Goal: Information Seeking & Learning: Learn about a topic

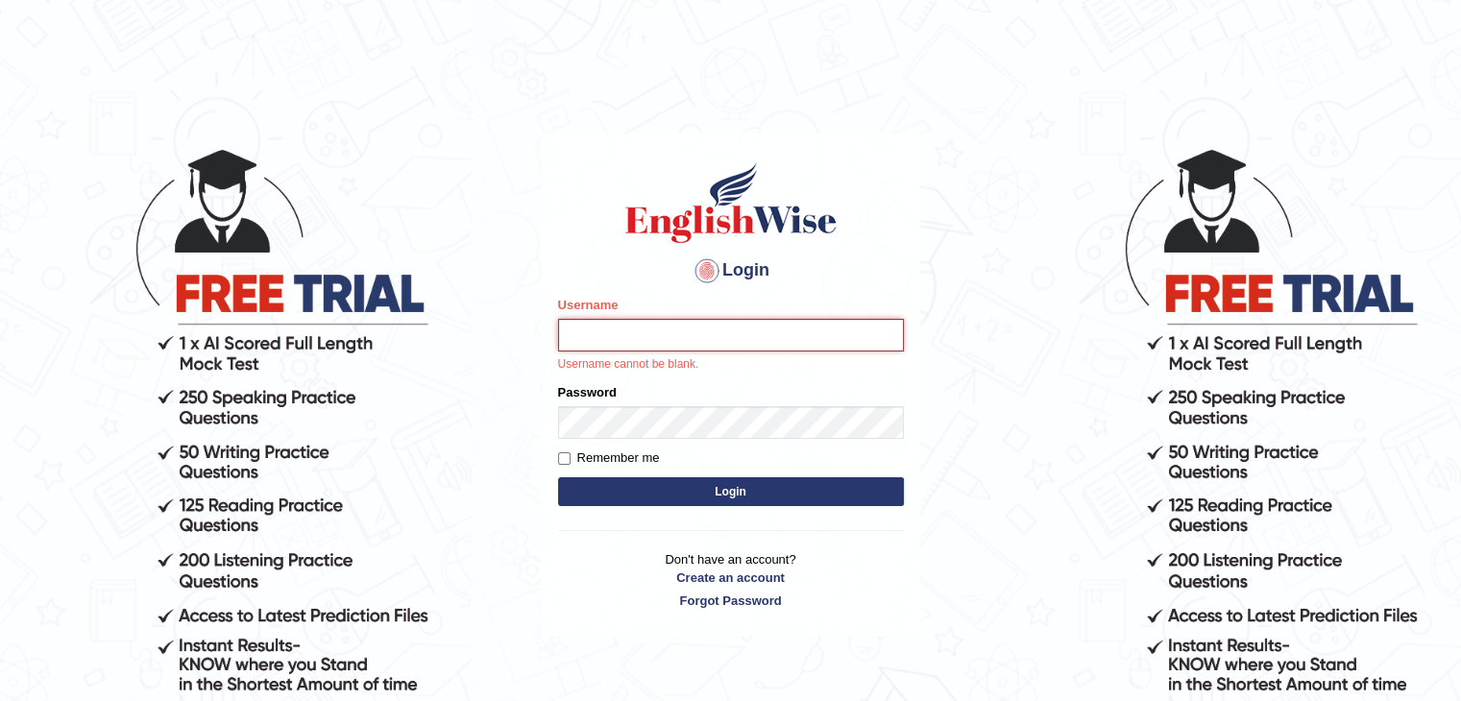
type input "Sonam2025"
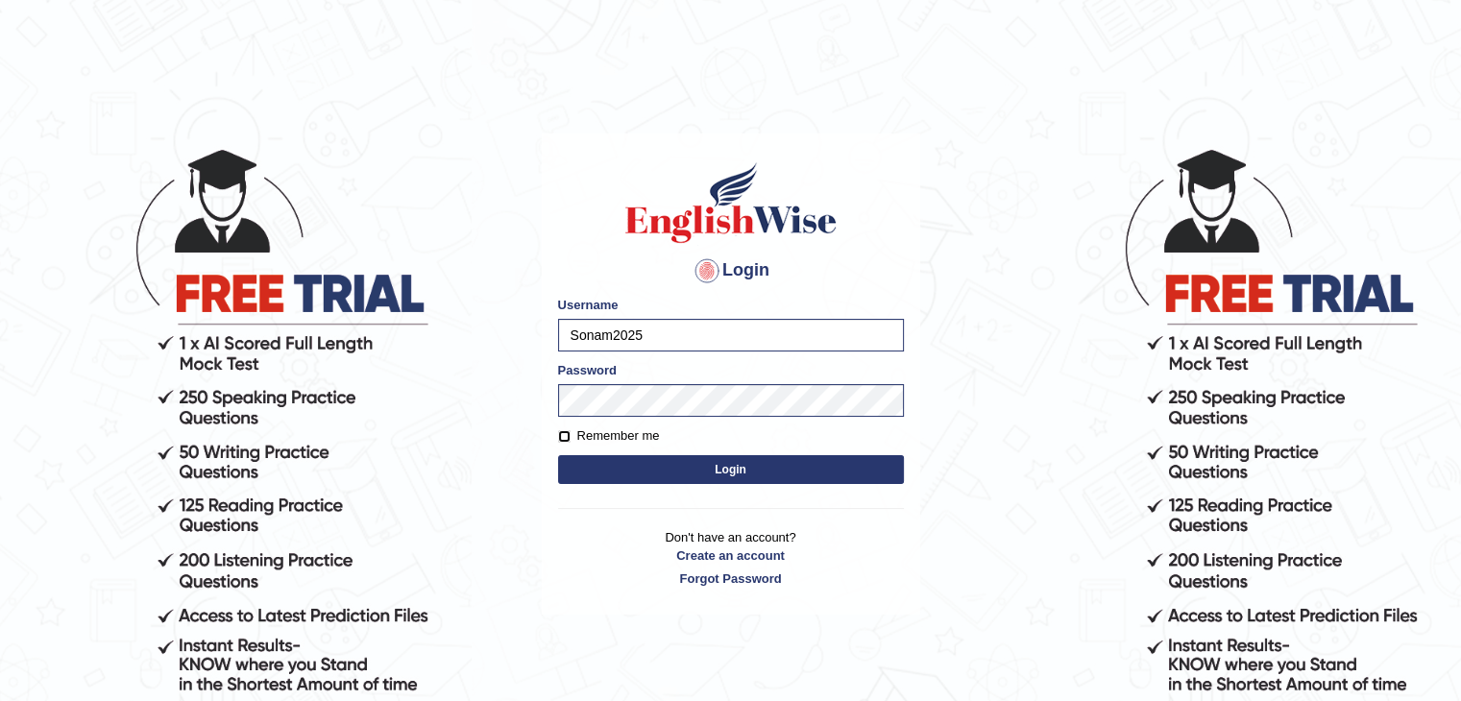
click at [561, 439] on input "Remember me" at bounding box center [564, 436] width 12 height 12
checkbox input "true"
click at [676, 481] on button "Login" at bounding box center [731, 469] width 346 height 29
click at [716, 469] on button "Login" at bounding box center [731, 469] width 346 height 29
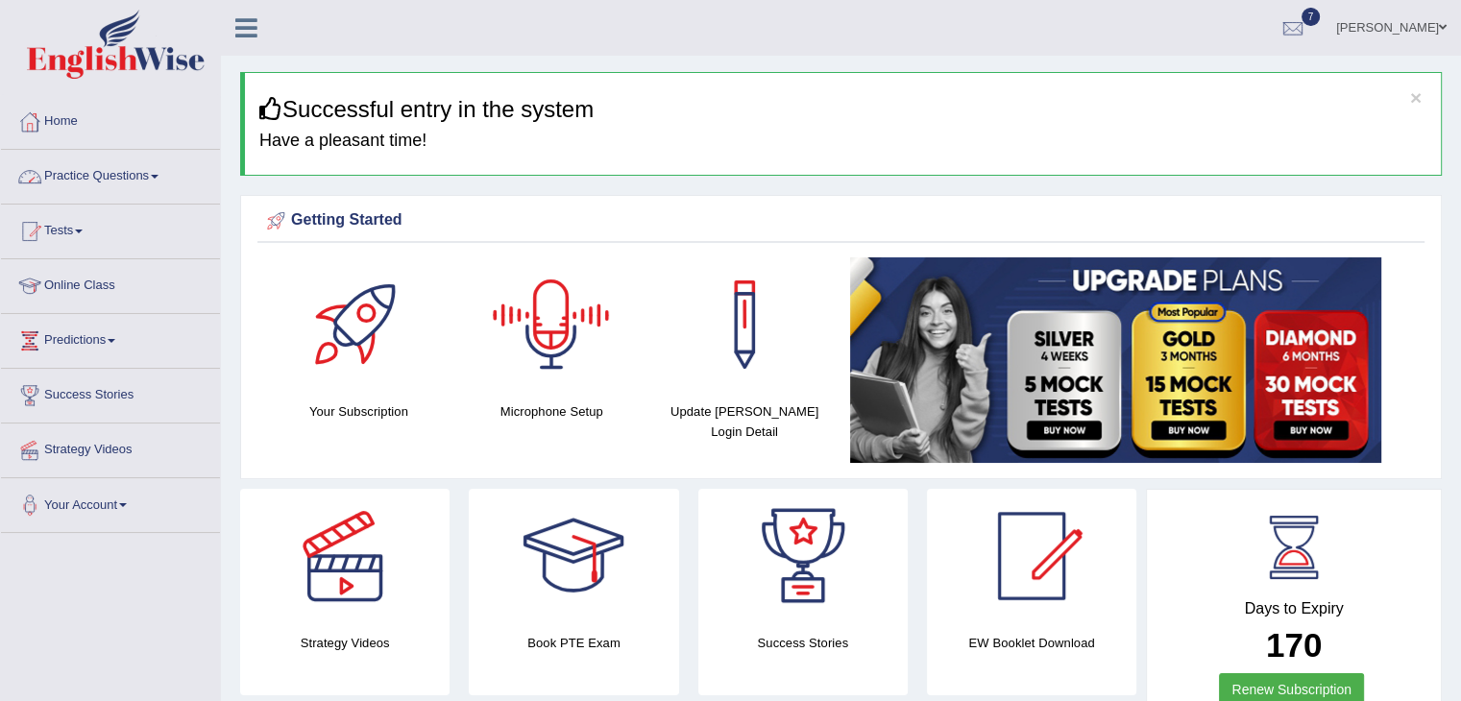
click at [160, 178] on link "Practice Questions" at bounding box center [110, 174] width 219 height 48
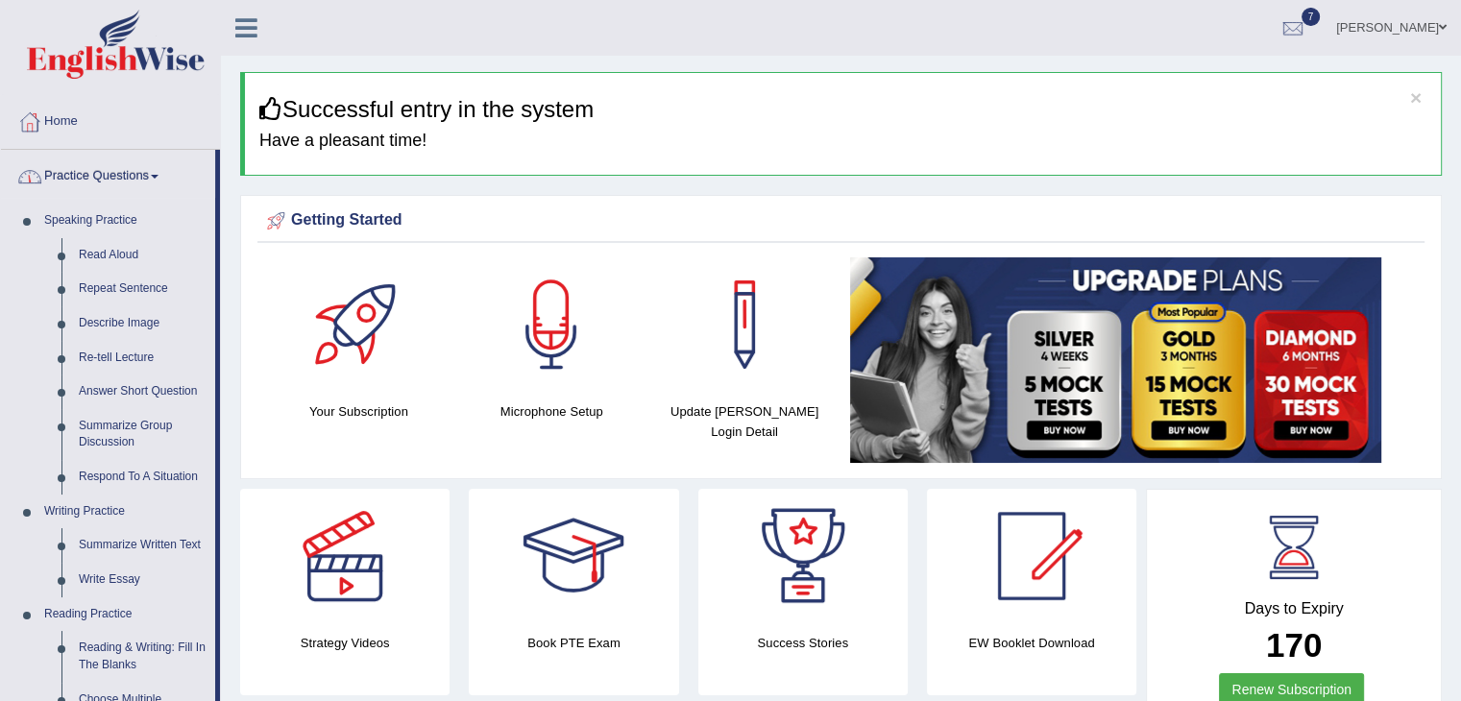
click at [159, 173] on link "Practice Questions" at bounding box center [108, 174] width 214 height 48
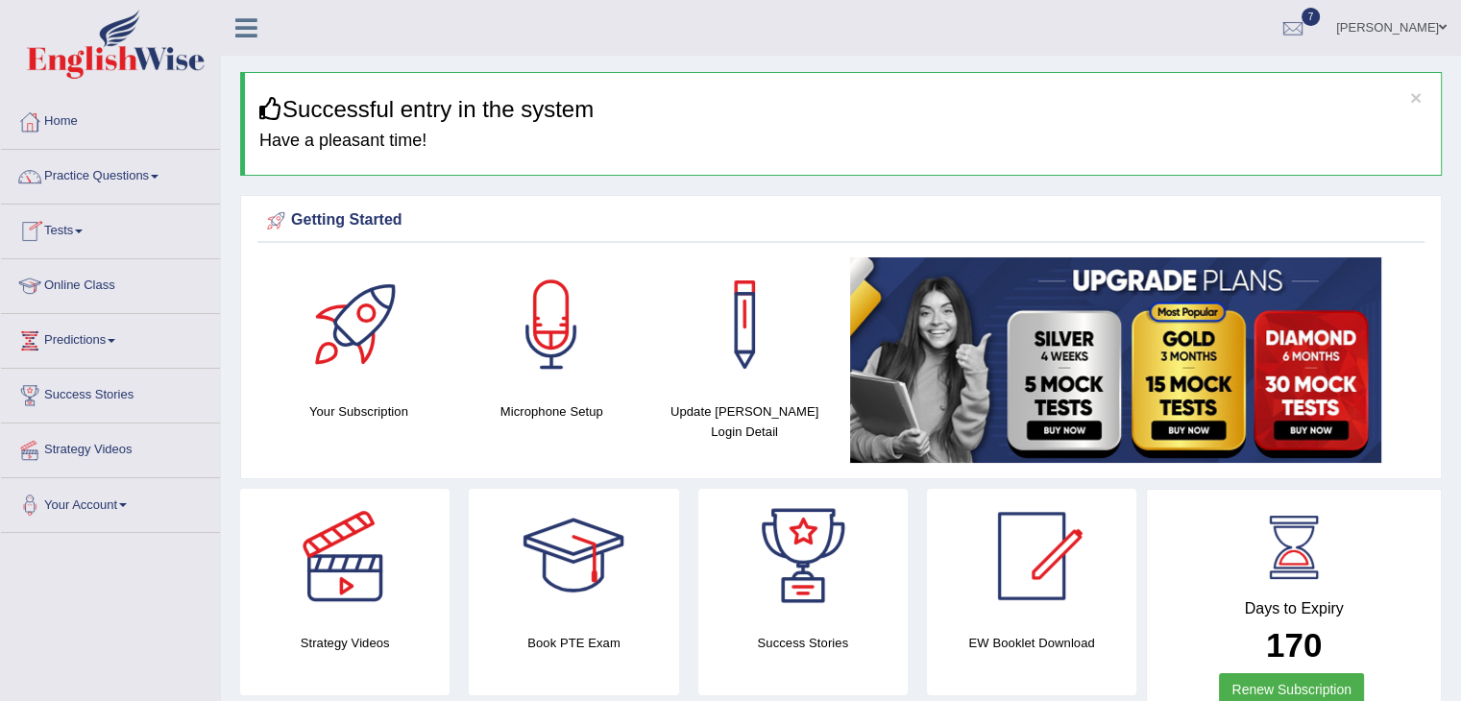
click at [86, 227] on link "Tests" at bounding box center [110, 229] width 219 height 48
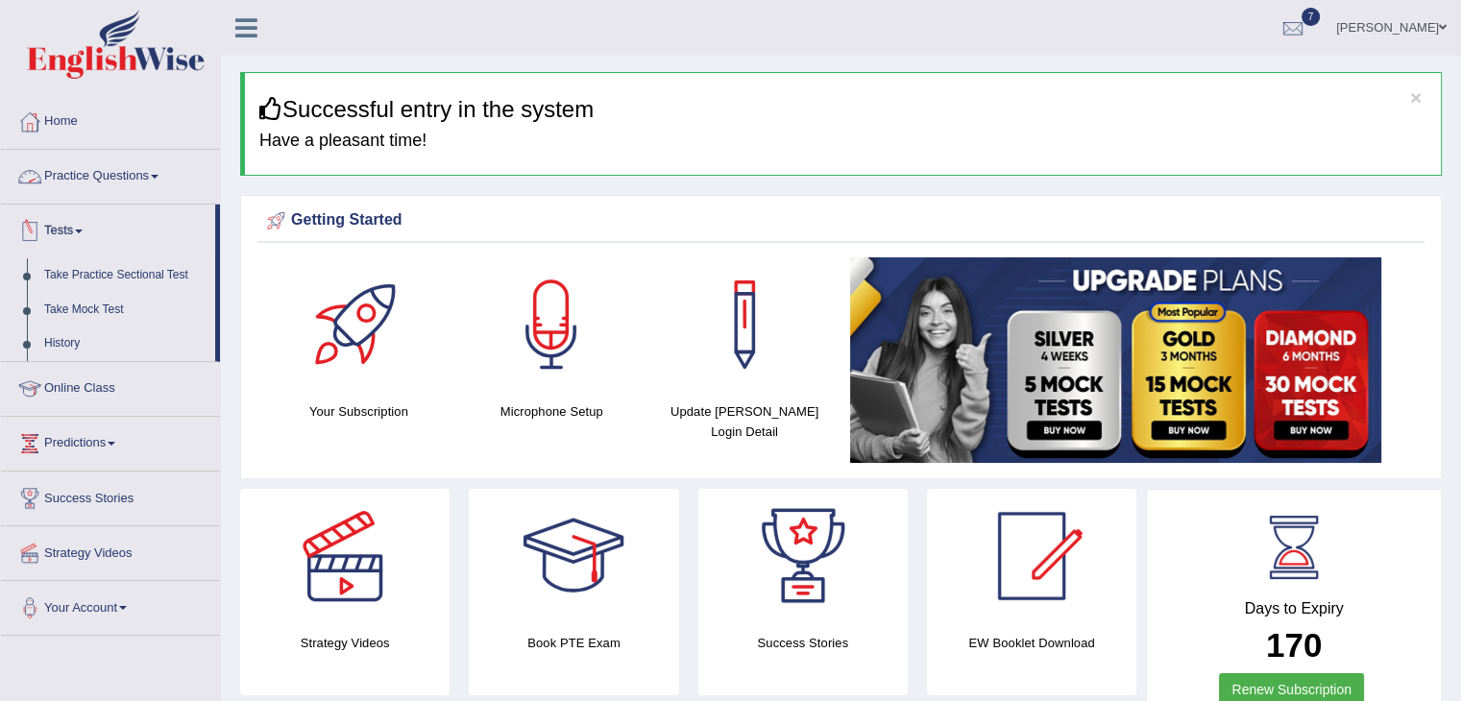
click at [127, 184] on link "Practice Questions" at bounding box center [110, 174] width 219 height 48
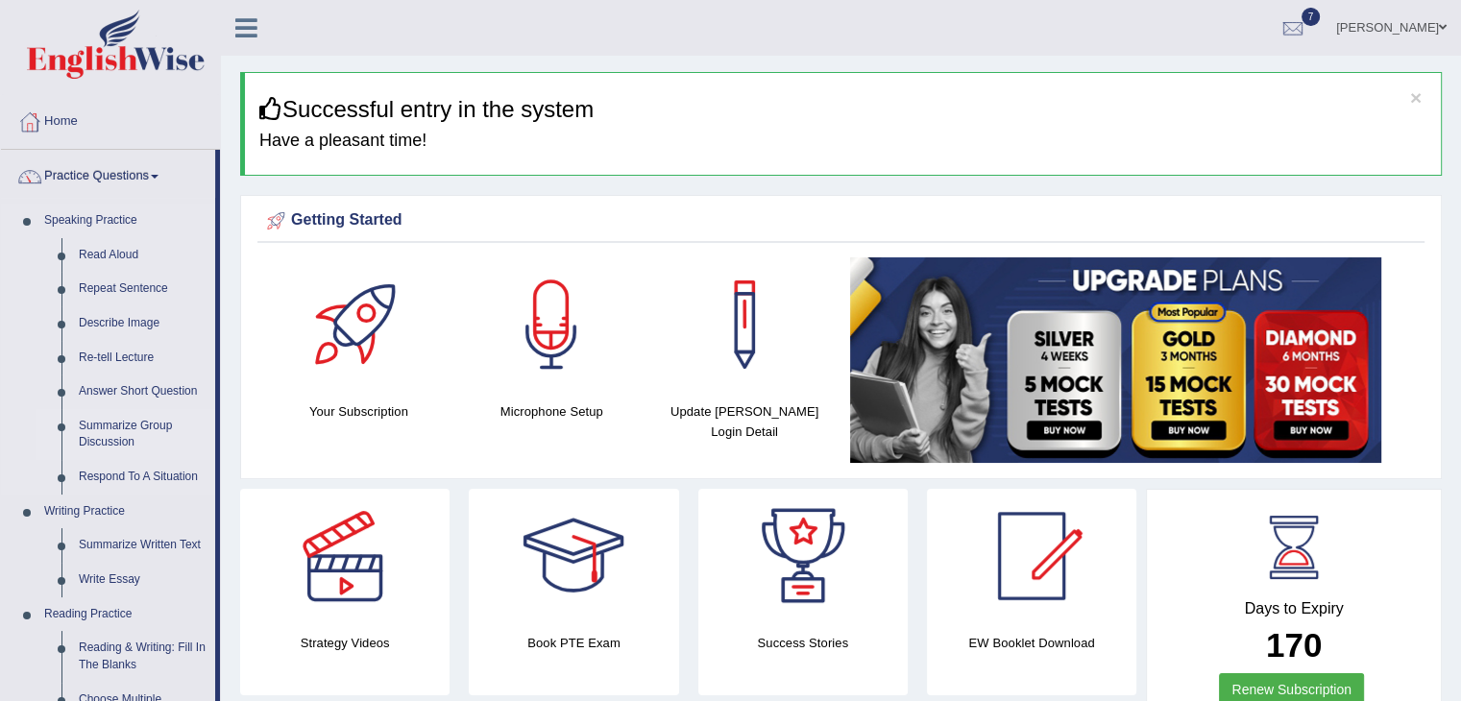
click at [123, 429] on link "Summarize Group Discussion" at bounding box center [142, 434] width 145 height 51
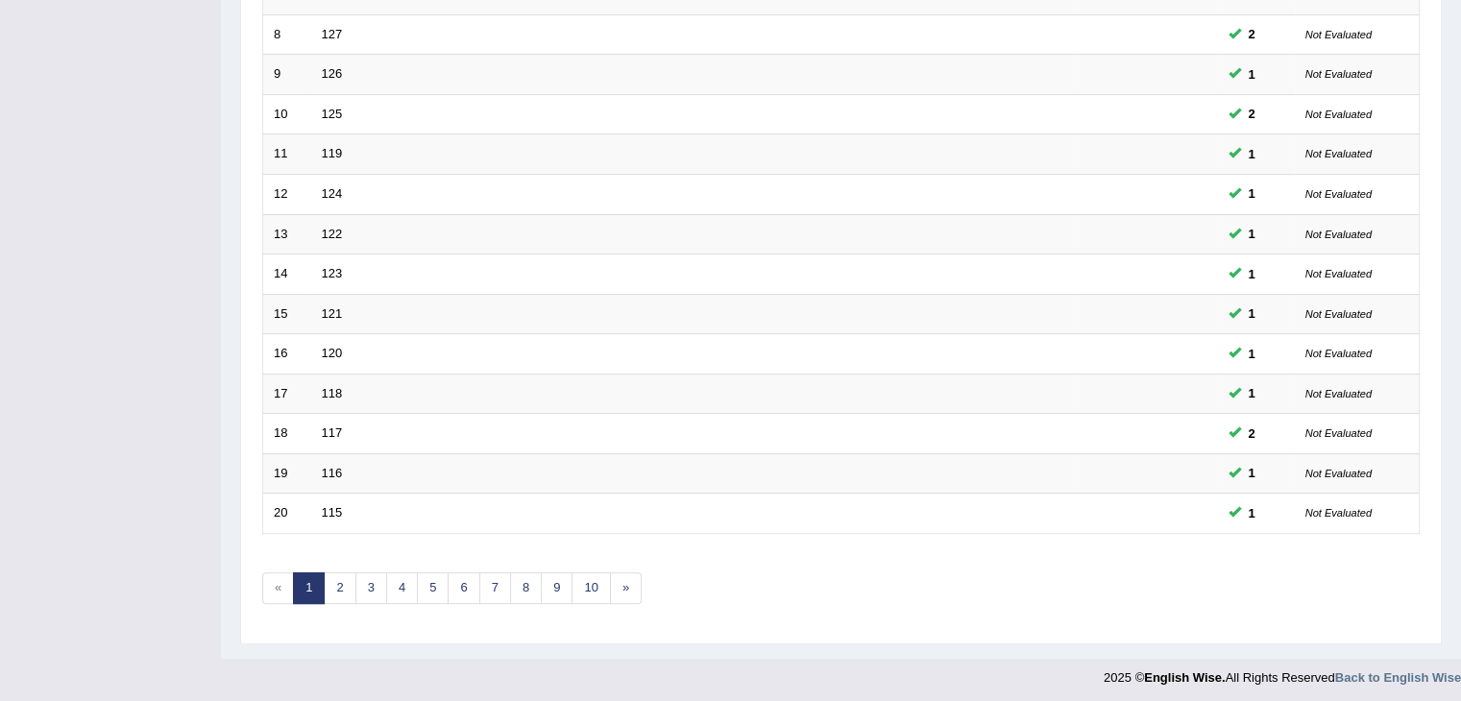
scroll to position [565, 0]
click at [338, 577] on link "2" at bounding box center [340, 589] width 32 height 32
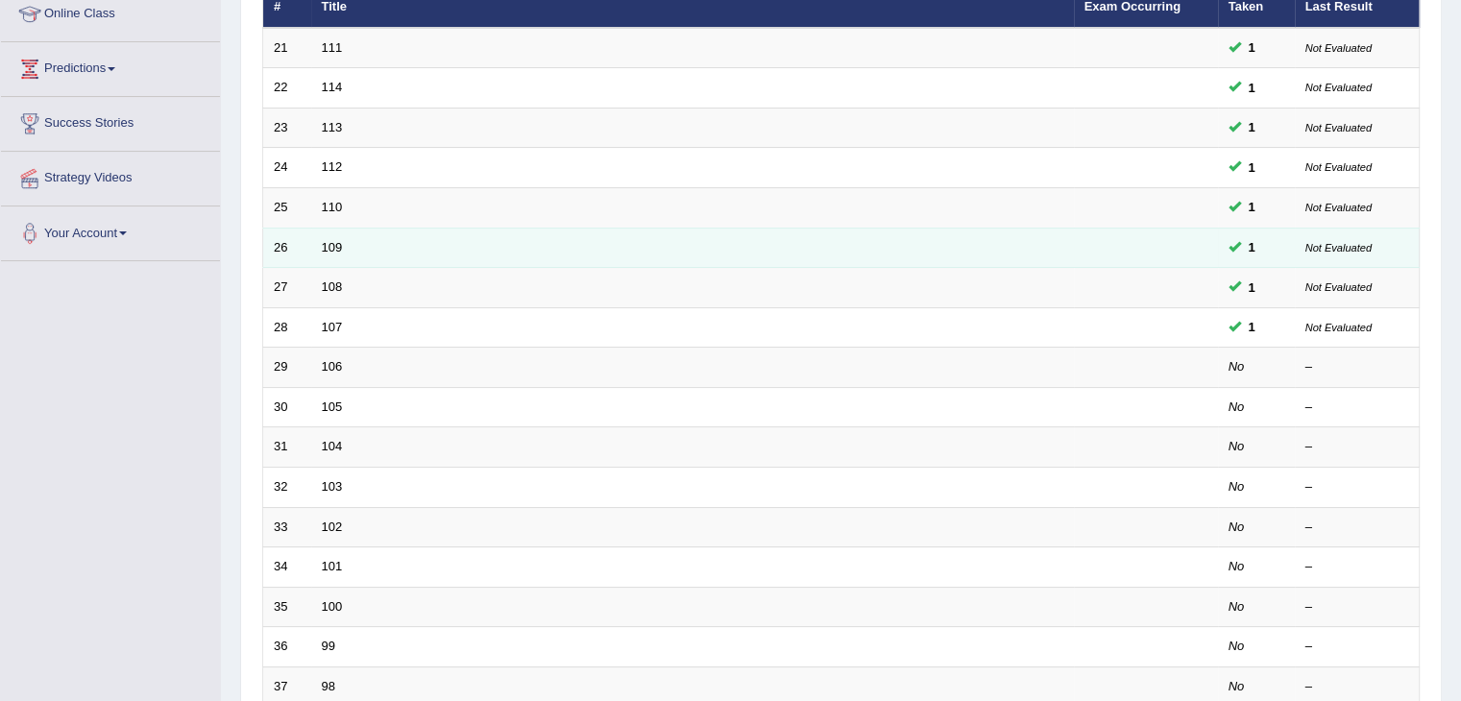
scroll to position [273, 0]
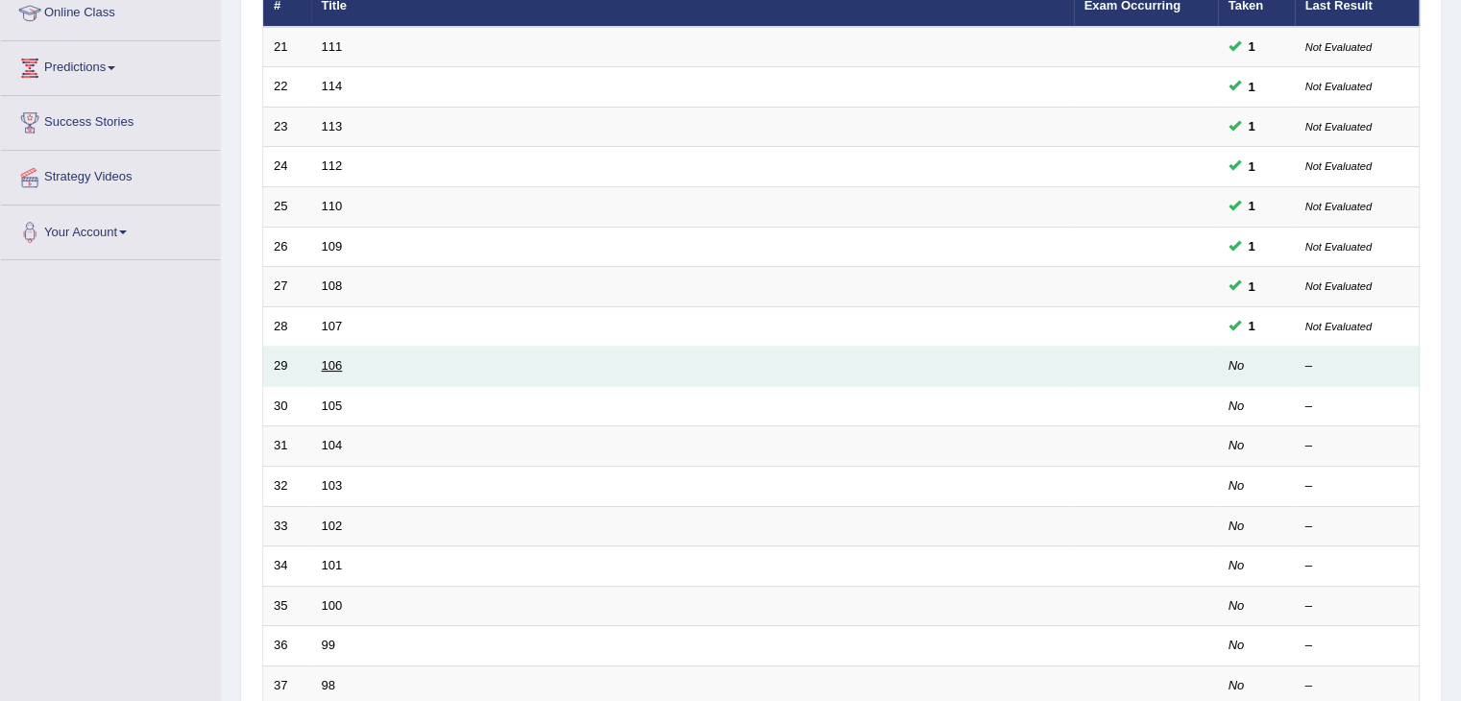
click at [323, 362] on link "106" at bounding box center [332, 365] width 21 height 14
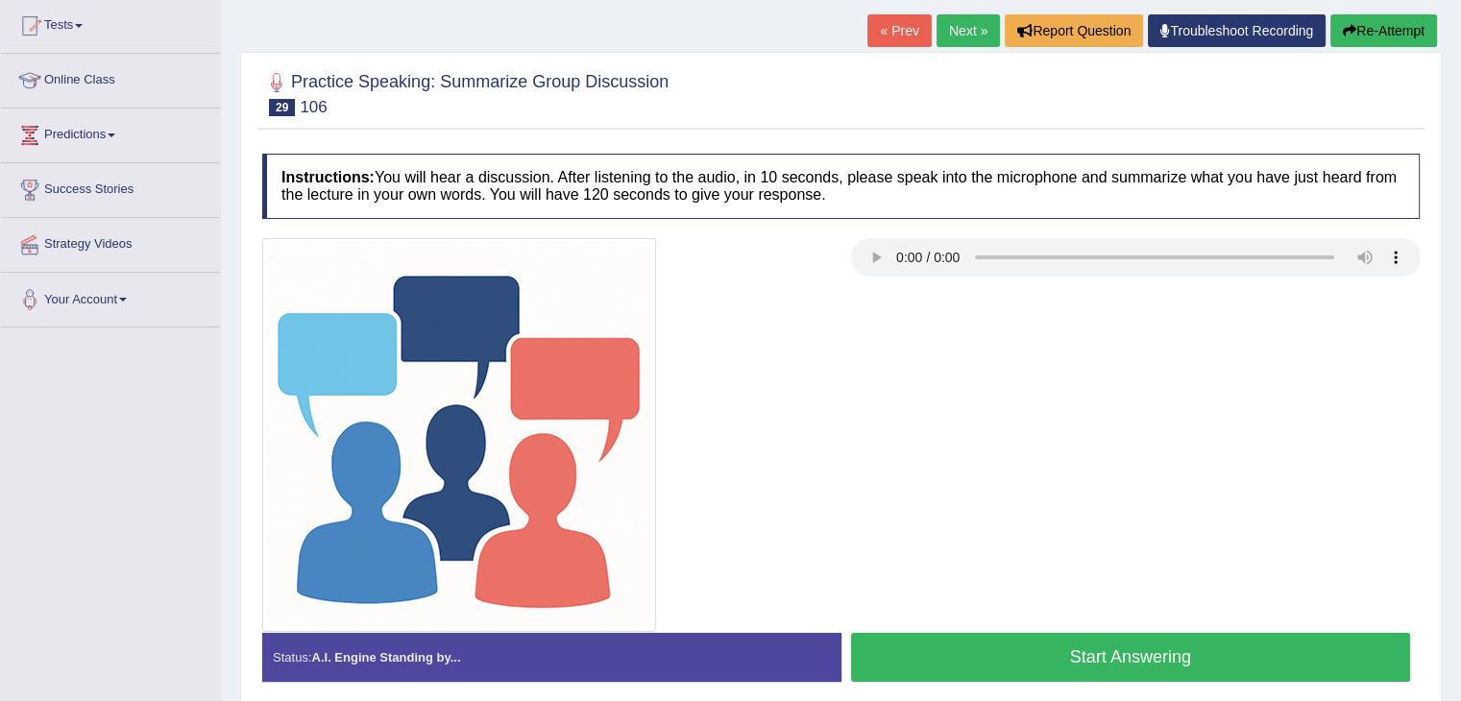
scroll to position [307, 0]
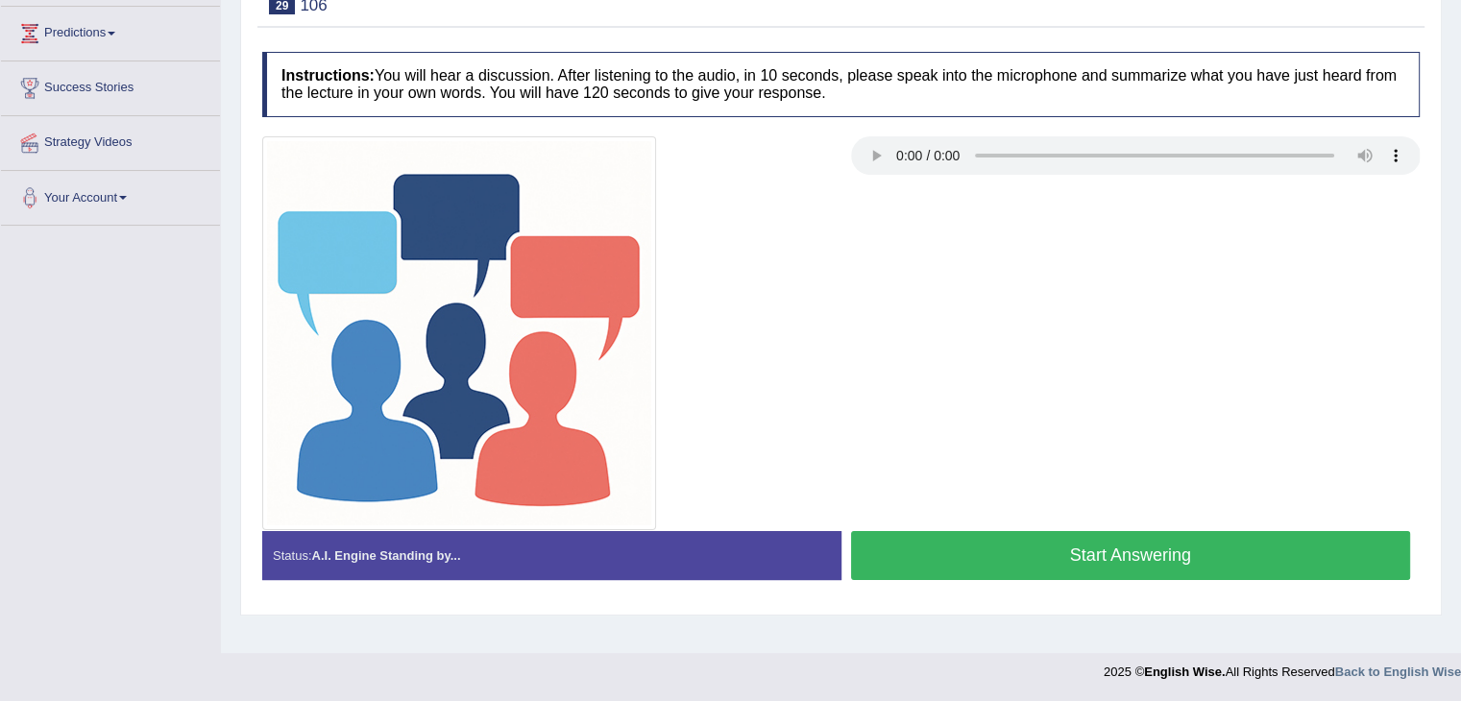
click at [1018, 541] on button "Start Answering" at bounding box center [1131, 555] width 560 height 49
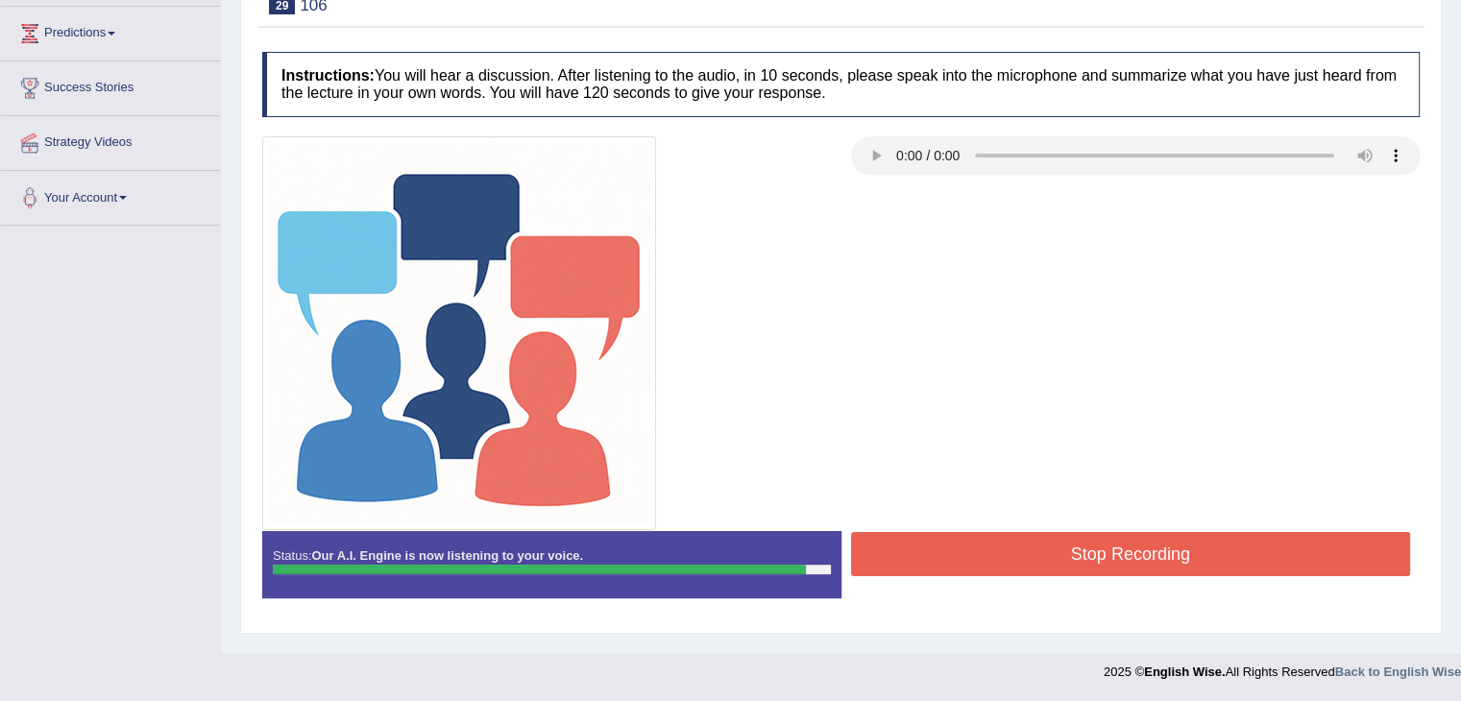
click at [1026, 555] on button "Stop Recording" at bounding box center [1131, 554] width 560 height 44
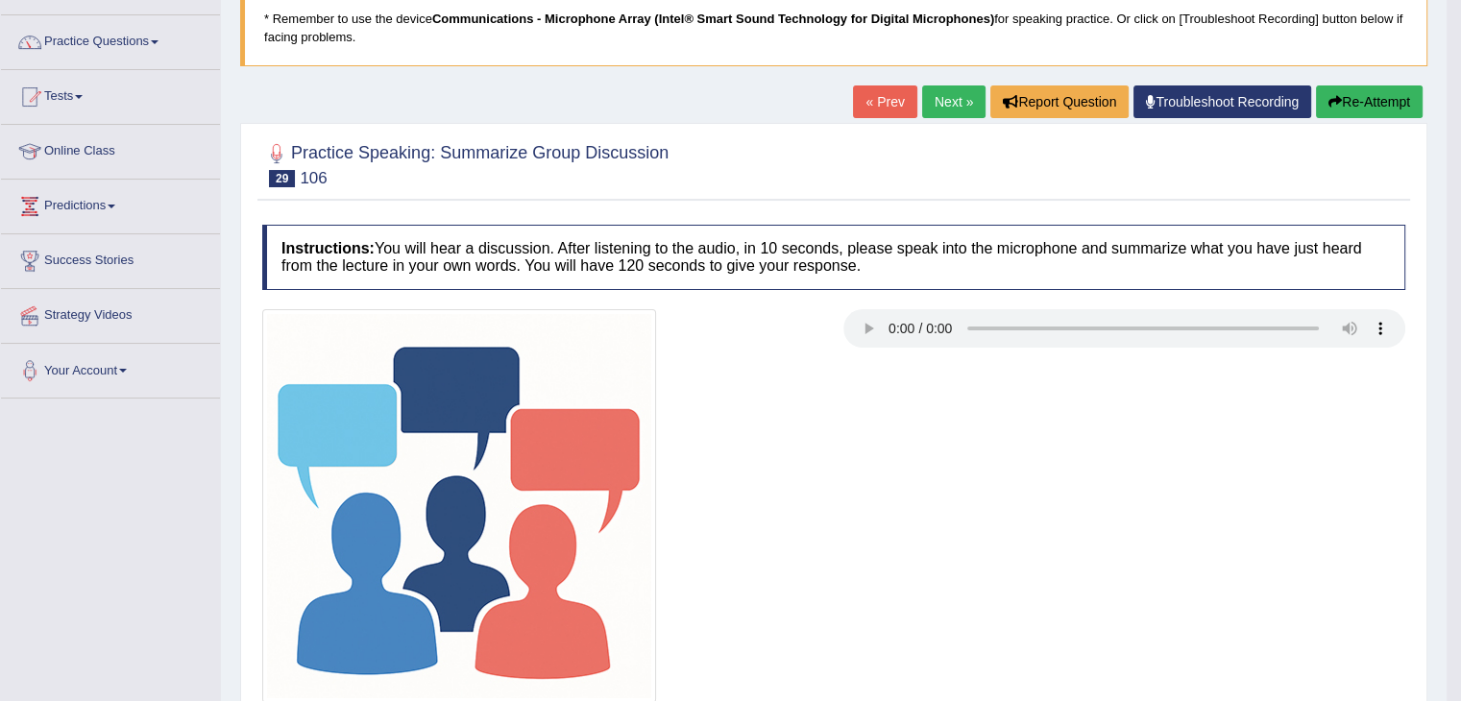
scroll to position [0, 0]
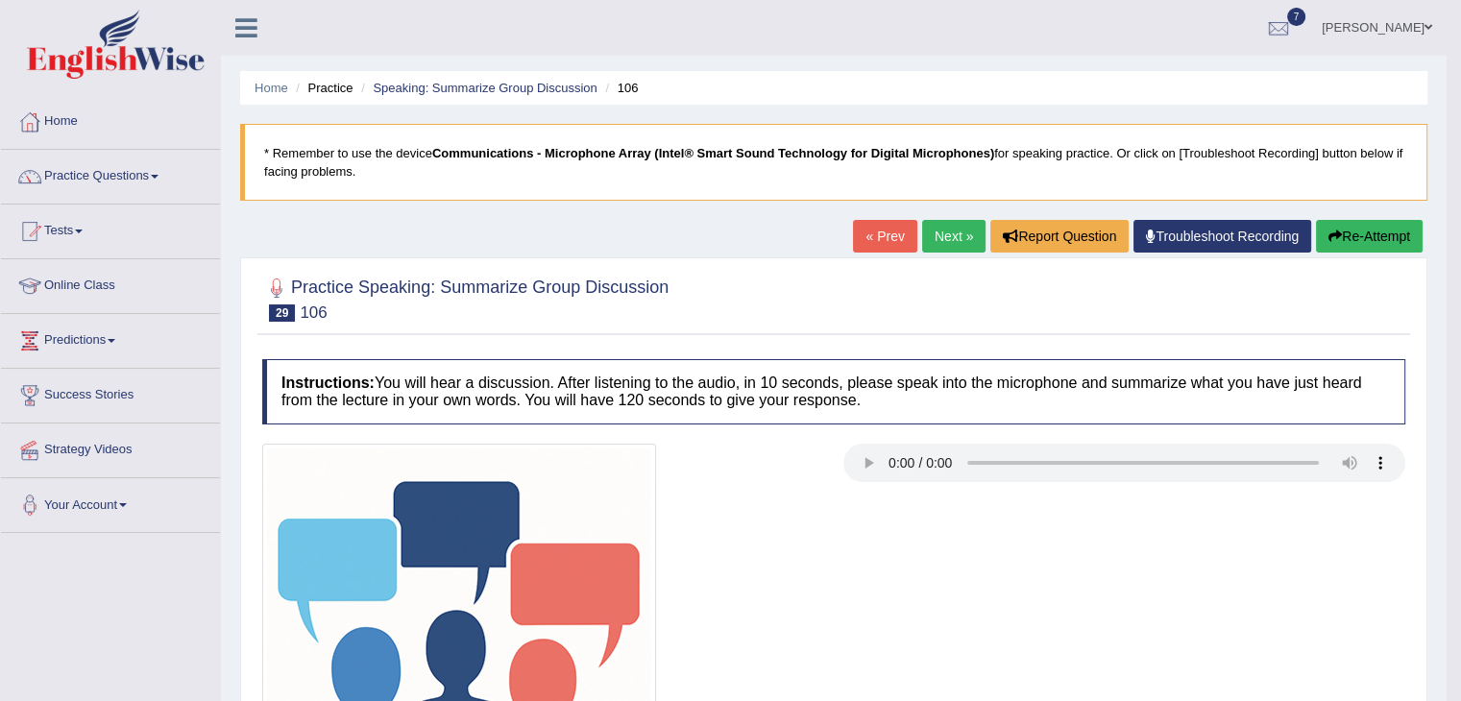
click at [1360, 240] on button "Re-Attempt" at bounding box center [1369, 236] width 107 height 33
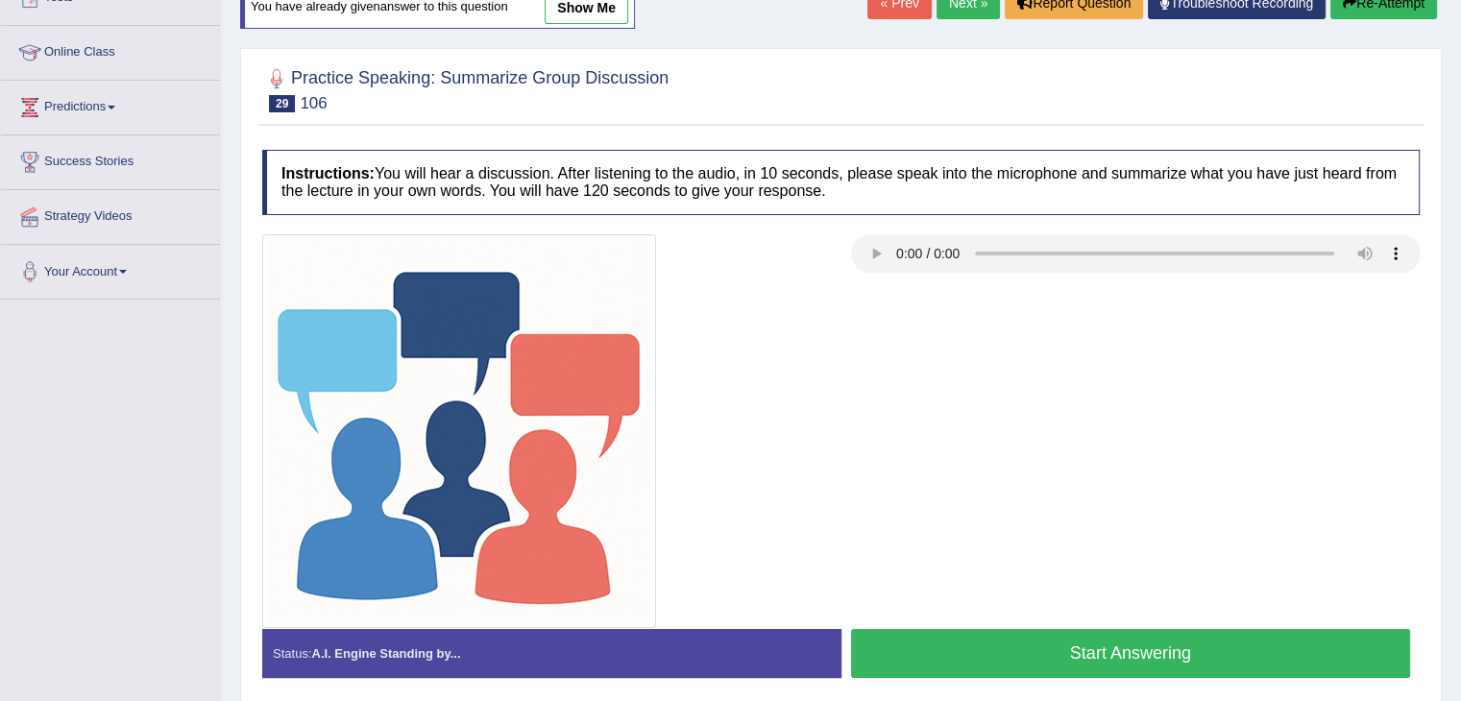
scroll to position [307, 0]
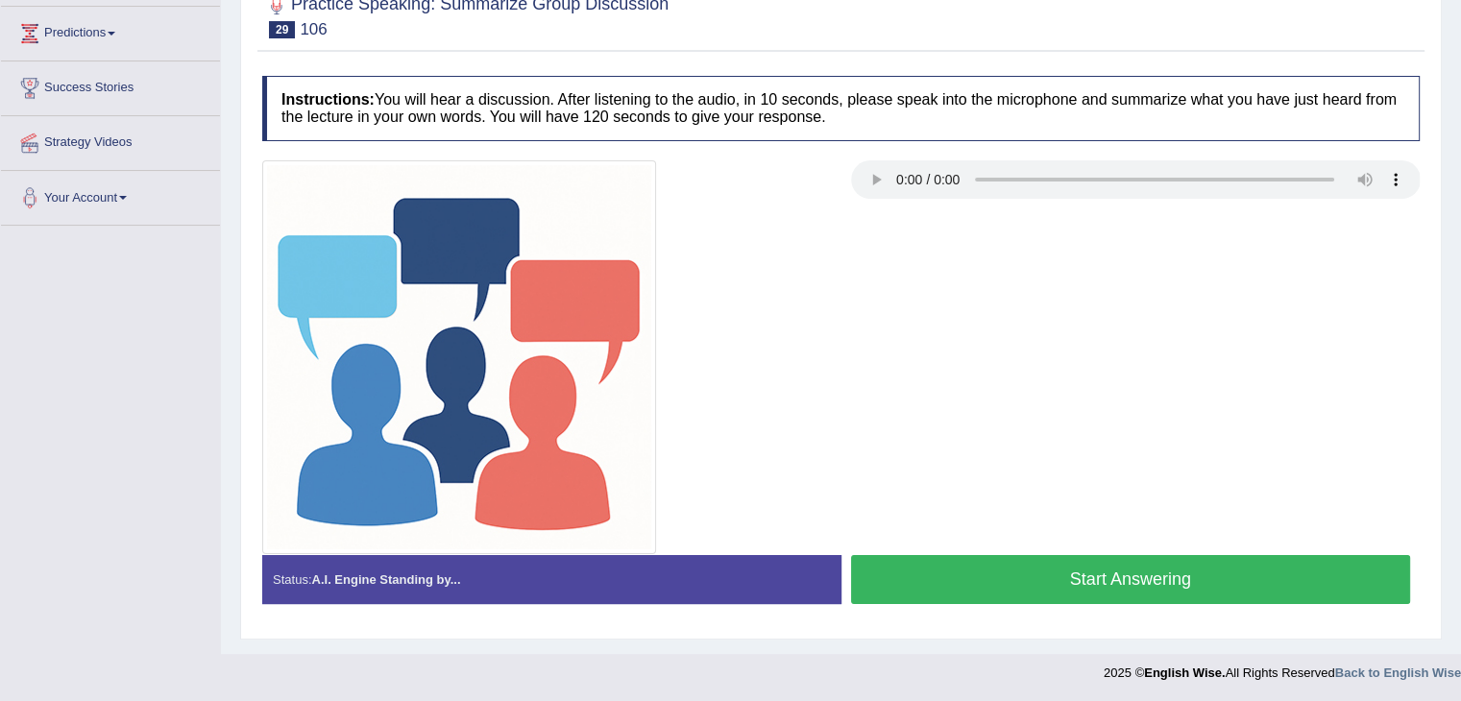
click at [1049, 574] on button "Start Answering" at bounding box center [1131, 579] width 560 height 49
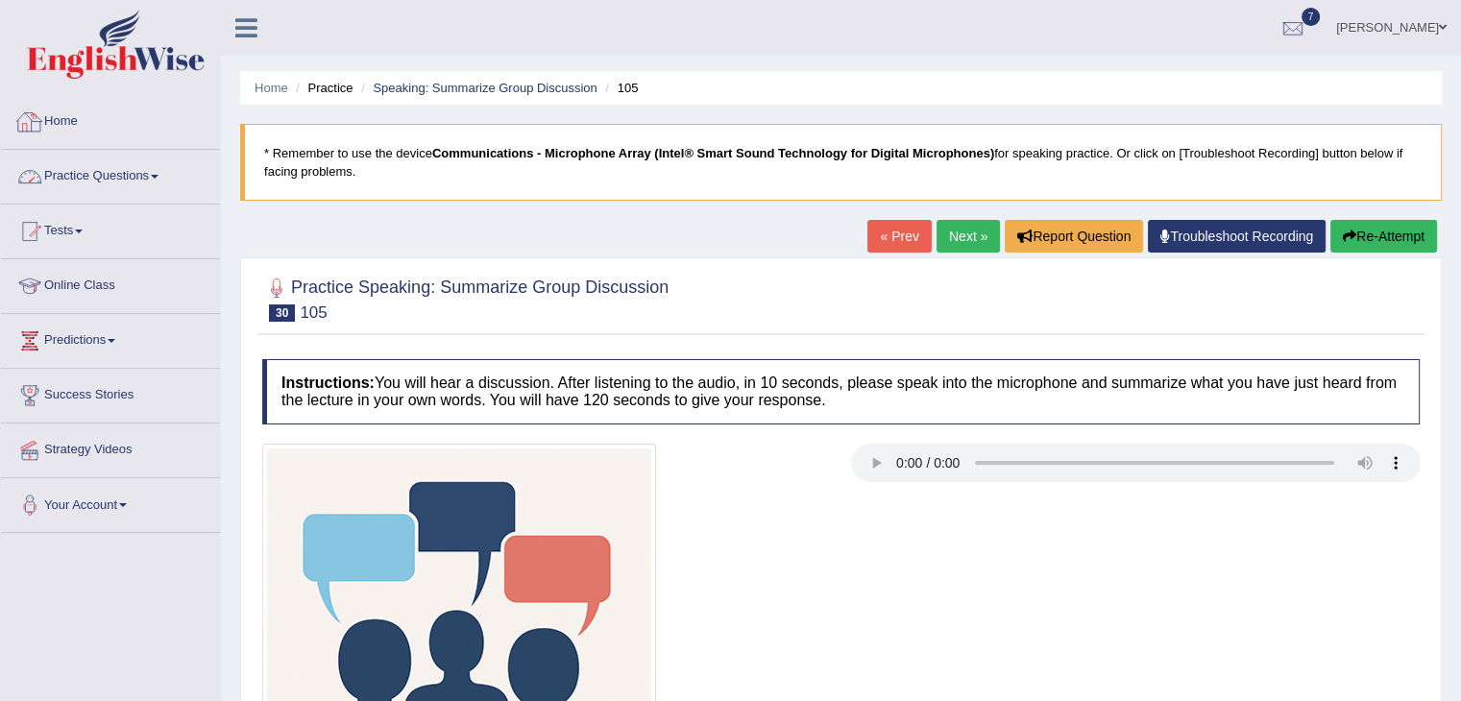
click at [149, 184] on link "Practice Questions" at bounding box center [110, 174] width 219 height 48
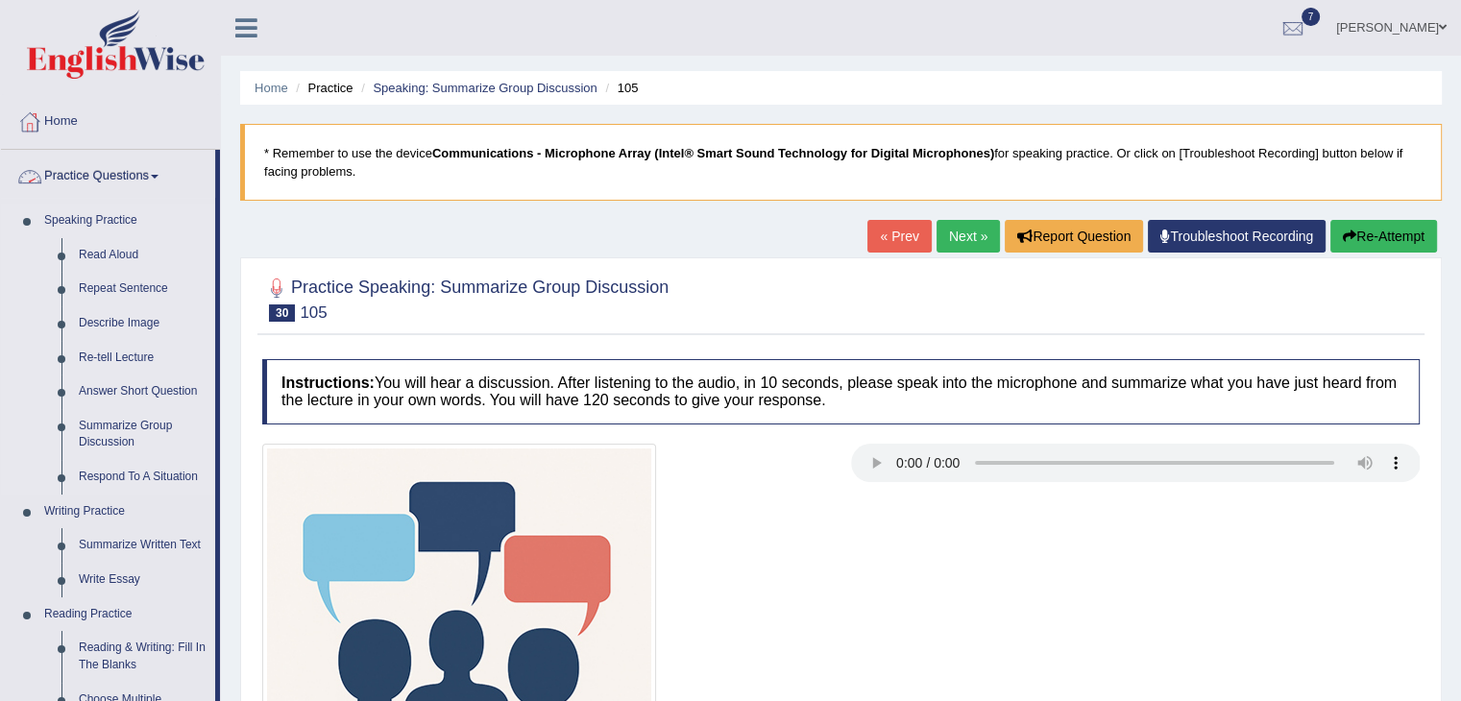
click at [86, 229] on link "Speaking Practice" at bounding box center [126, 221] width 180 height 35
click at [103, 251] on link "Read Aloud" at bounding box center [142, 255] width 145 height 35
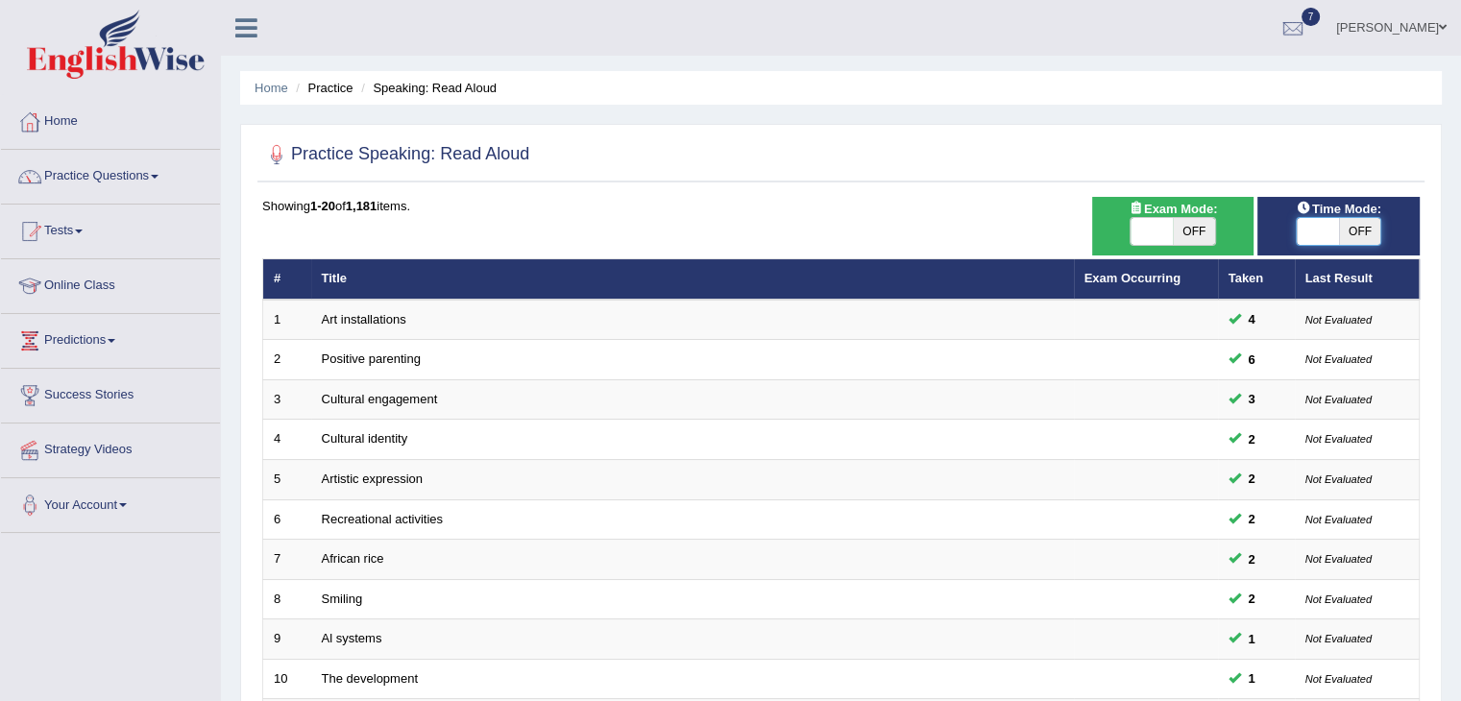
click at [1315, 232] on span at bounding box center [1318, 231] width 42 height 27
checkbox input "true"
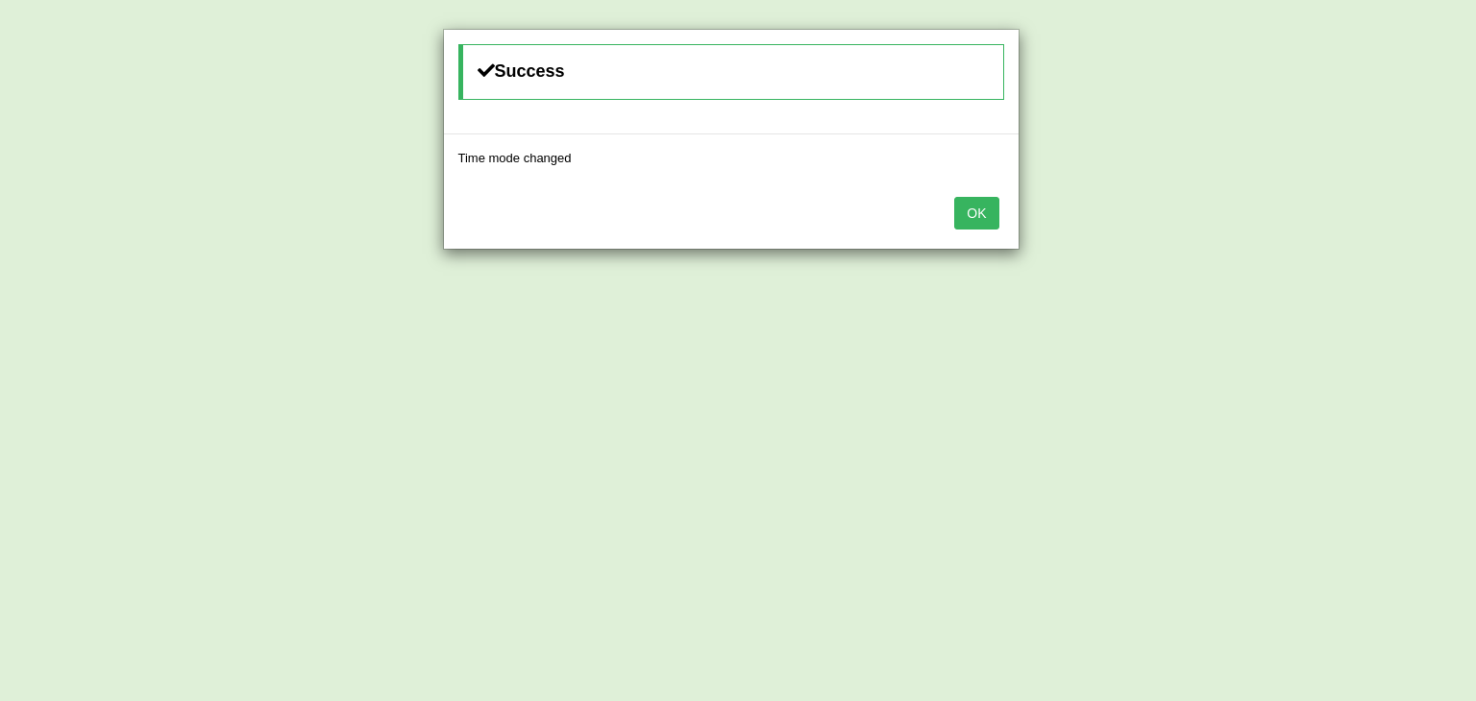
click at [979, 208] on button "OK" at bounding box center [976, 213] width 44 height 33
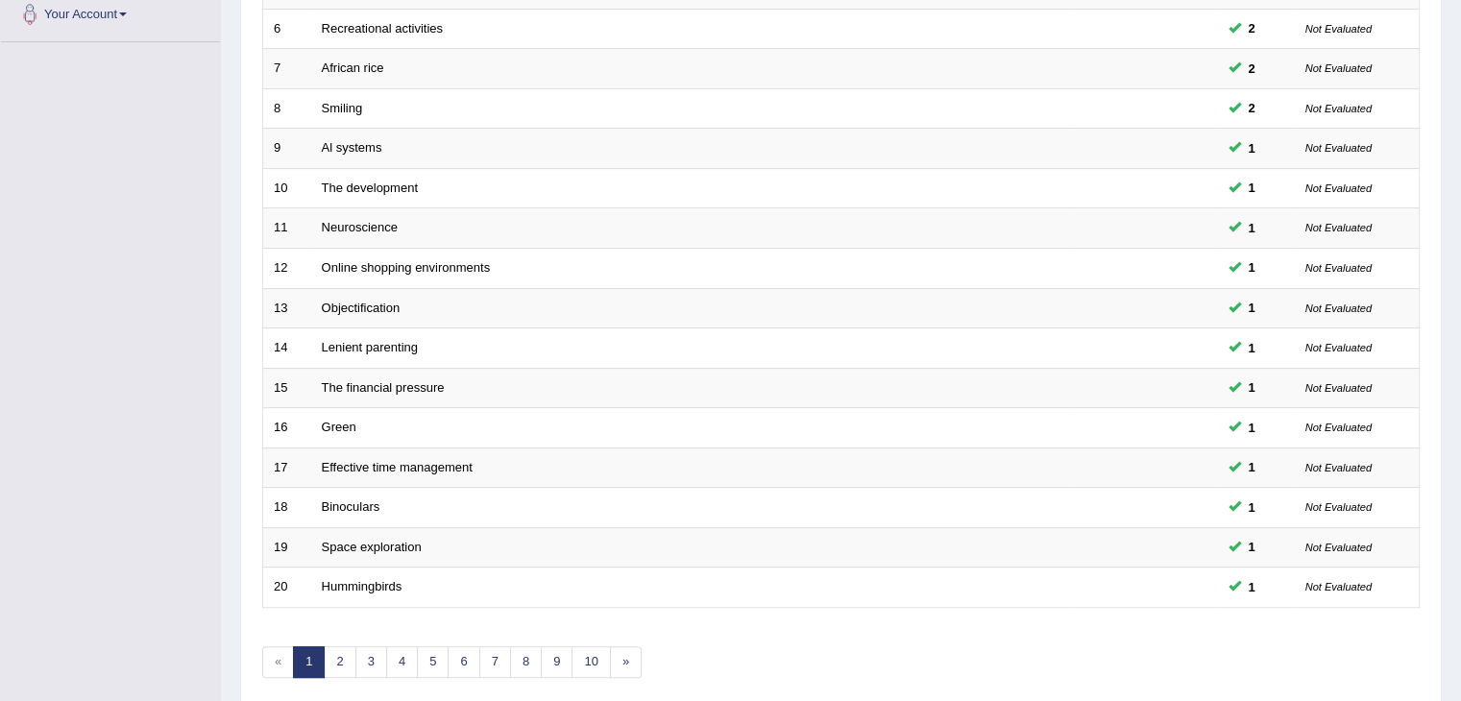
scroll to position [565, 0]
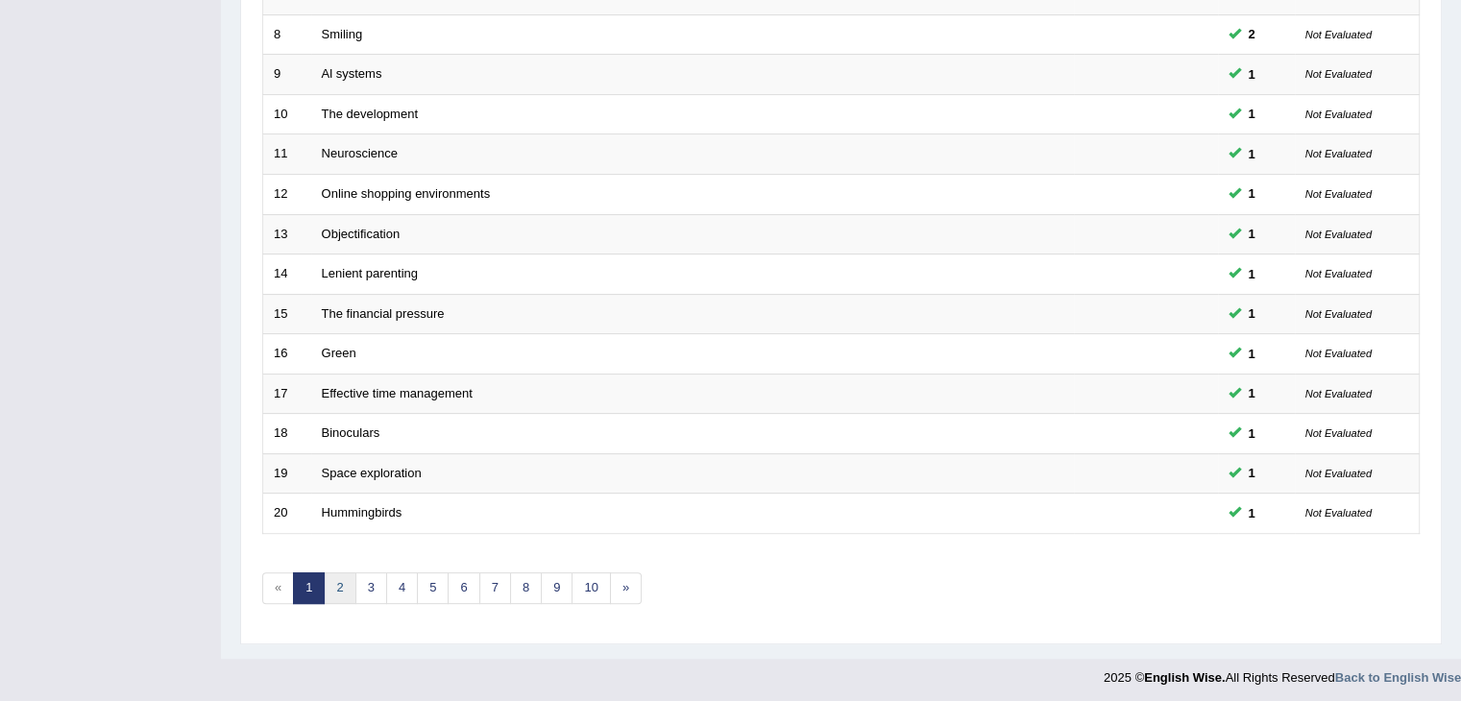
click at [337, 582] on link "2" at bounding box center [340, 589] width 32 height 32
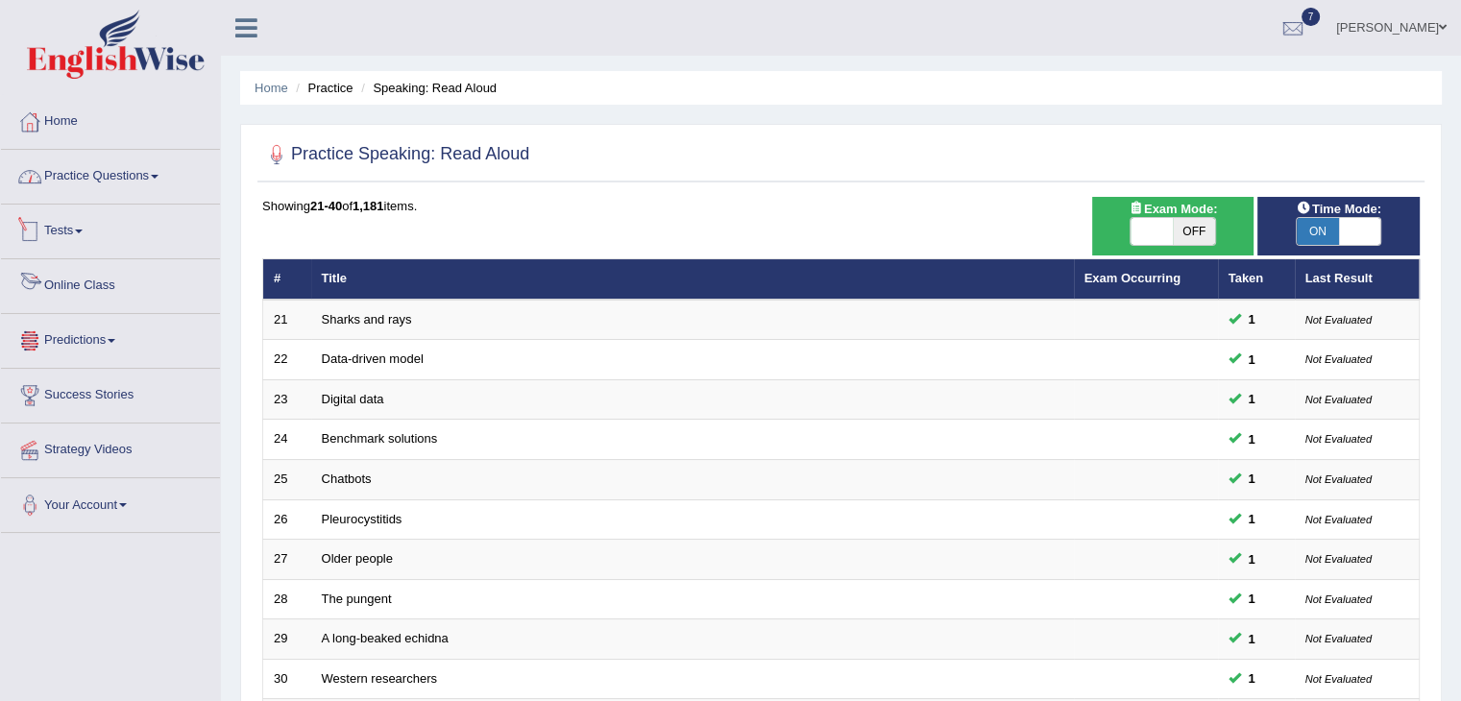
click at [162, 179] on link "Practice Questions" at bounding box center [110, 174] width 219 height 48
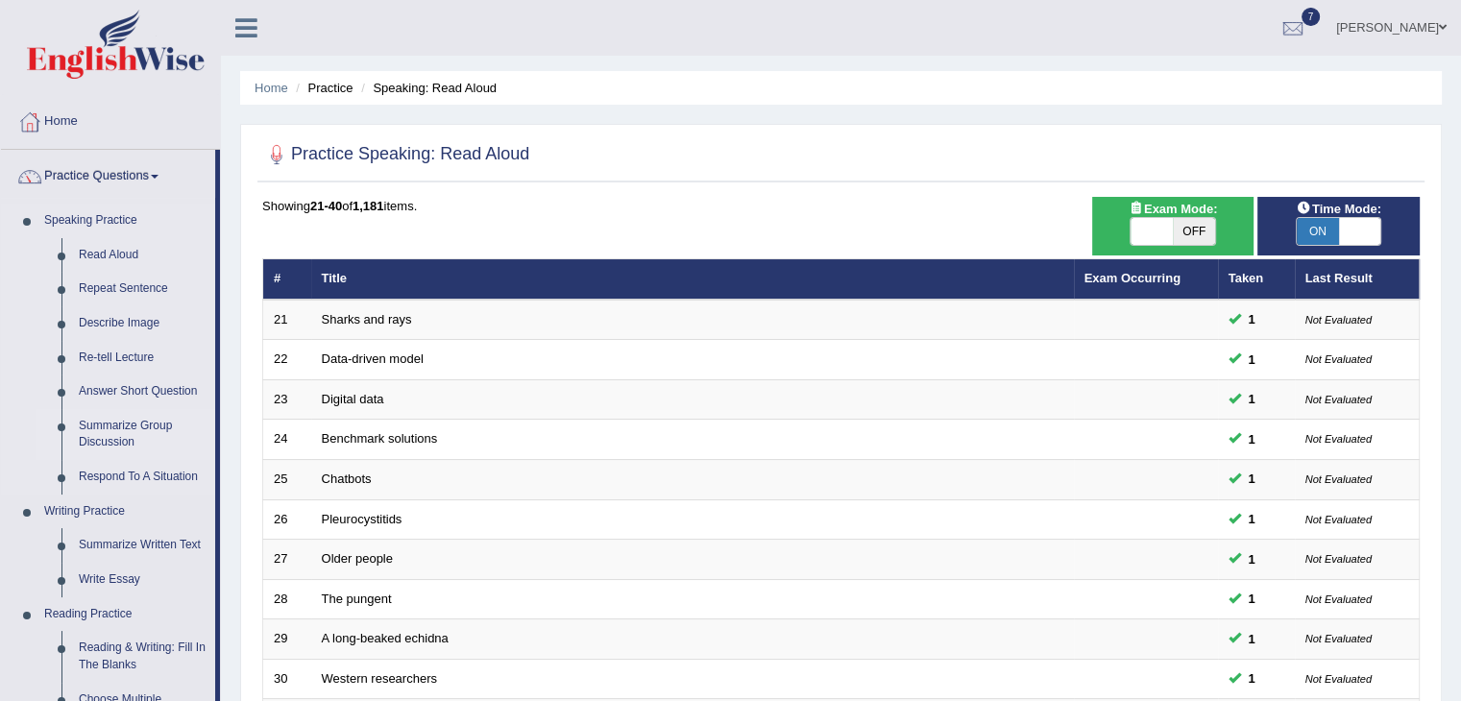
click at [116, 428] on link "Summarize Group Discussion" at bounding box center [142, 434] width 145 height 51
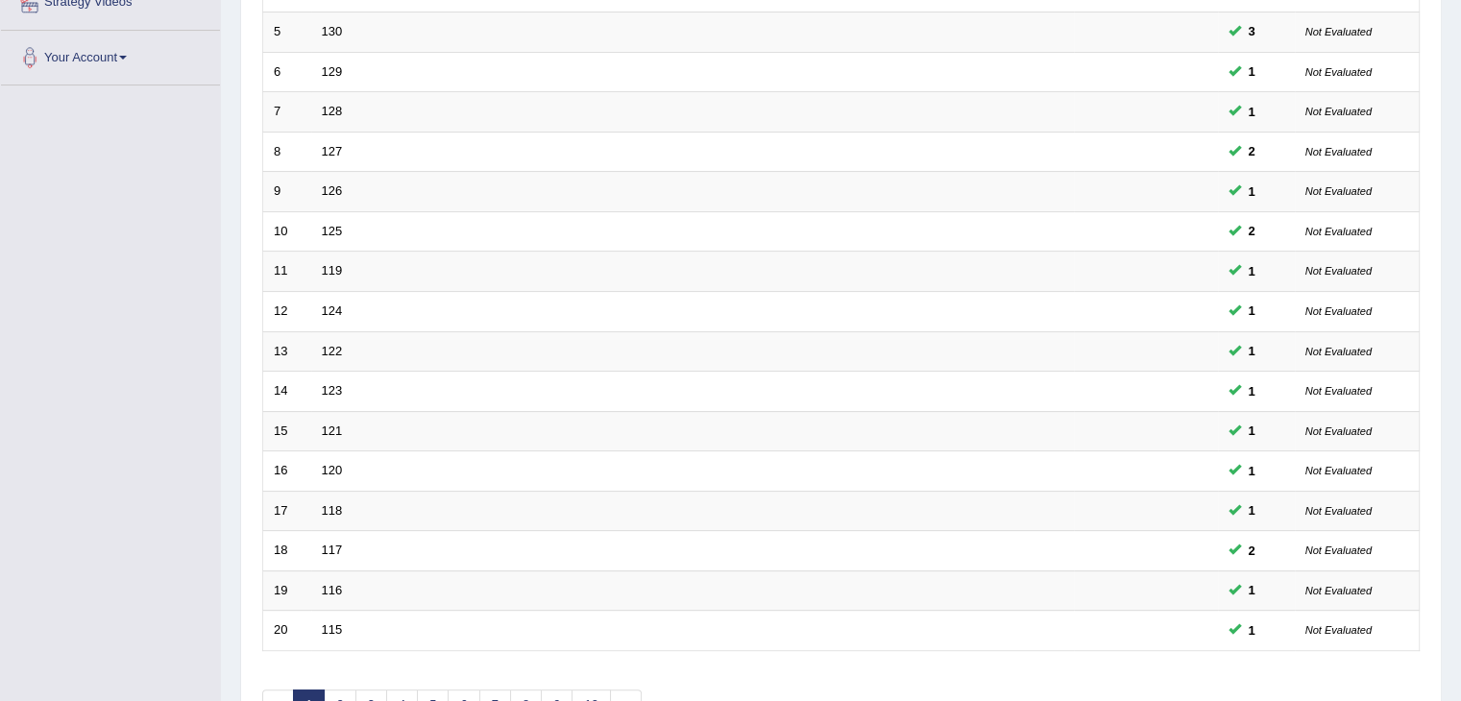
scroll to position [565, 0]
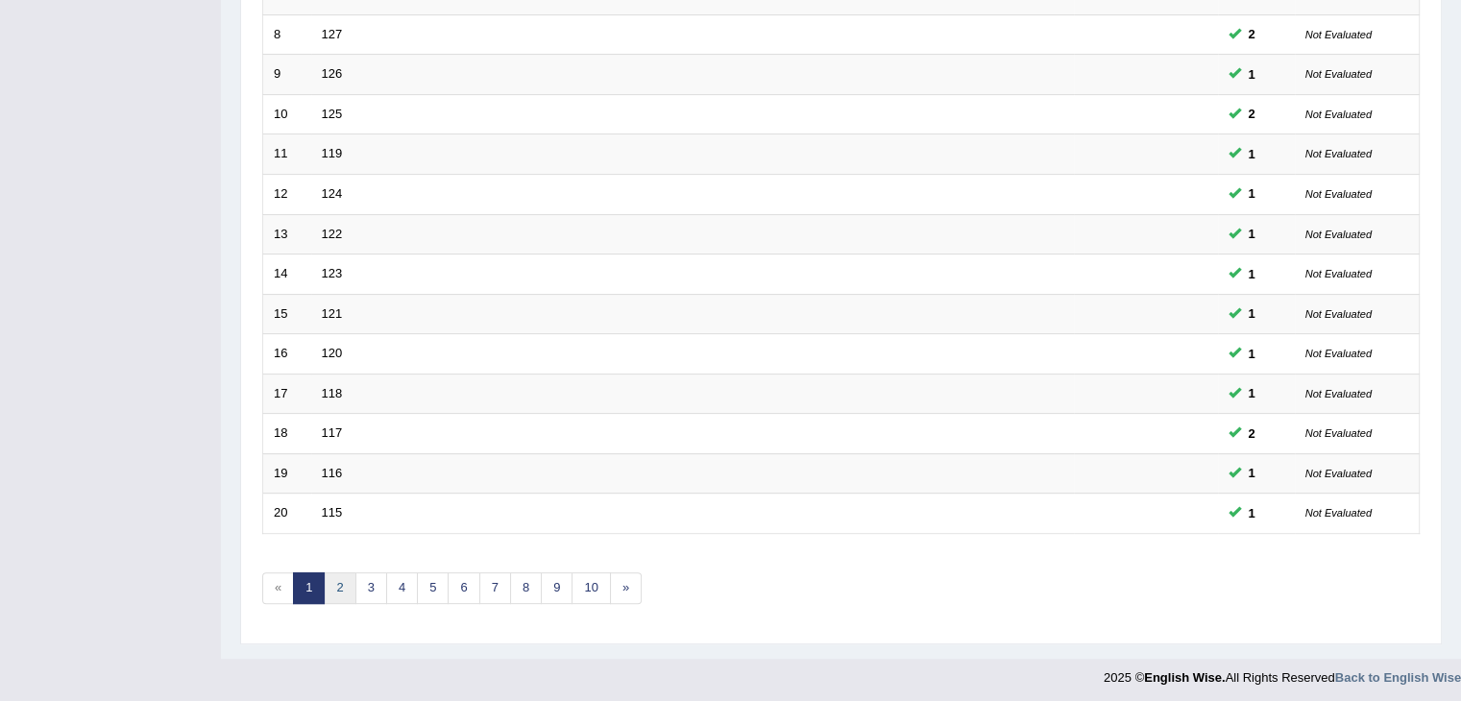
click at [335, 585] on link "2" at bounding box center [340, 589] width 32 height 32
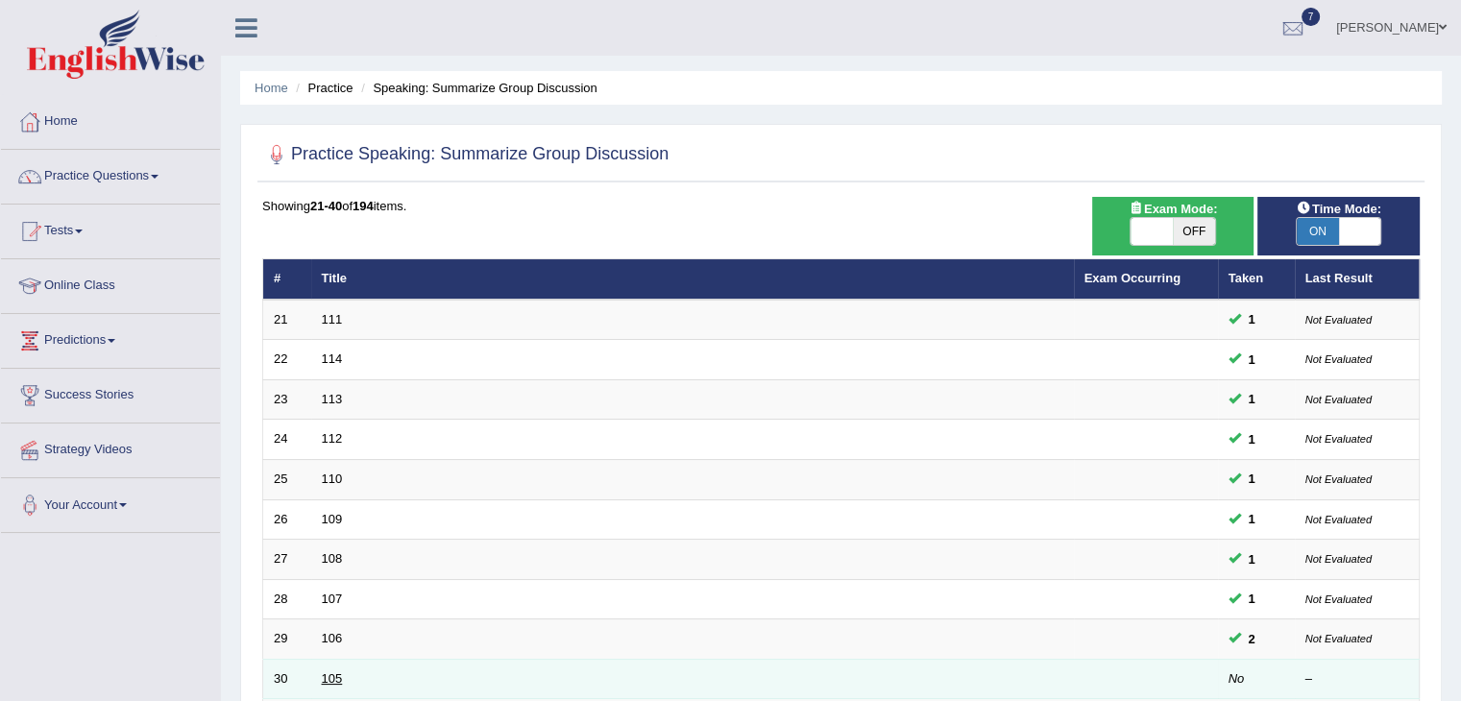
click at [323, 674] on link "105" at bounding box center [332, 679] width 21 height 14
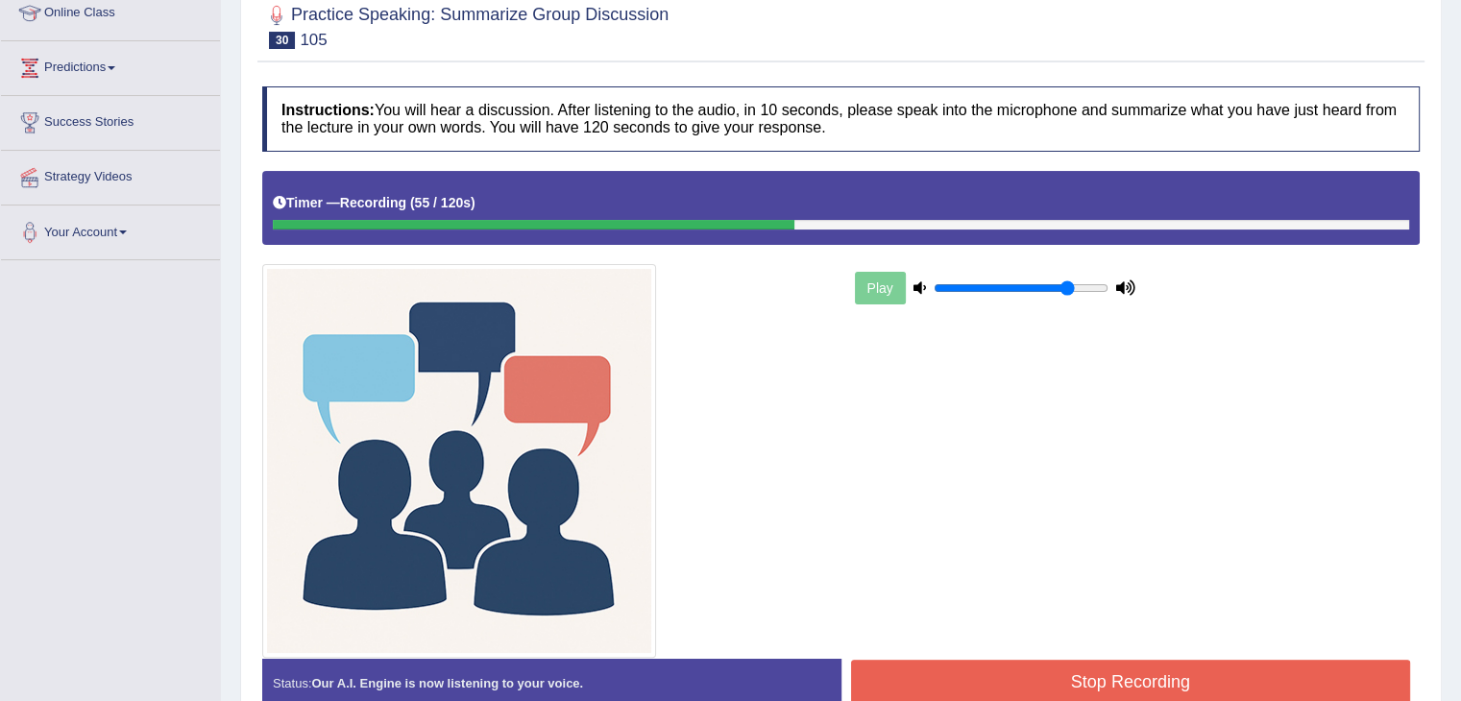
scroll to position [272, 0]
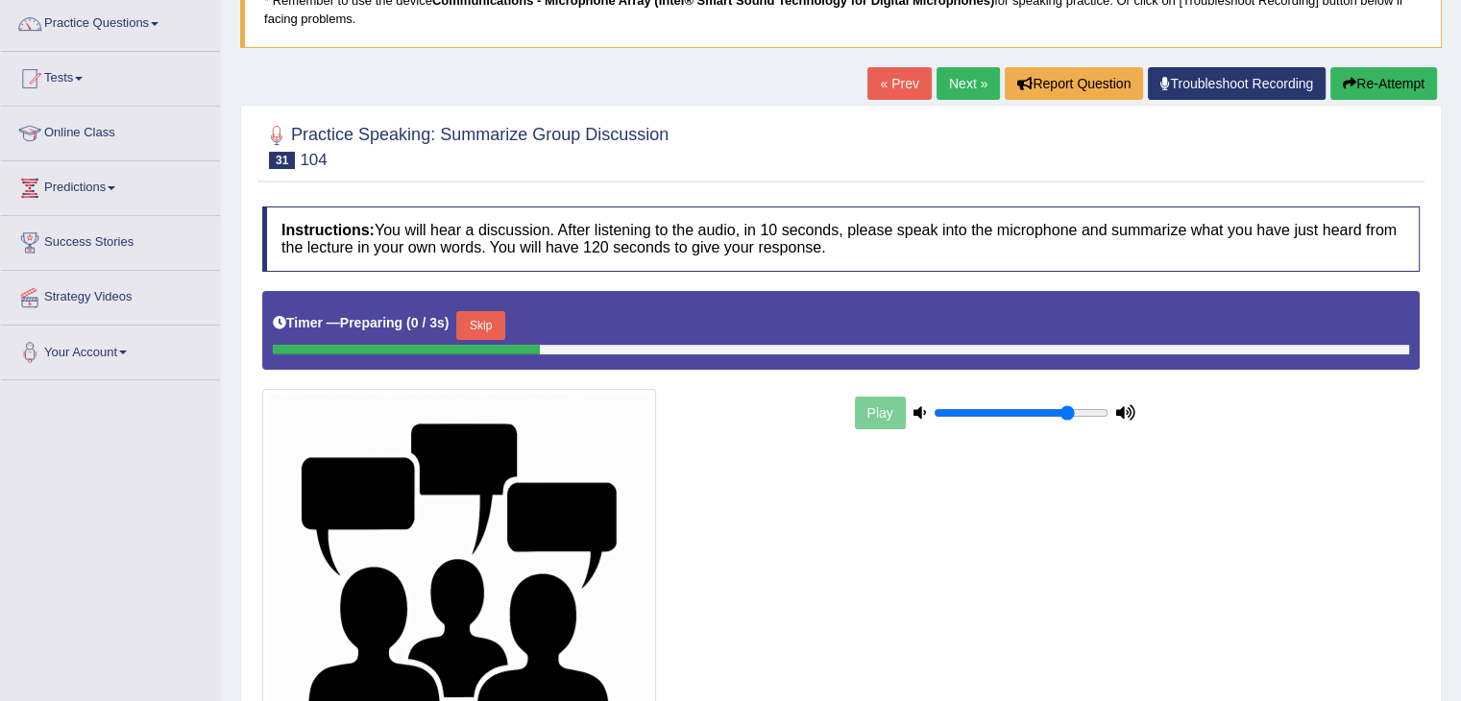
scroll to position [154, 0]
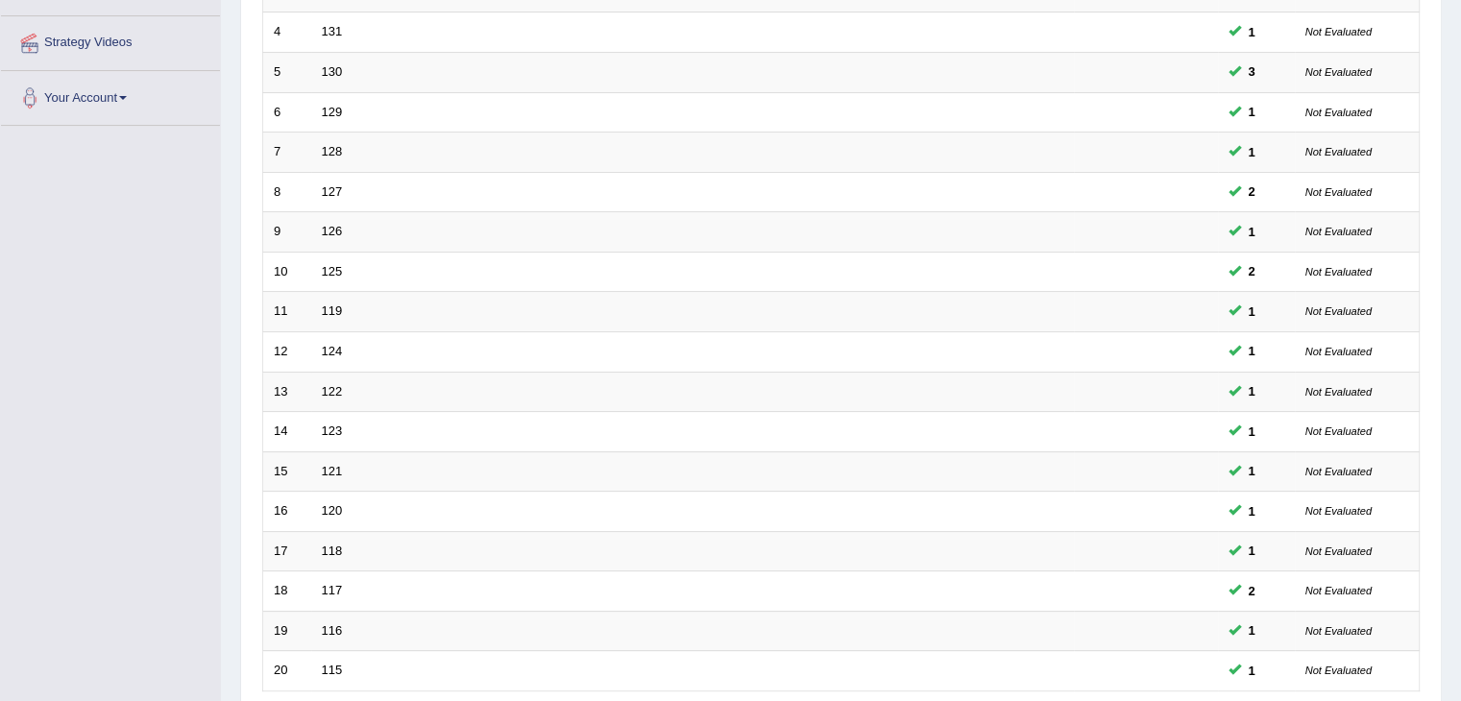
scroll to position [565, 0]
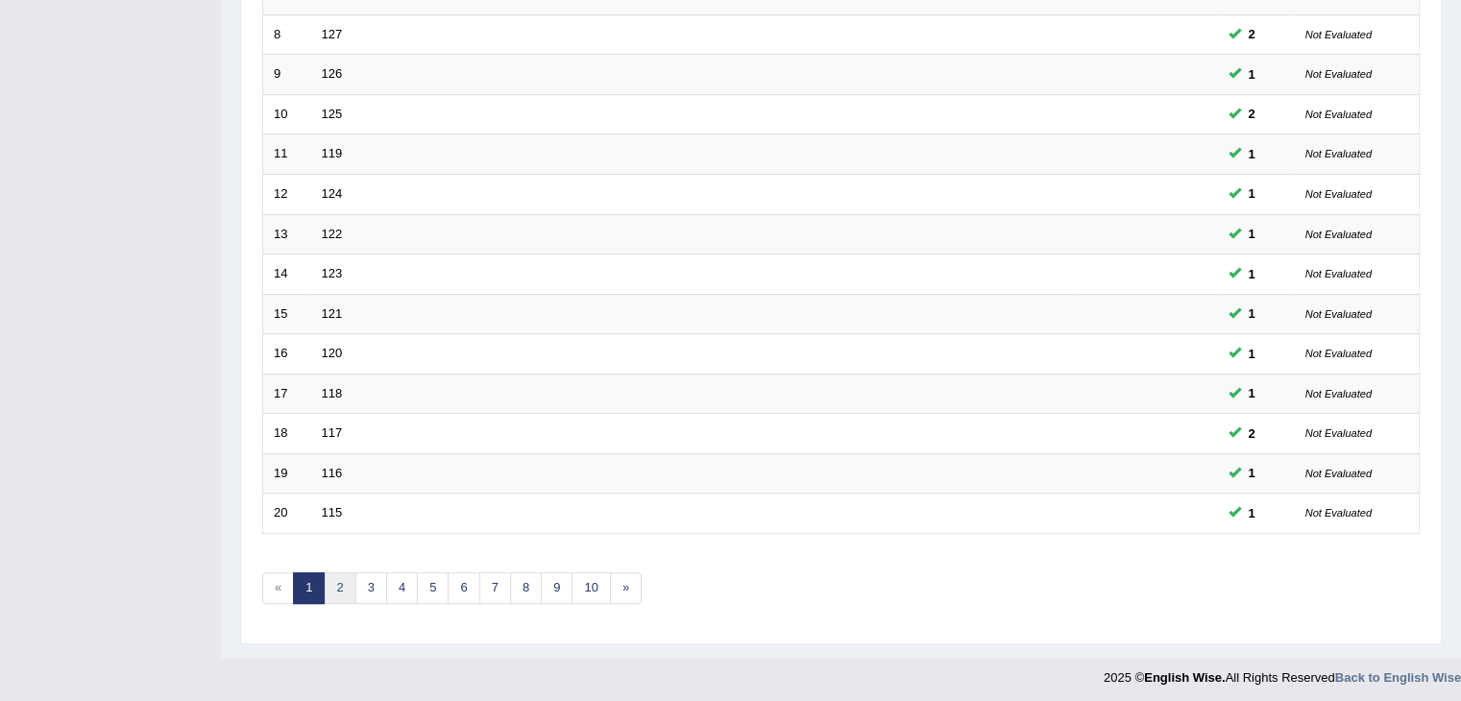
click at [346, 588] on link "2" at bounding box center [340, 589] width 32 height 32
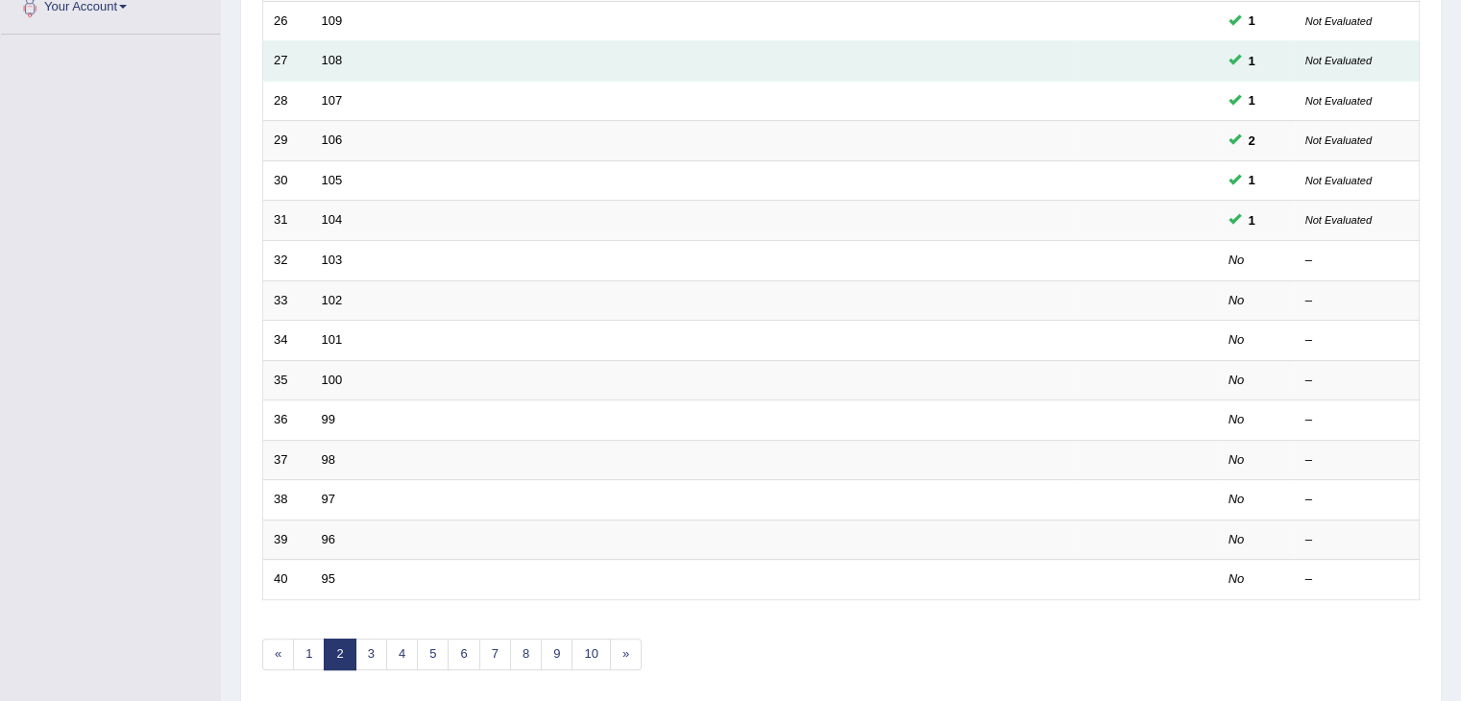
scroll to position [565, 0]
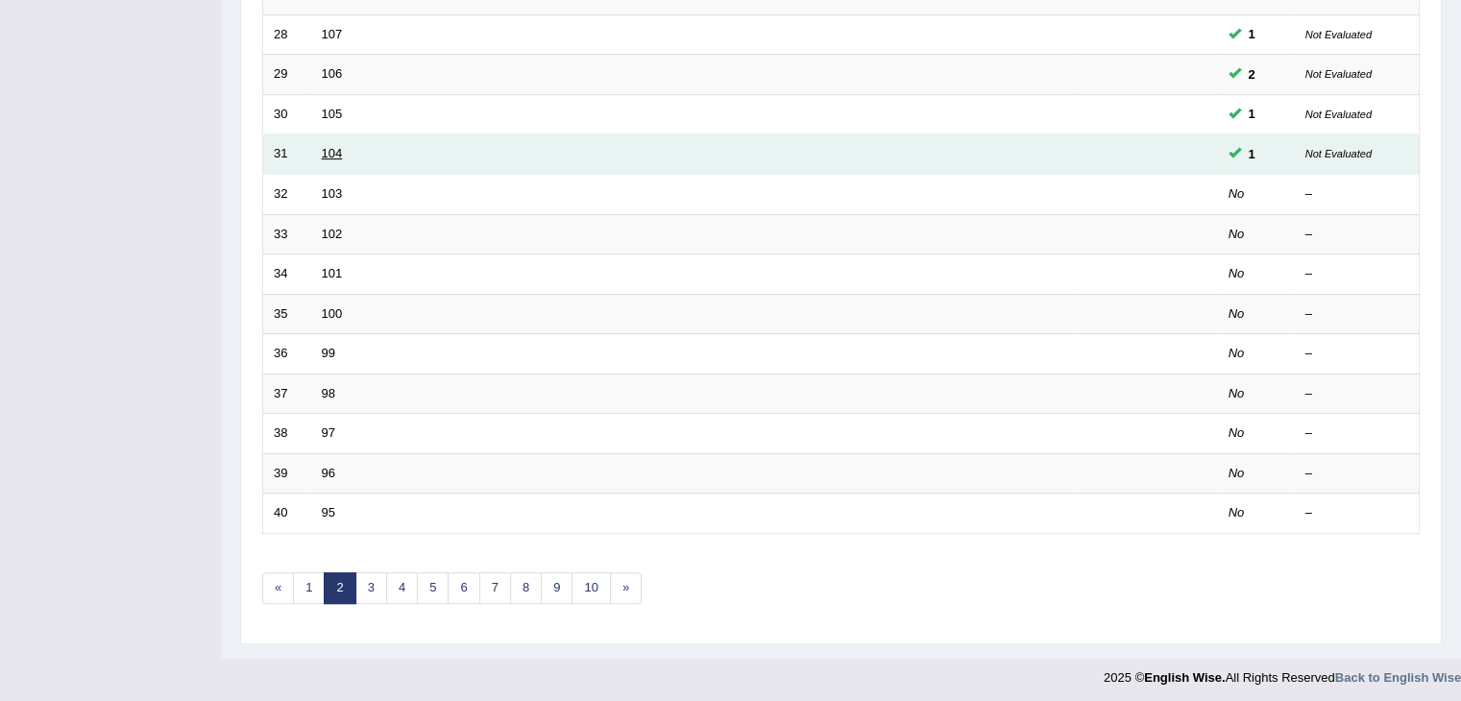
click at [334, 152] on link "104" at bounding box center [332, 153] width 21 height 14
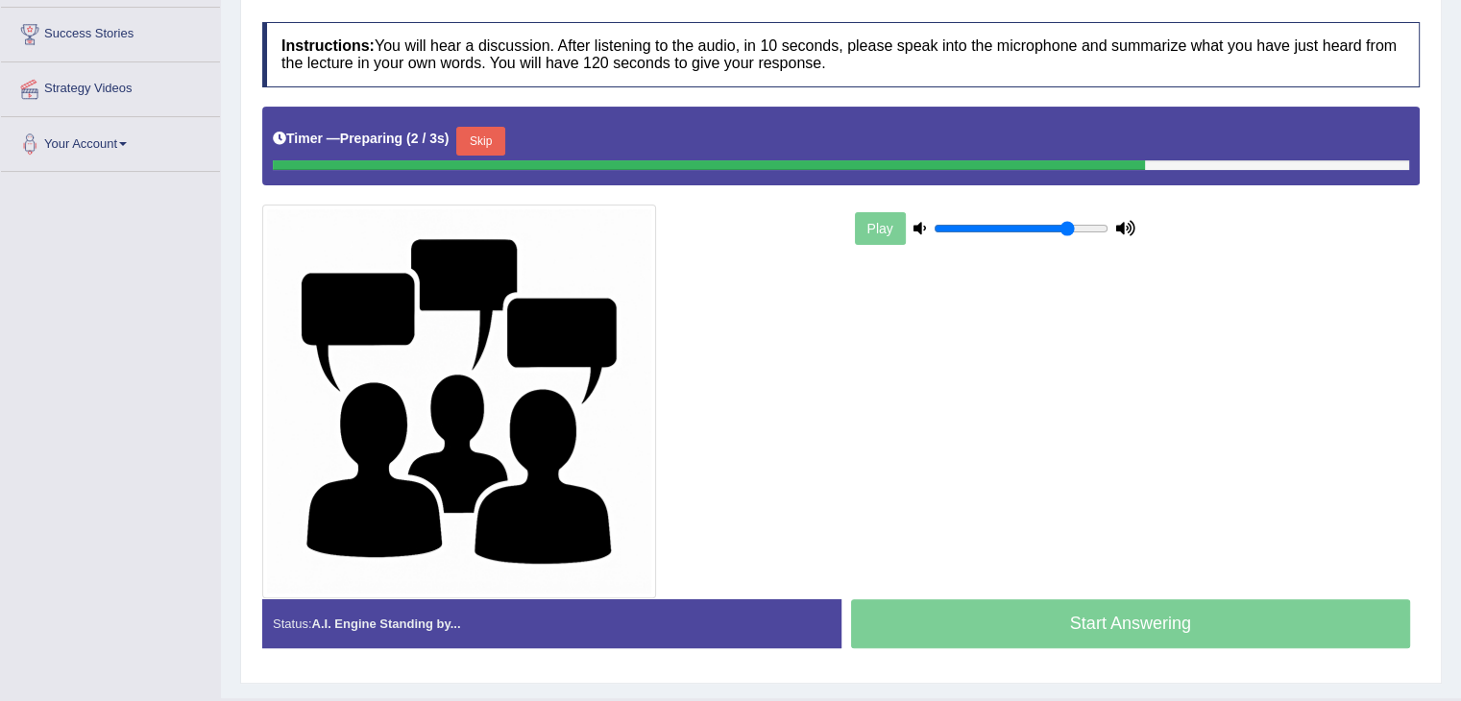
scroll to position [363, 0]
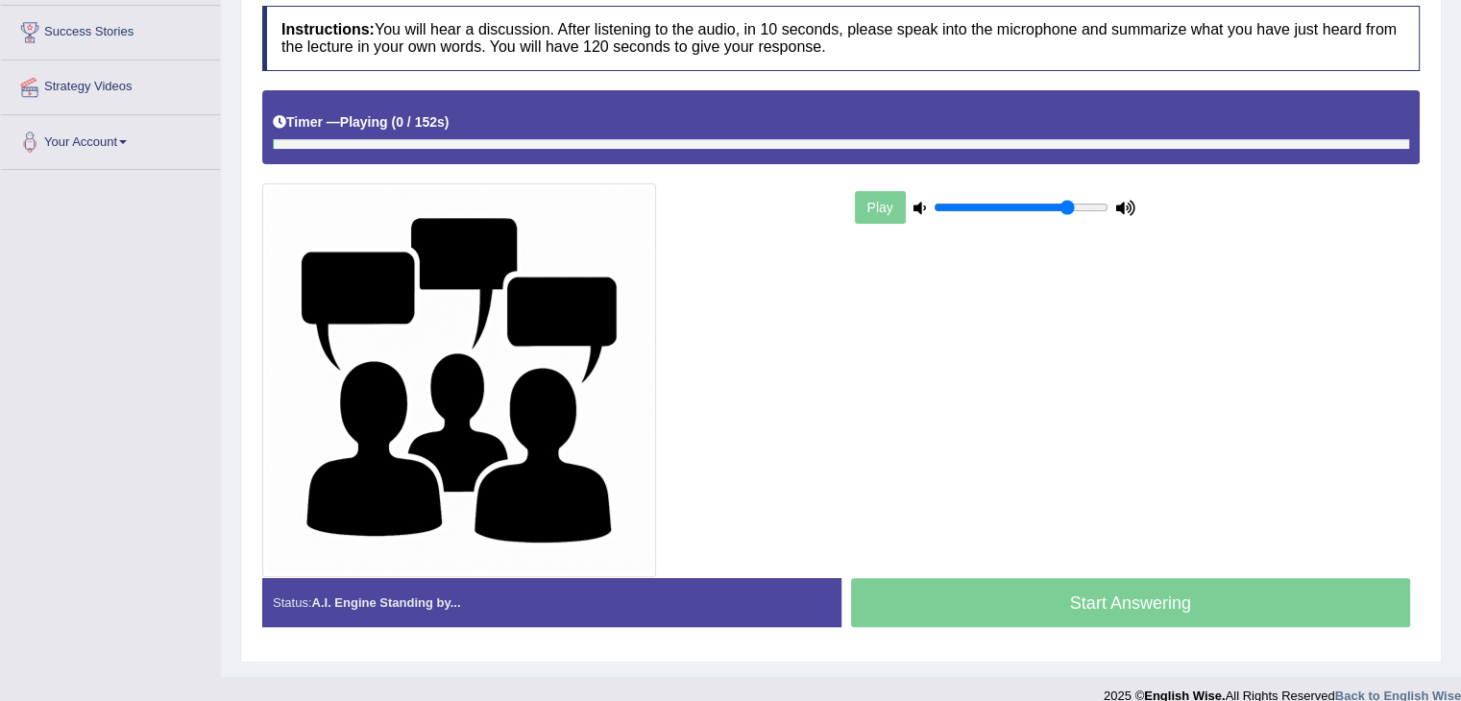
click at [493, 133] on div "Timer — Playing ( 0 / 152s ) Skip" at bounding box center [841, 123] width 1137 height 34
click at [582, 150] on div "Timer — Playing ( 1 / 152s ) Skip" at bounding box center [841, 127] width 1158 height 74
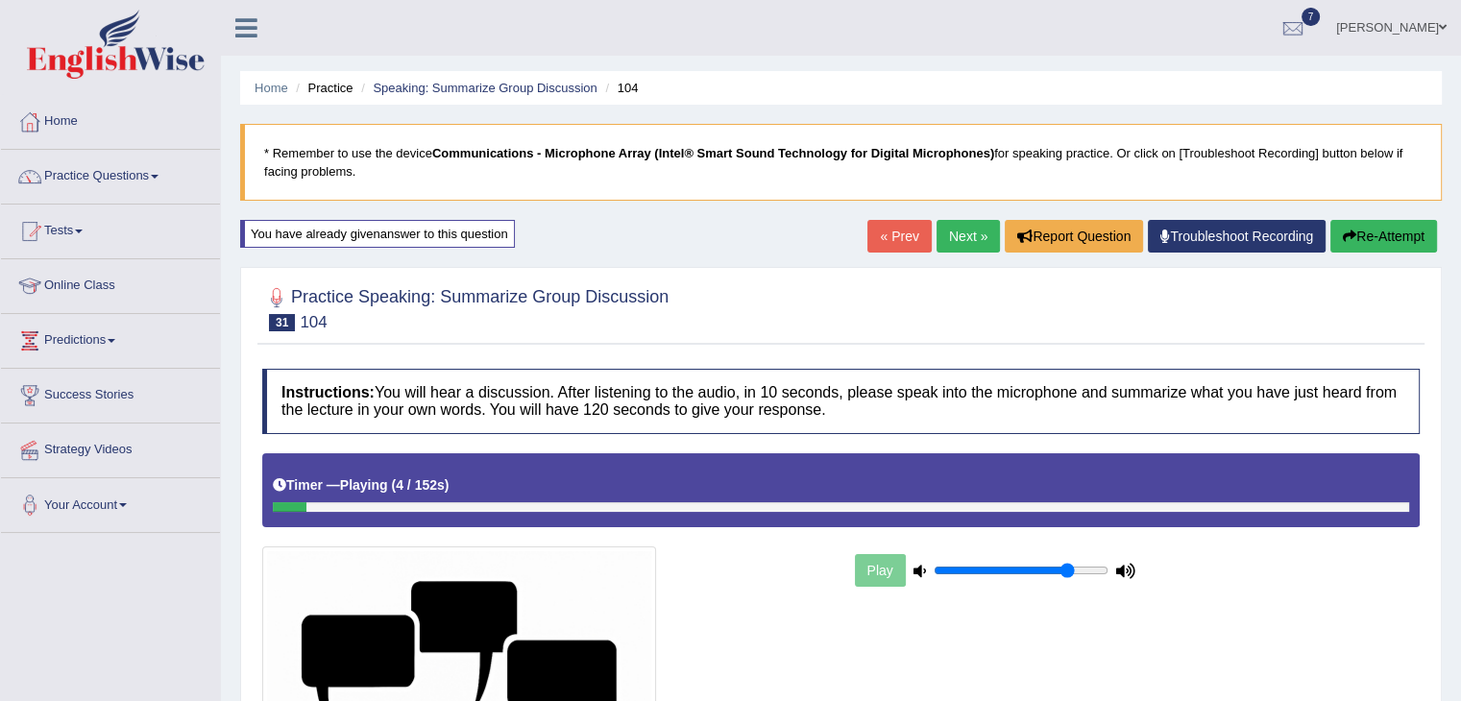
click at [961, 228] on link "Next »" at bounding box center [968, 236] width 63 height 33
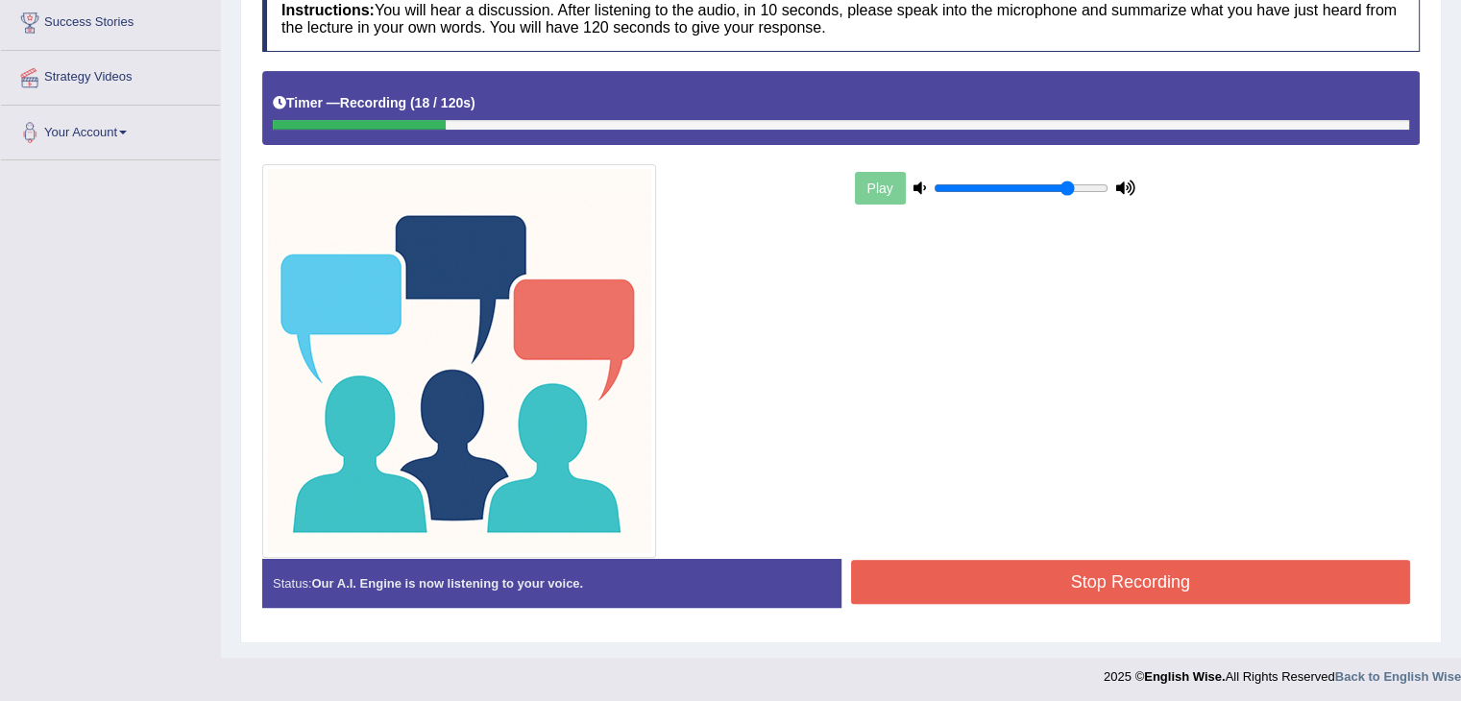
scroll to position [375, 0]
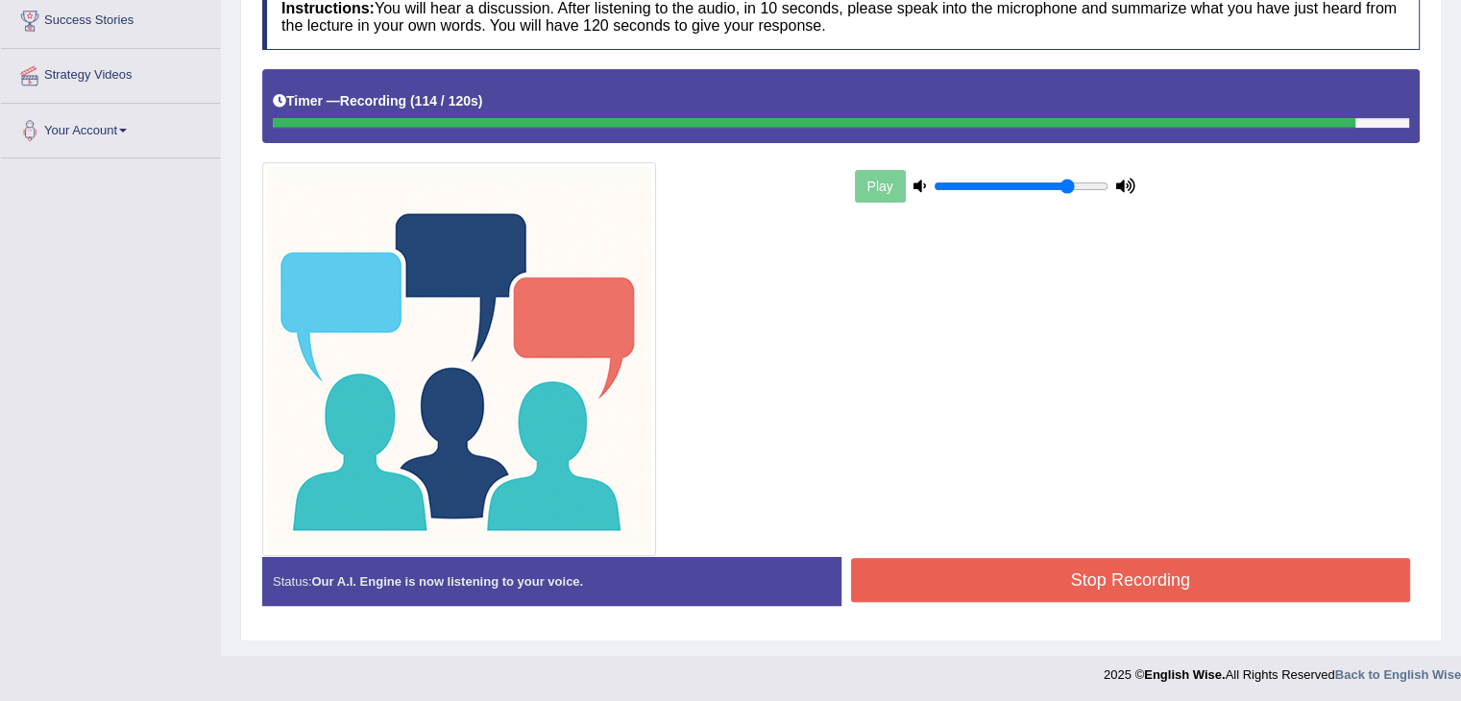
click at [1068, 568] on button "Stop Recording" at bounding box center [1131, 580] width 560 height 44
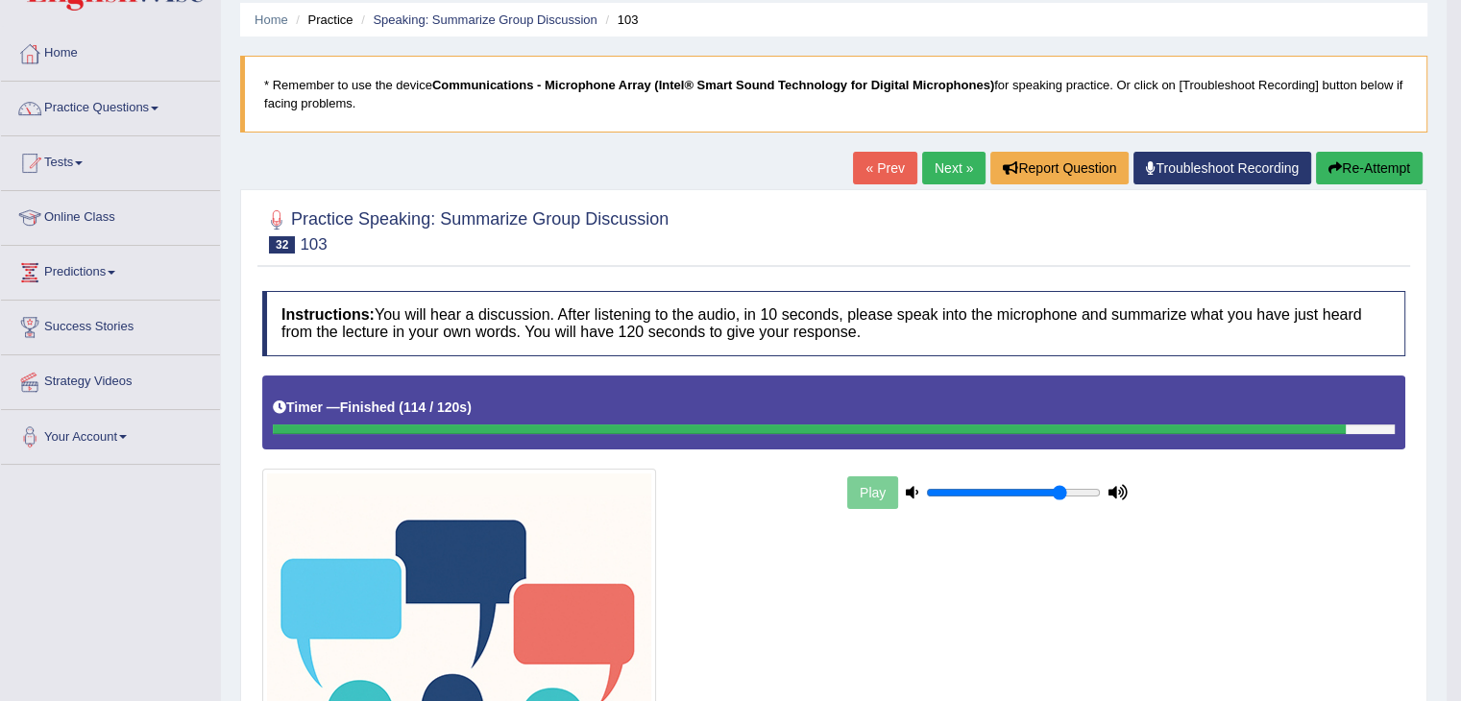
scroll to position [0, 0]
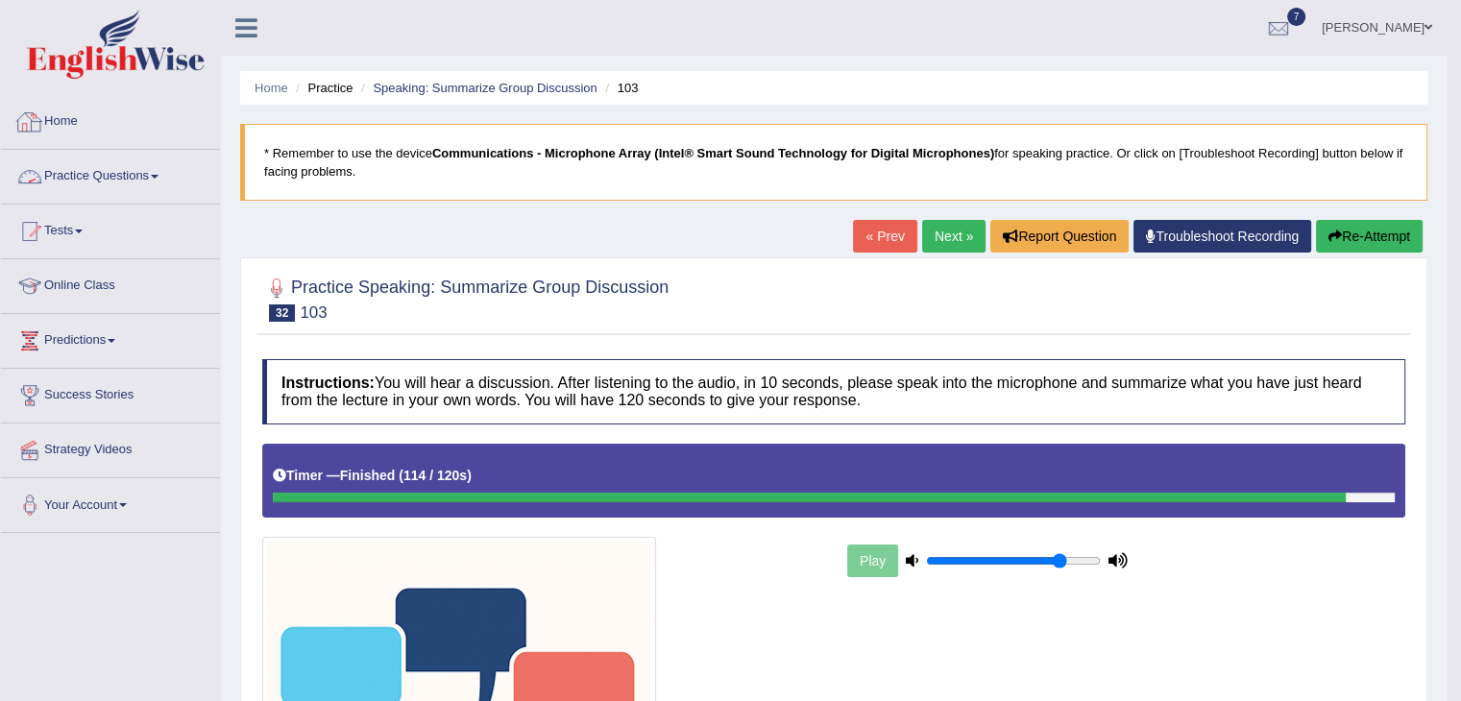
click at [162, 173] on link "Practice Questions" at bounding box center [110, 174] width 219 height 48
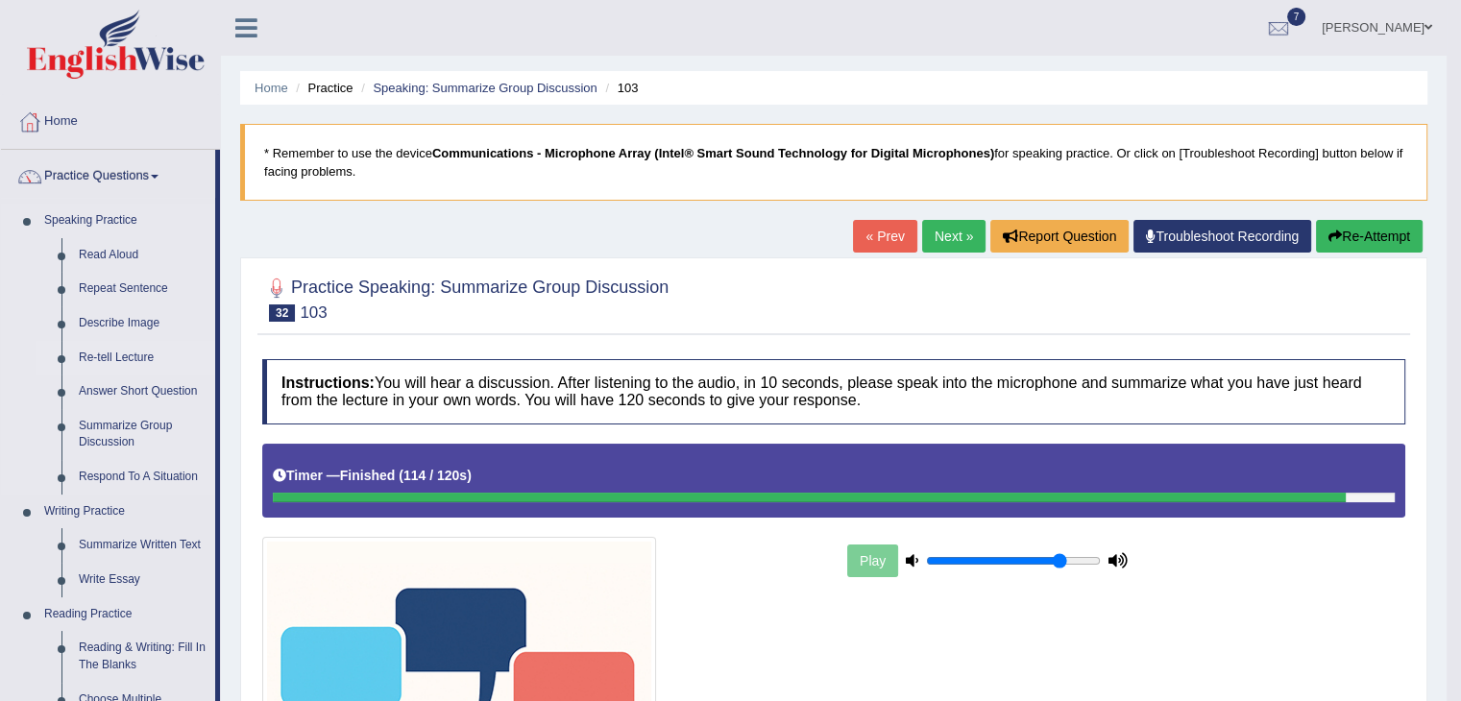
click at [132, 353] on link "Re-tell Lecture" at bounding box center [142, 358] width 145 height 35
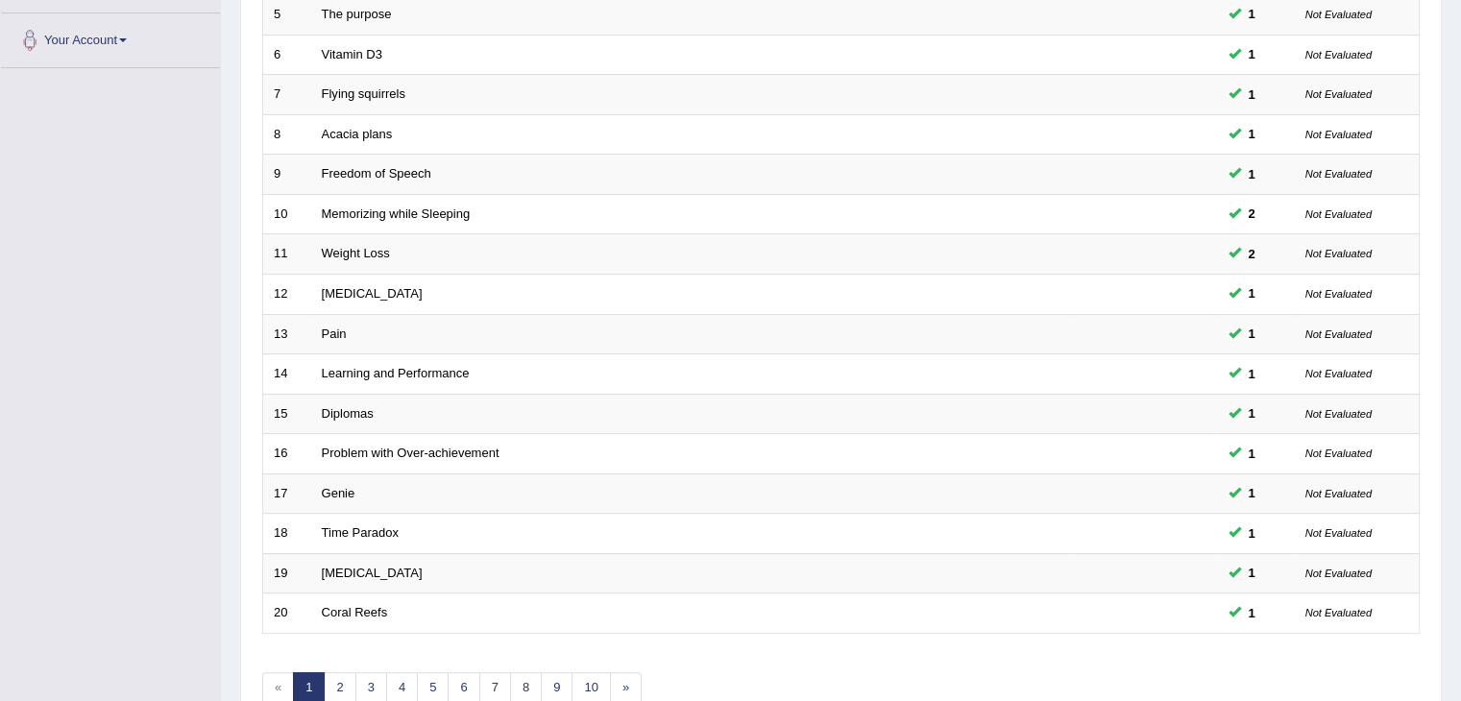
scroll to position [565, 0]
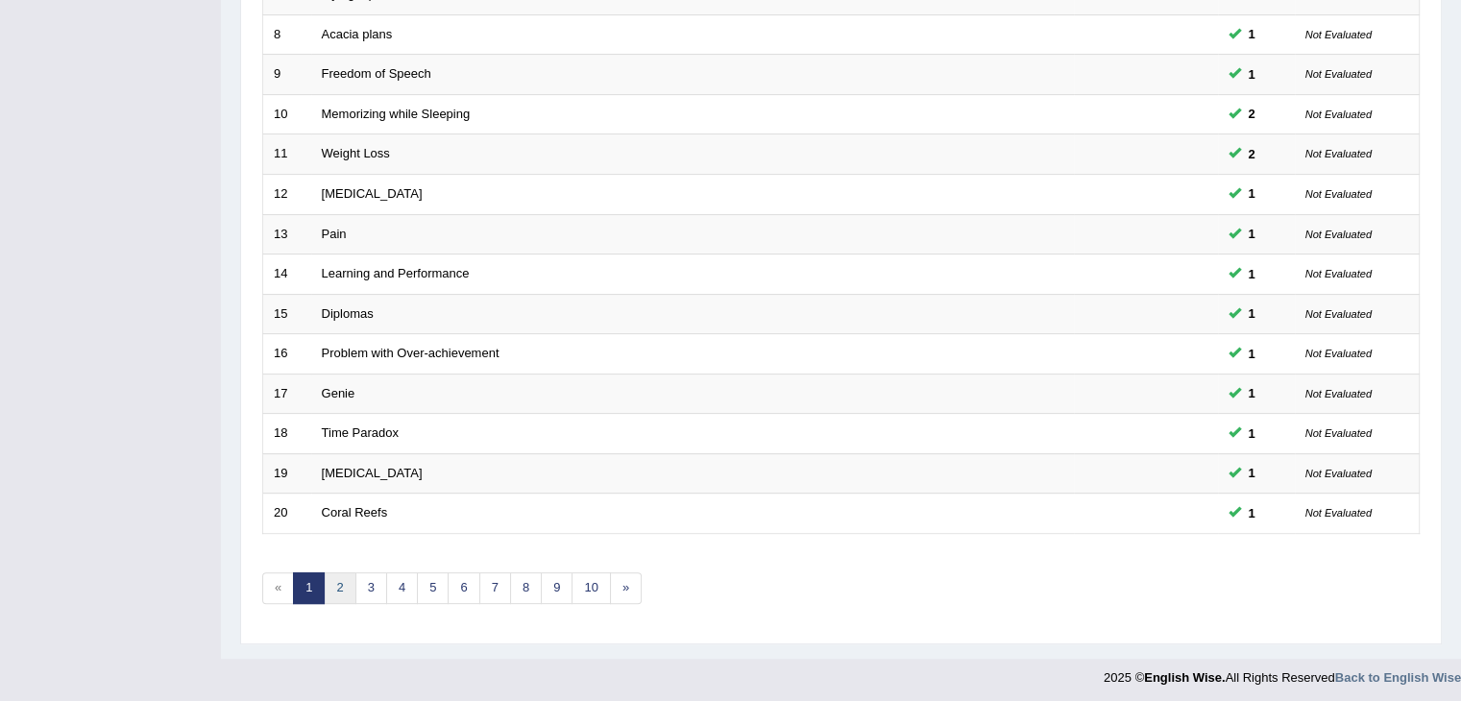
click at [333, 585] on link "2" at bounding box center [340, 589] width 32 height 32
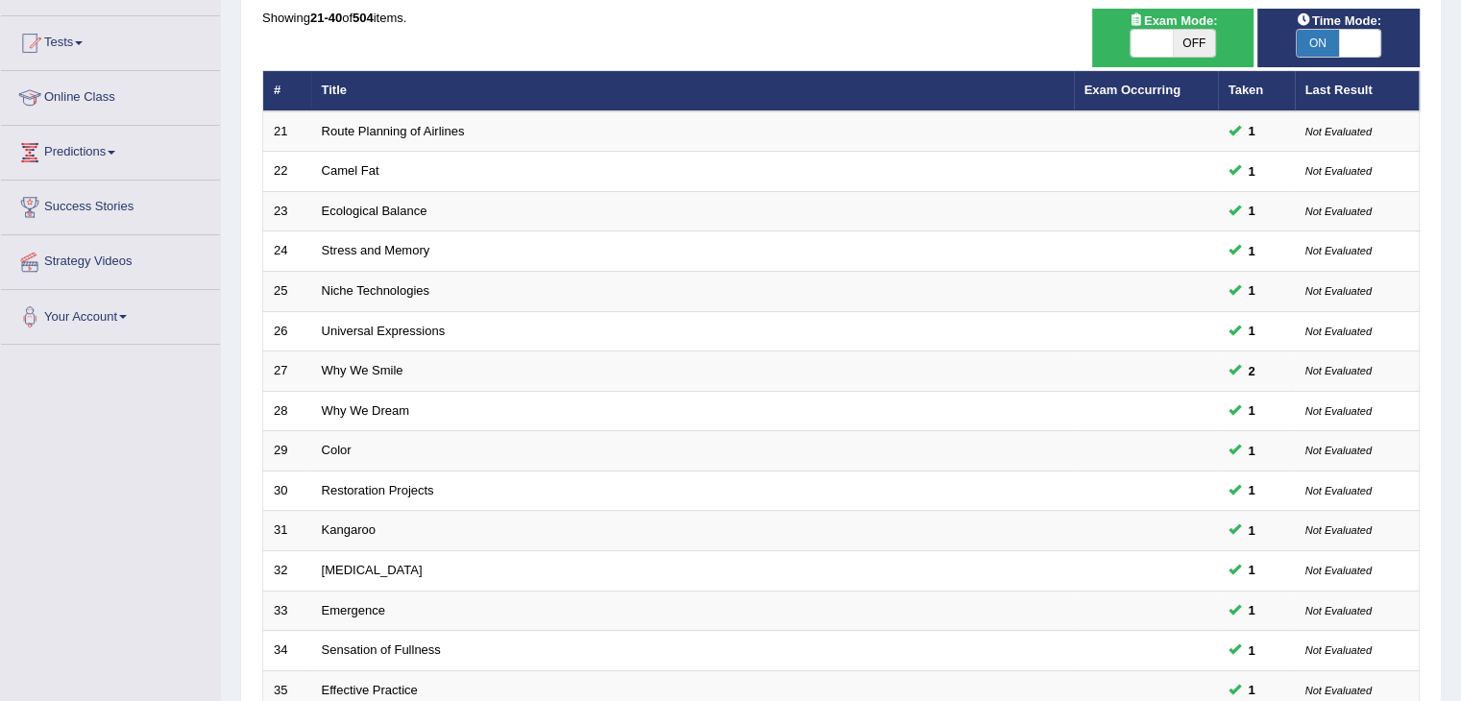
scroll to position [565, 0]
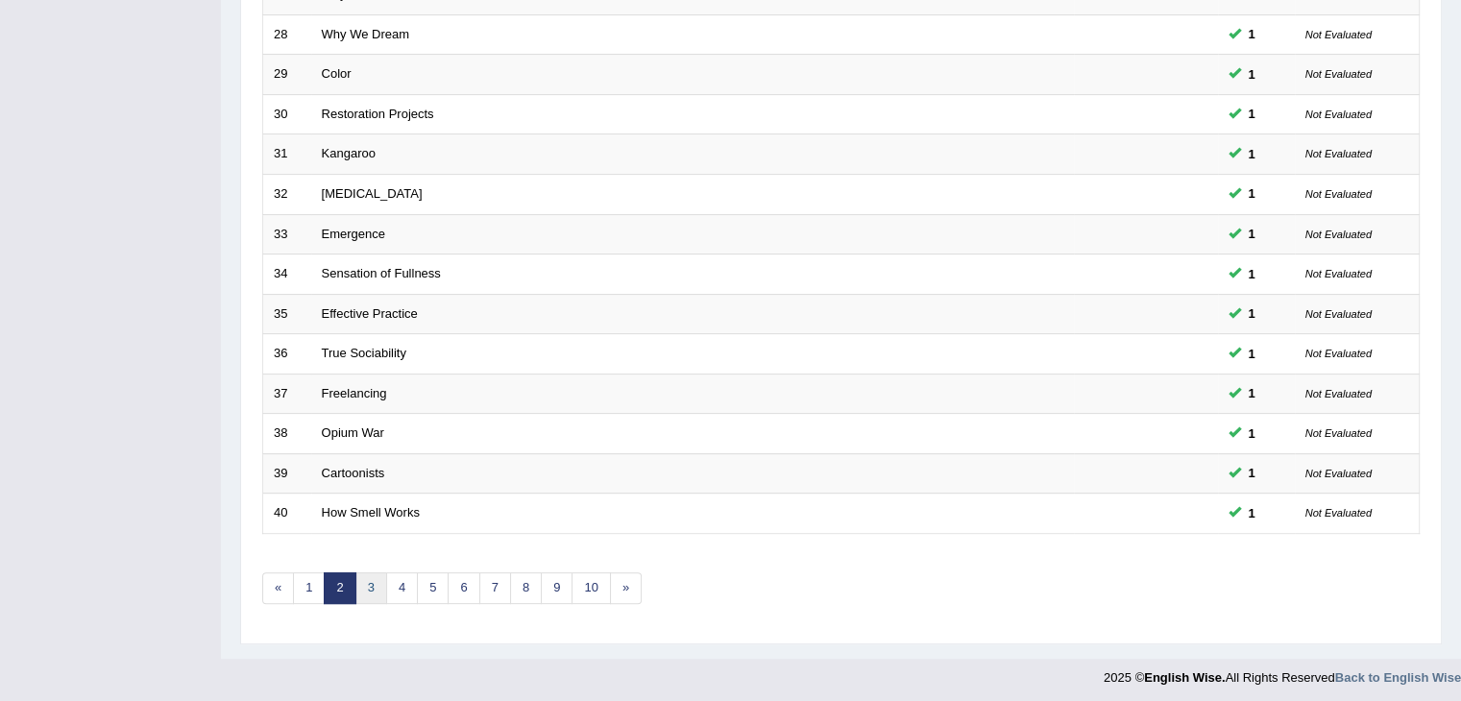
click at [366, 585] on link "3" at bounding box center [371, 589] width 32 height 32
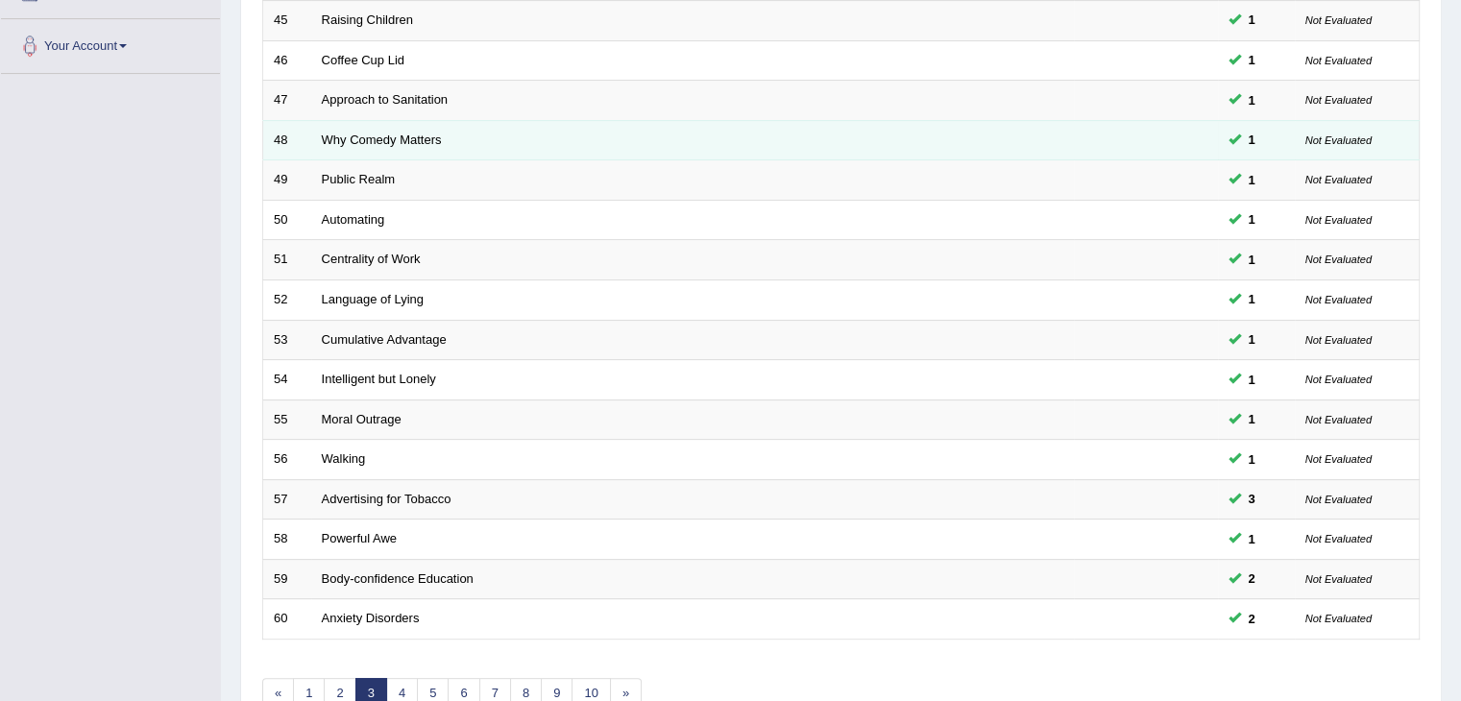
scroll to position [565, 0]
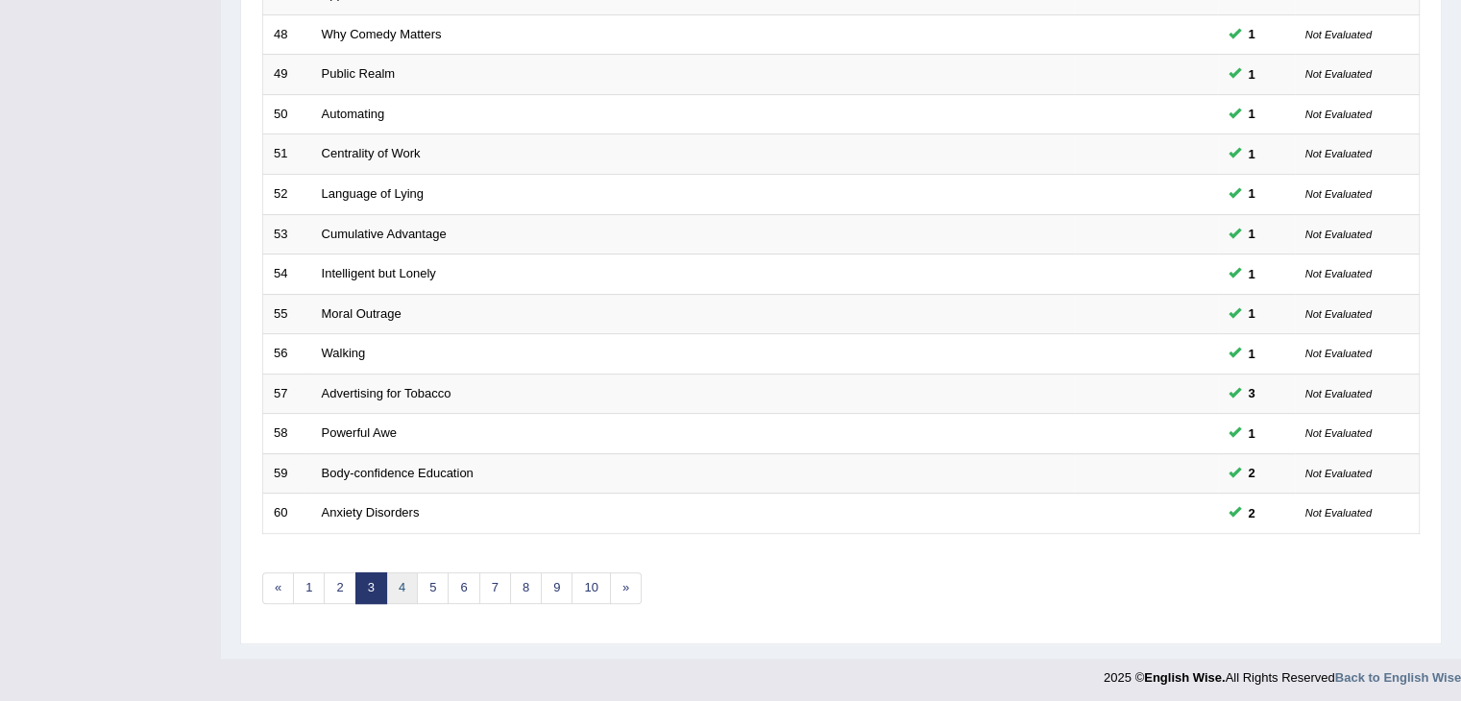
click at [403, 586] on link "4" at bounding box center [402, 589] width 32 height 32
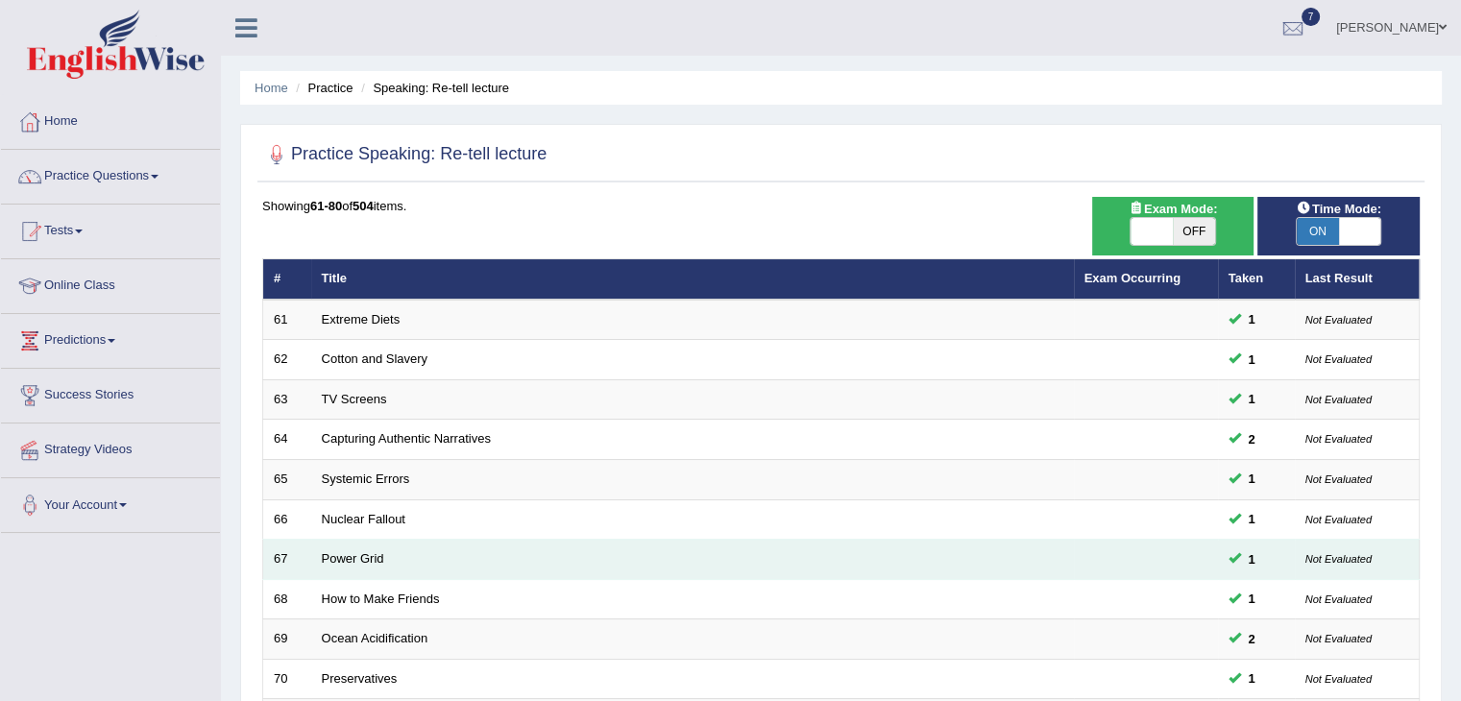
scroll to position [565, 0]
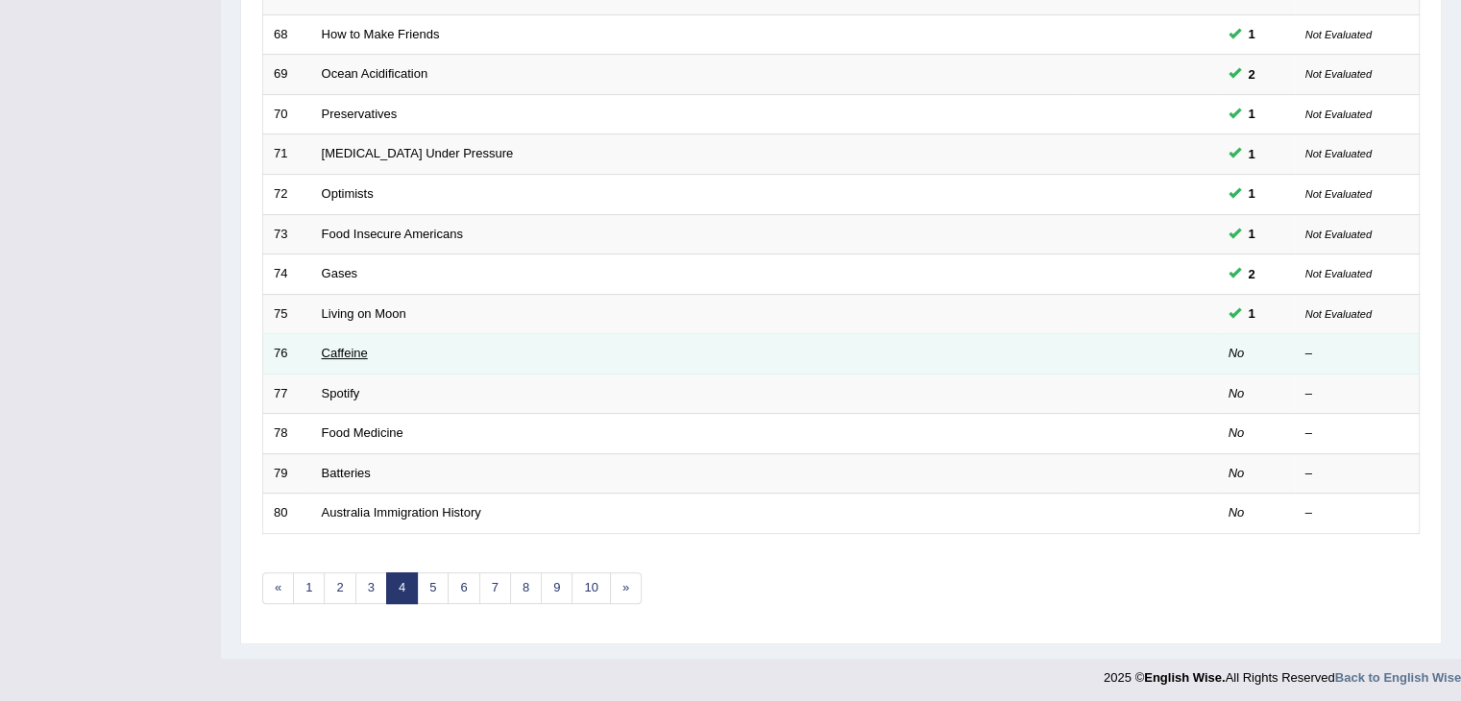
click at [355, 347] on link "Caffeine" at bounding box center [345, 353] width 46 height 14
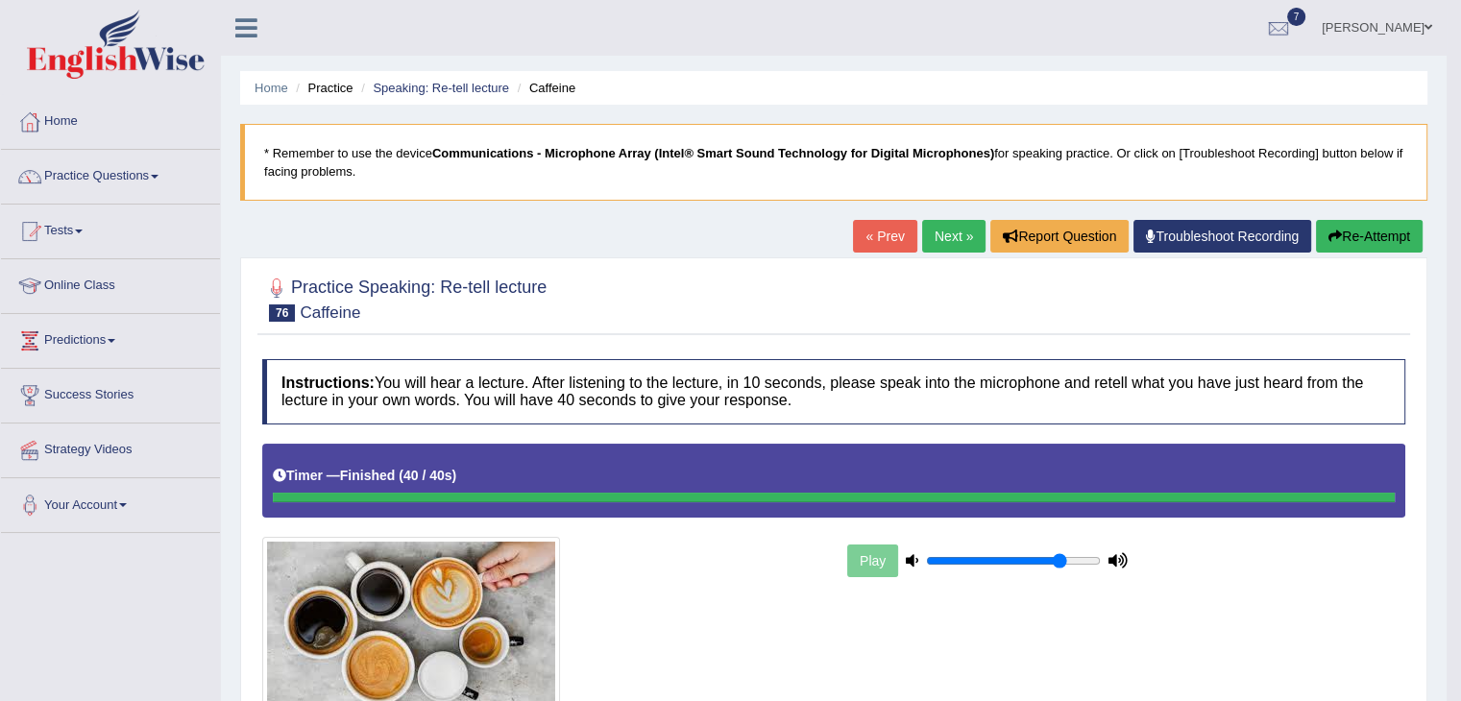
click at [1333, 246] on button "Re-Attempt" at bounding box center [1369, 236] width 107 height 33
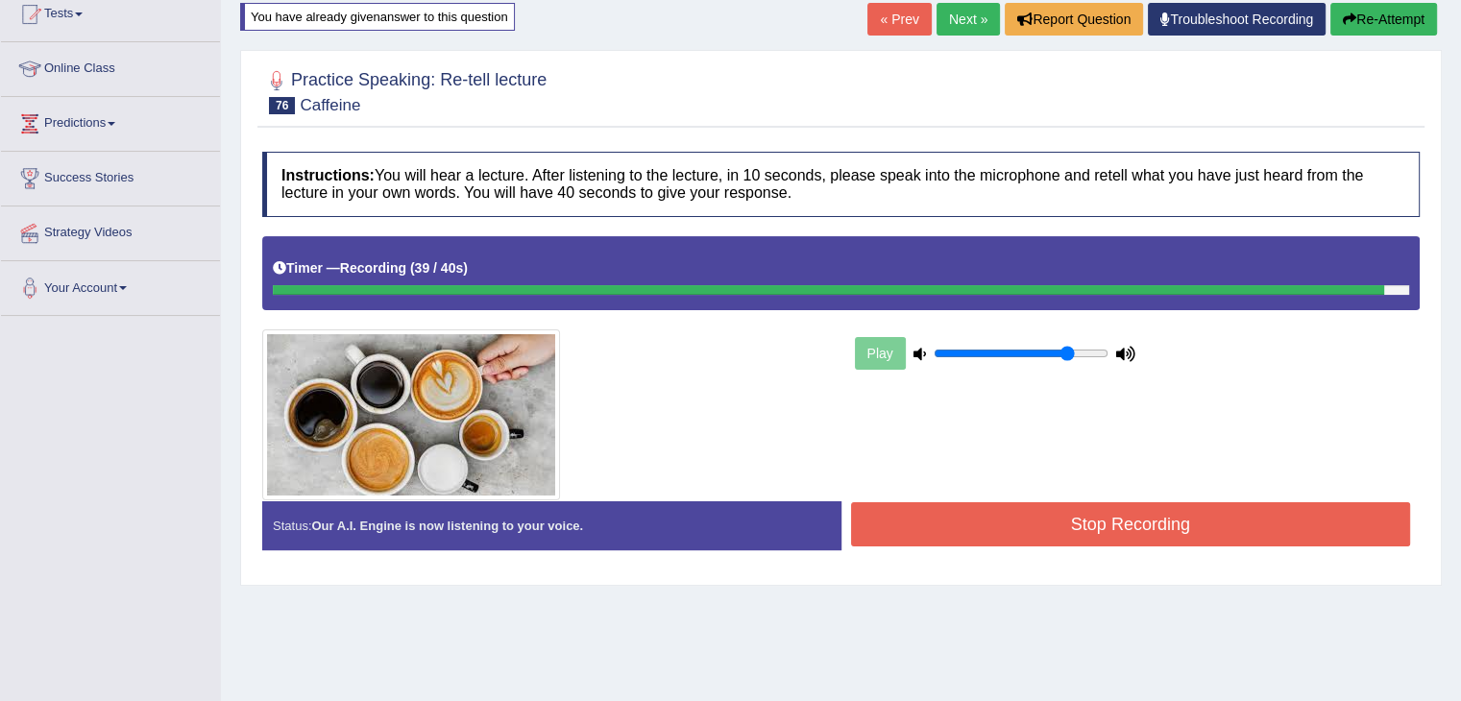
scroll to position [231, 0]
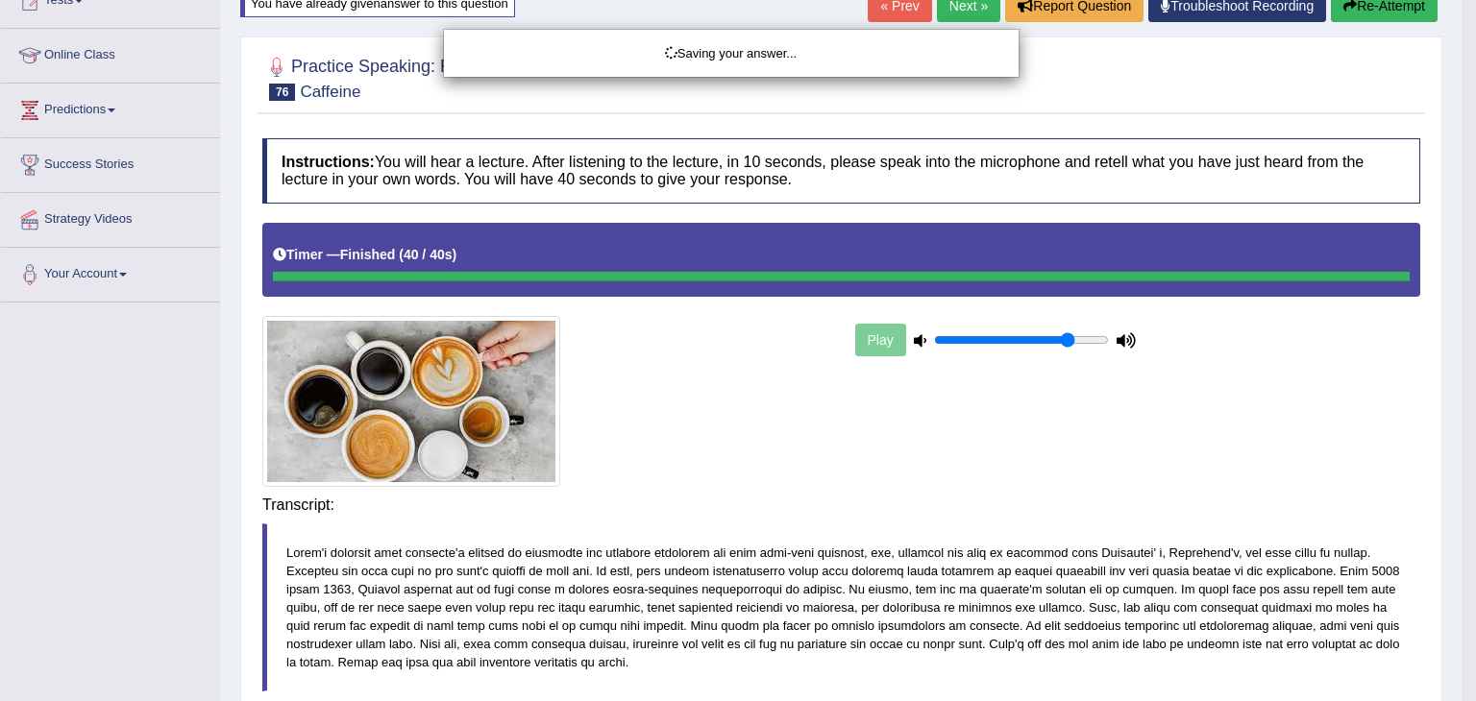
click at [1226, 471] on body "Toggle navigation Home Practice Questions Speaking Practice Read Aloud Repeat S…" at bounding box center [738, 119] width 1476 height 701
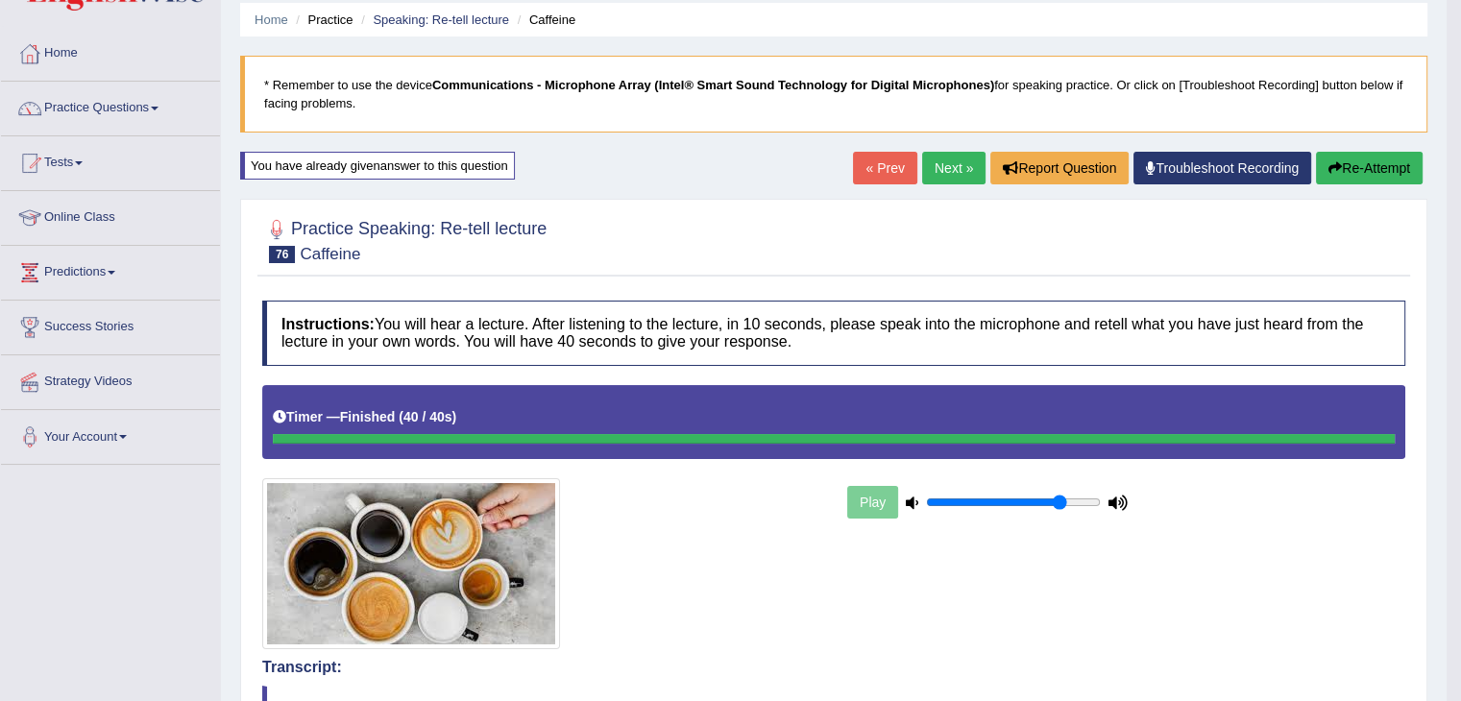
scroll to position [0, 0]
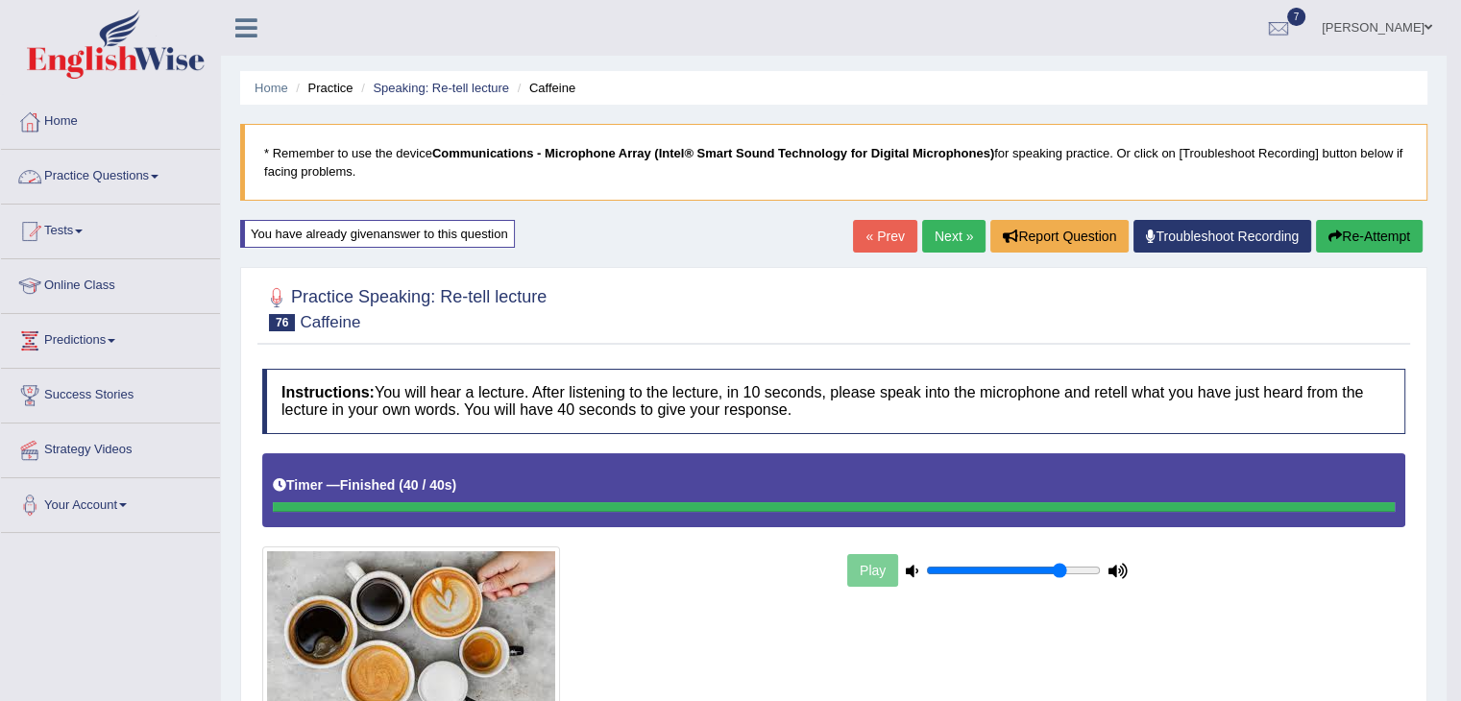
click at [153, 178] on link "Practice Questions" at bounding box center [110, 174] width 219 height 48
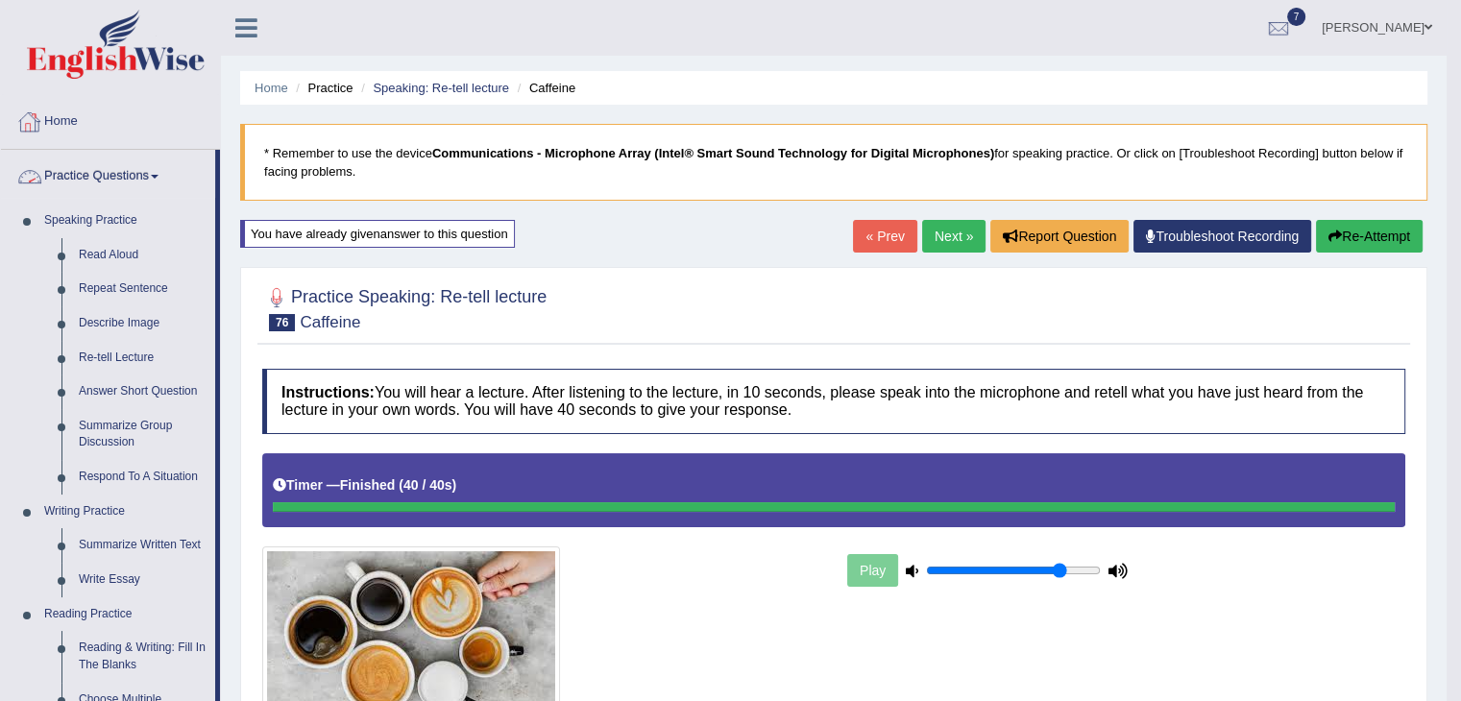
click at [68, 120] on link "Home" at bounding box center [110, 119] width 219 height 48
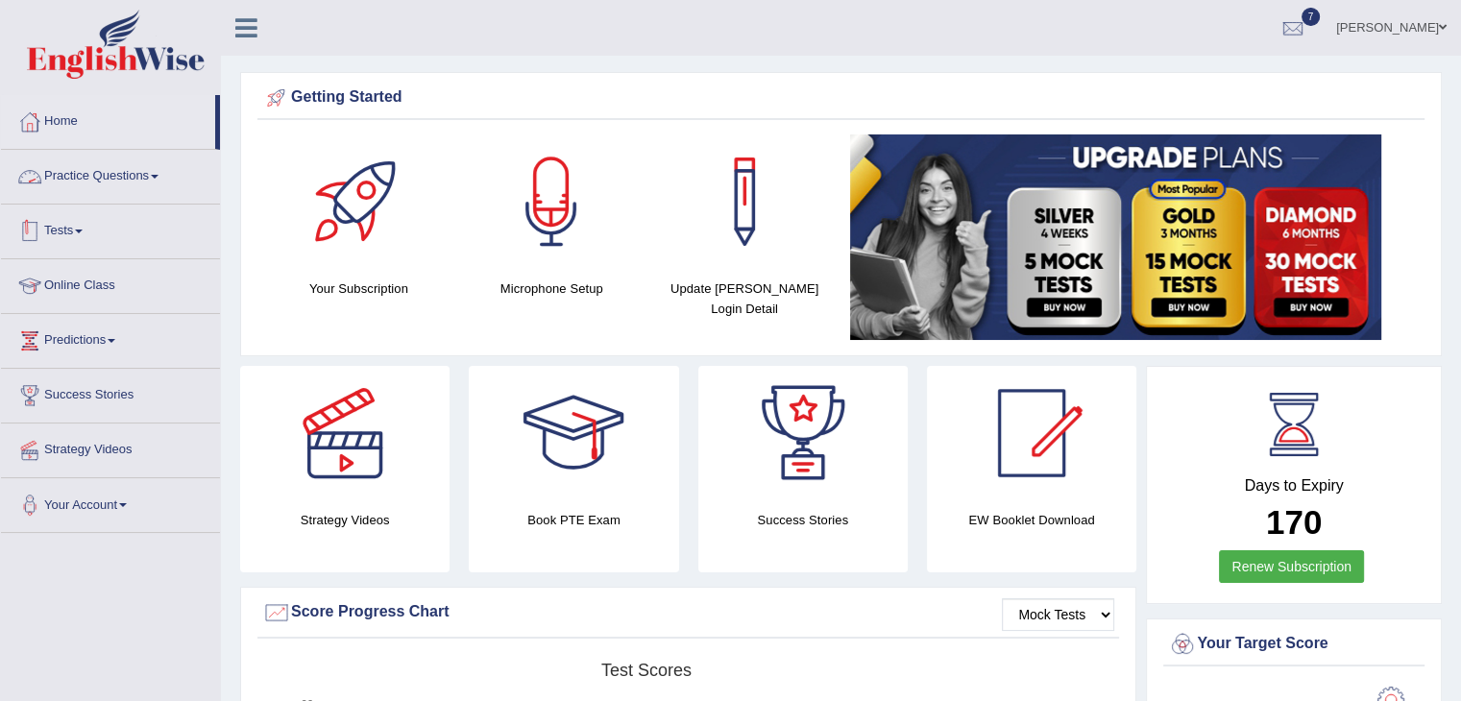
click at [85, 235] on link "Tests" at bounding box center [110, 229] width 219 height 48
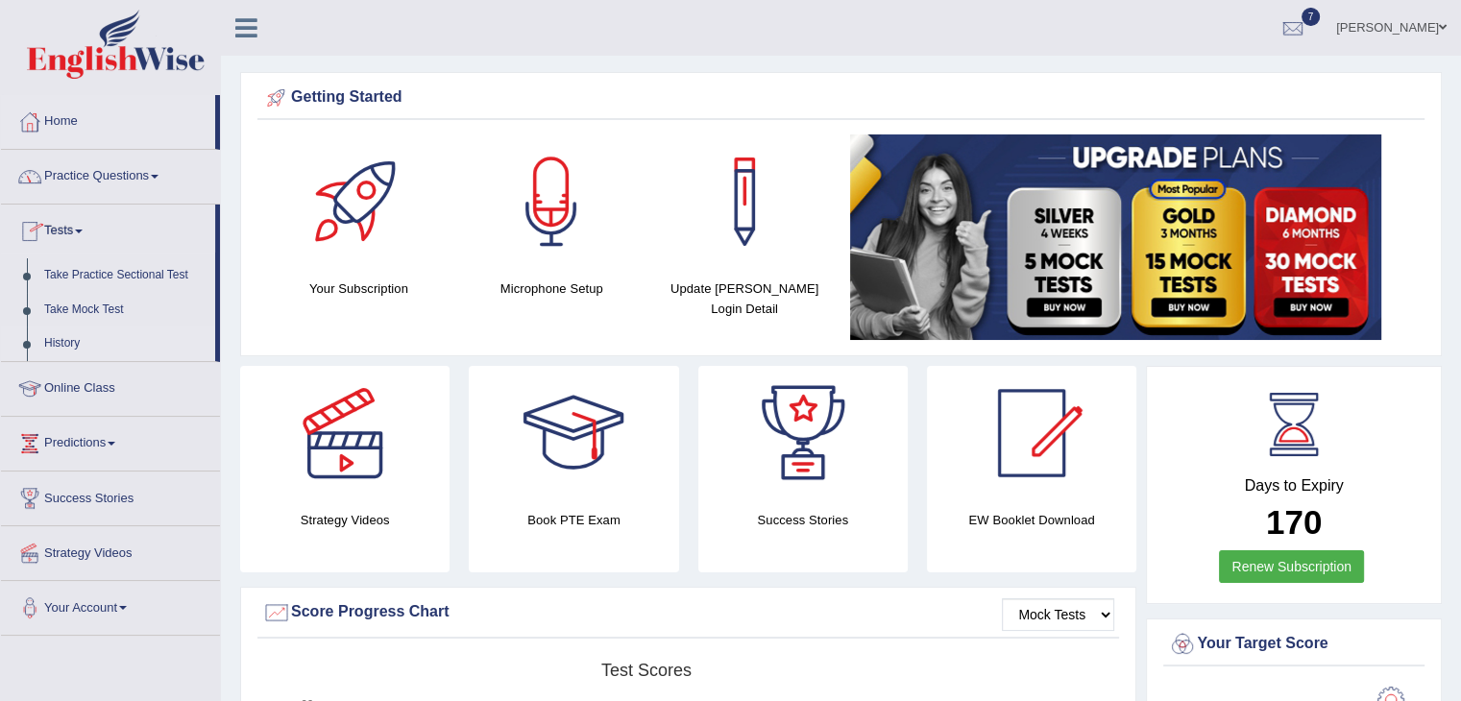
click at [65, 347] on link "History" at bounding box center [126, 344] width 180 height 35
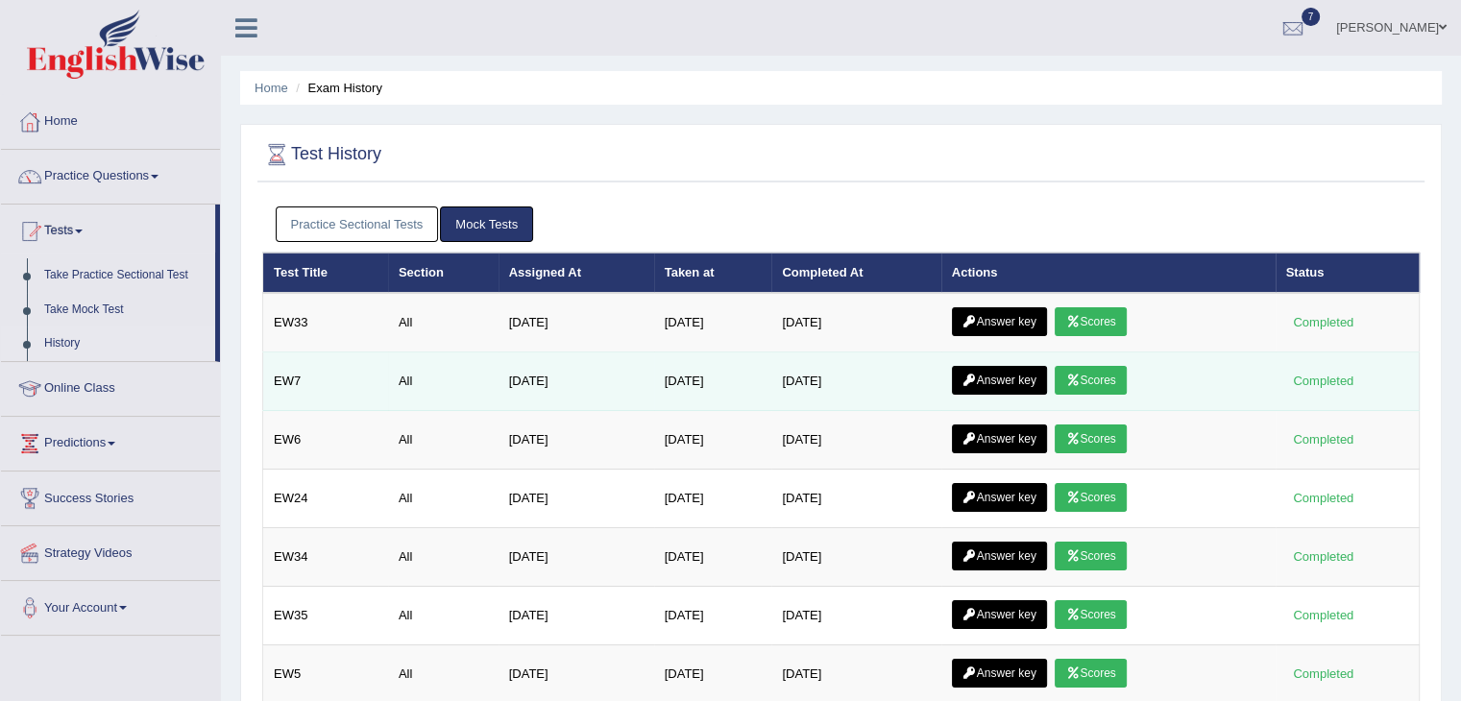
click at [993, 381] on link "Answer key" at bounding box center [999, 380] width 95 height 29
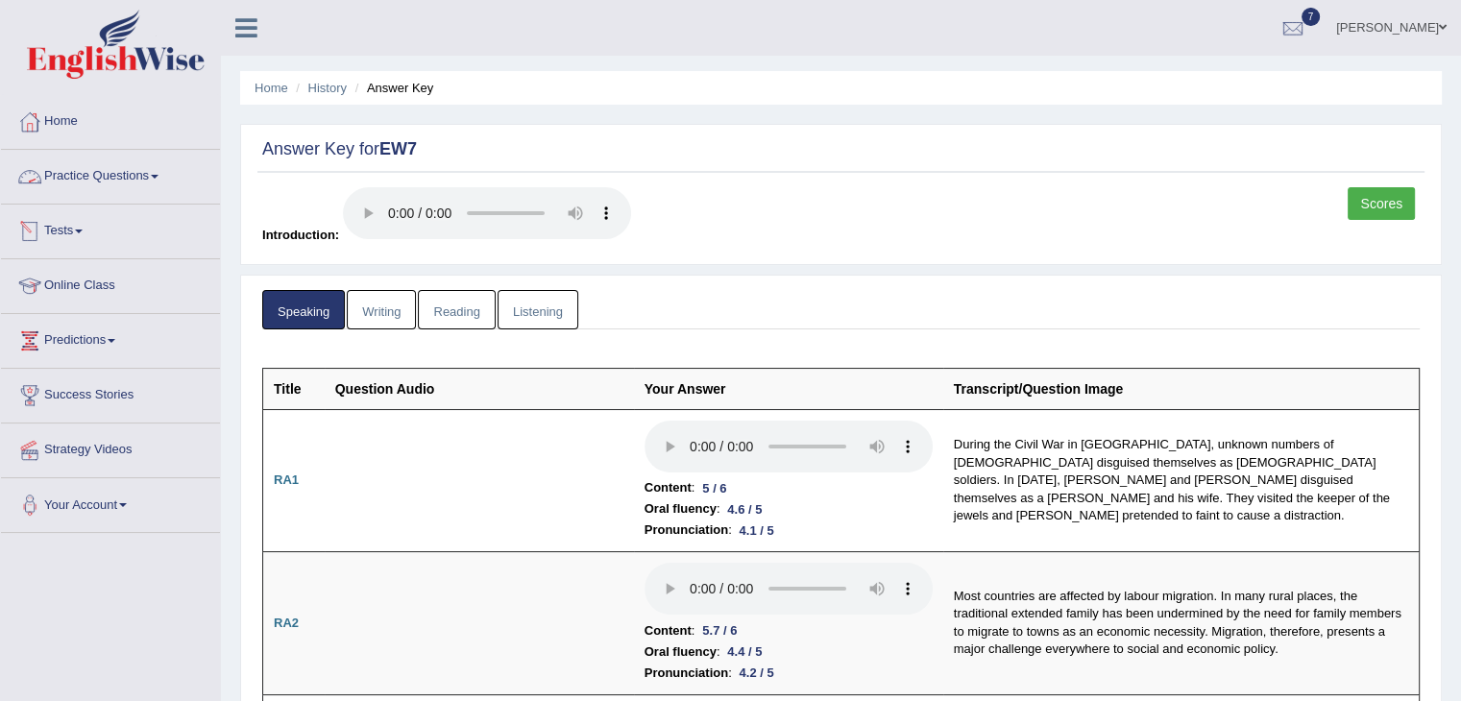
click at [158, 178] on span at bounding box center [155, 177] width 8 height 4
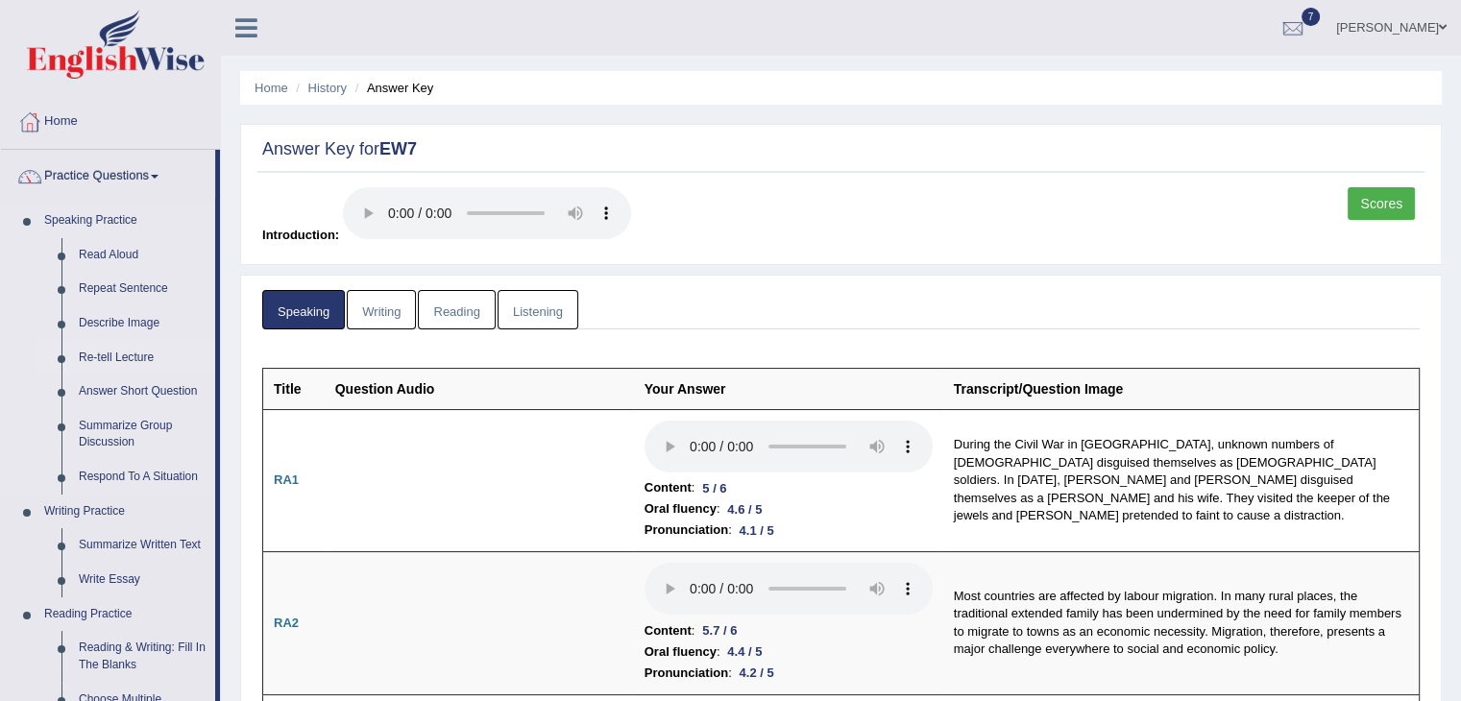
click at [131, 352] on link "Re-tell Lecture" at bounding box center [142, 358] width 145 height 35
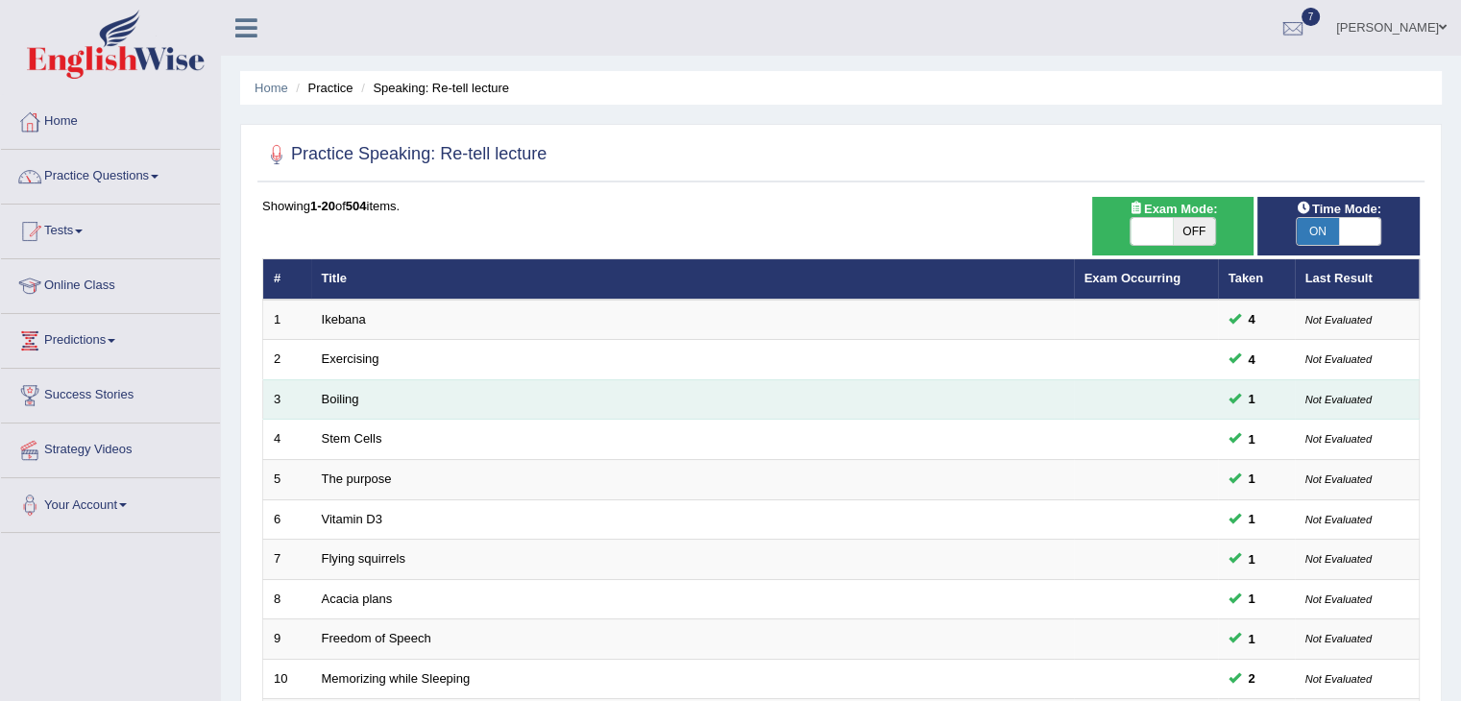
scroll to position [565, 0]
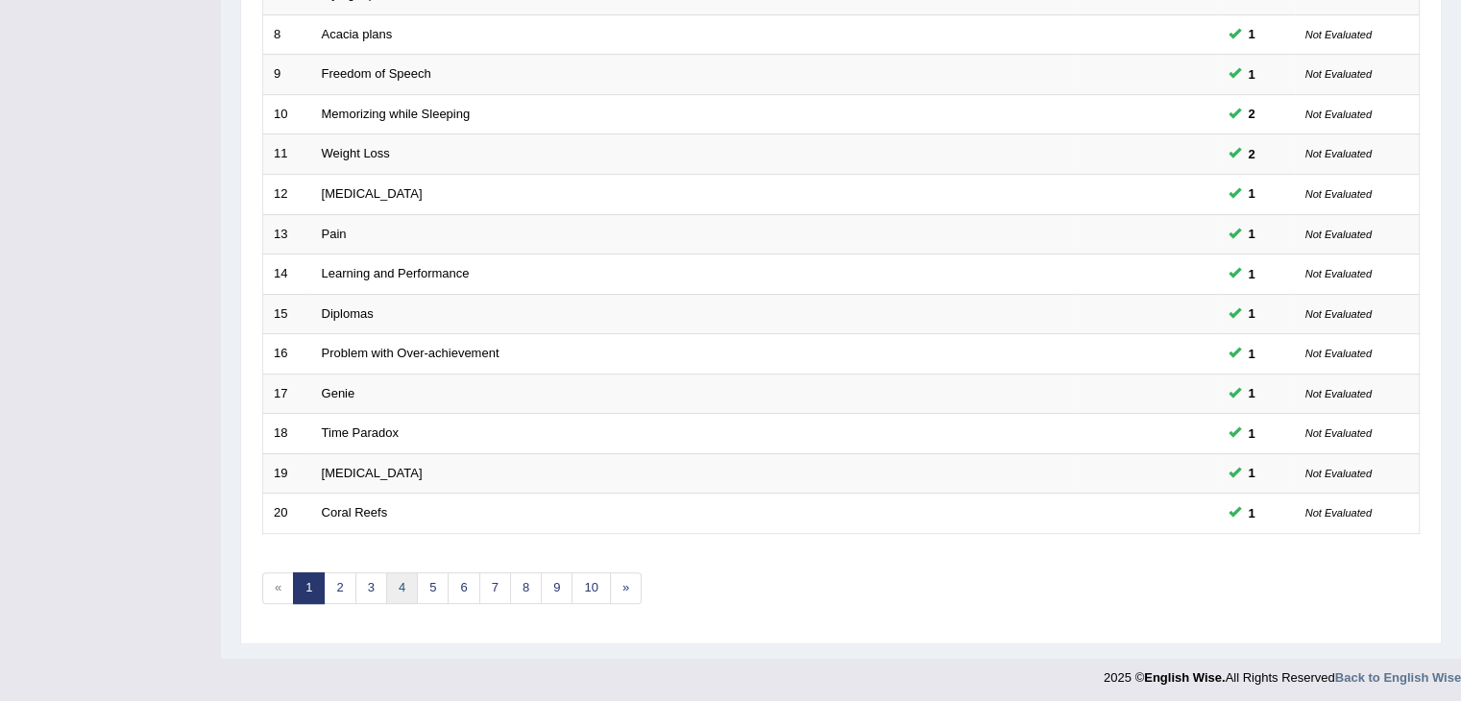
click at [396, 585] on link "4" at bounding box center [402, 589] width 32 height 32
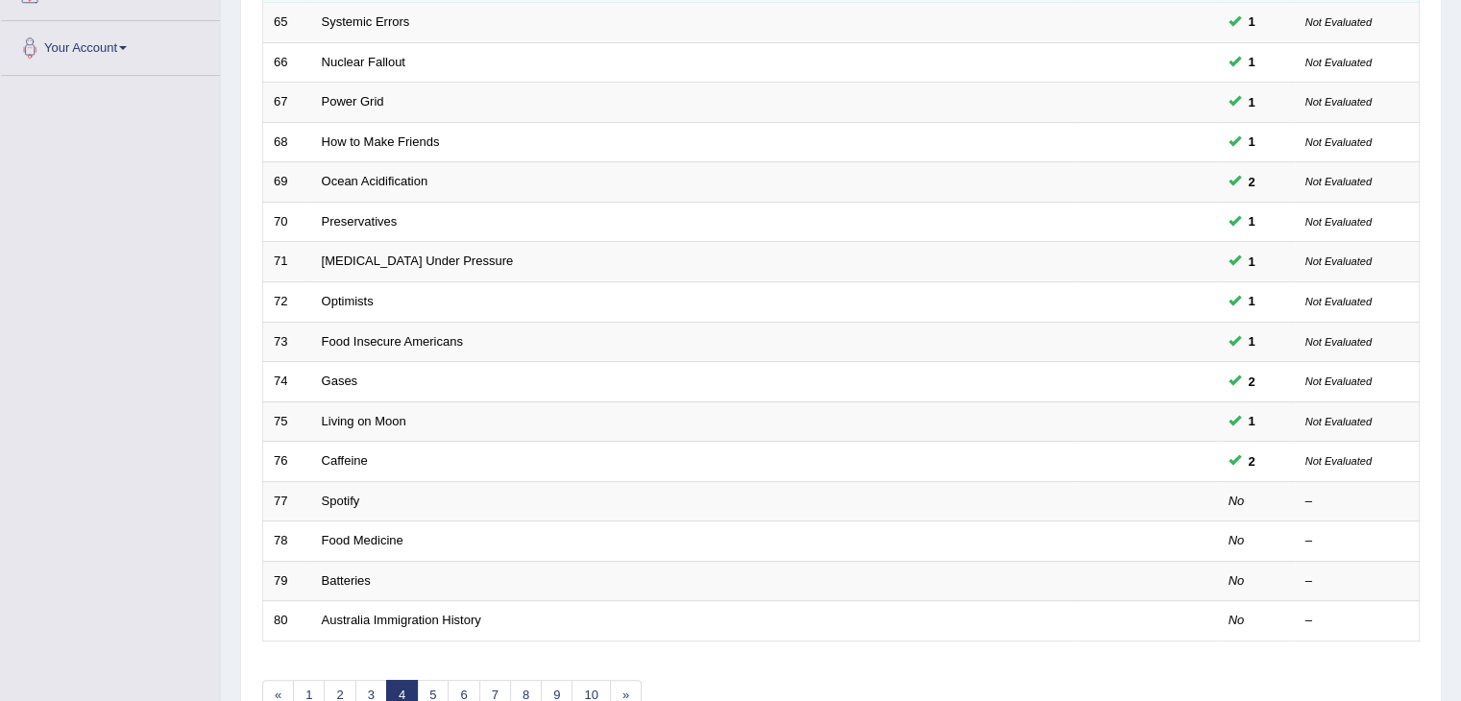
scroll to position [565, 0]
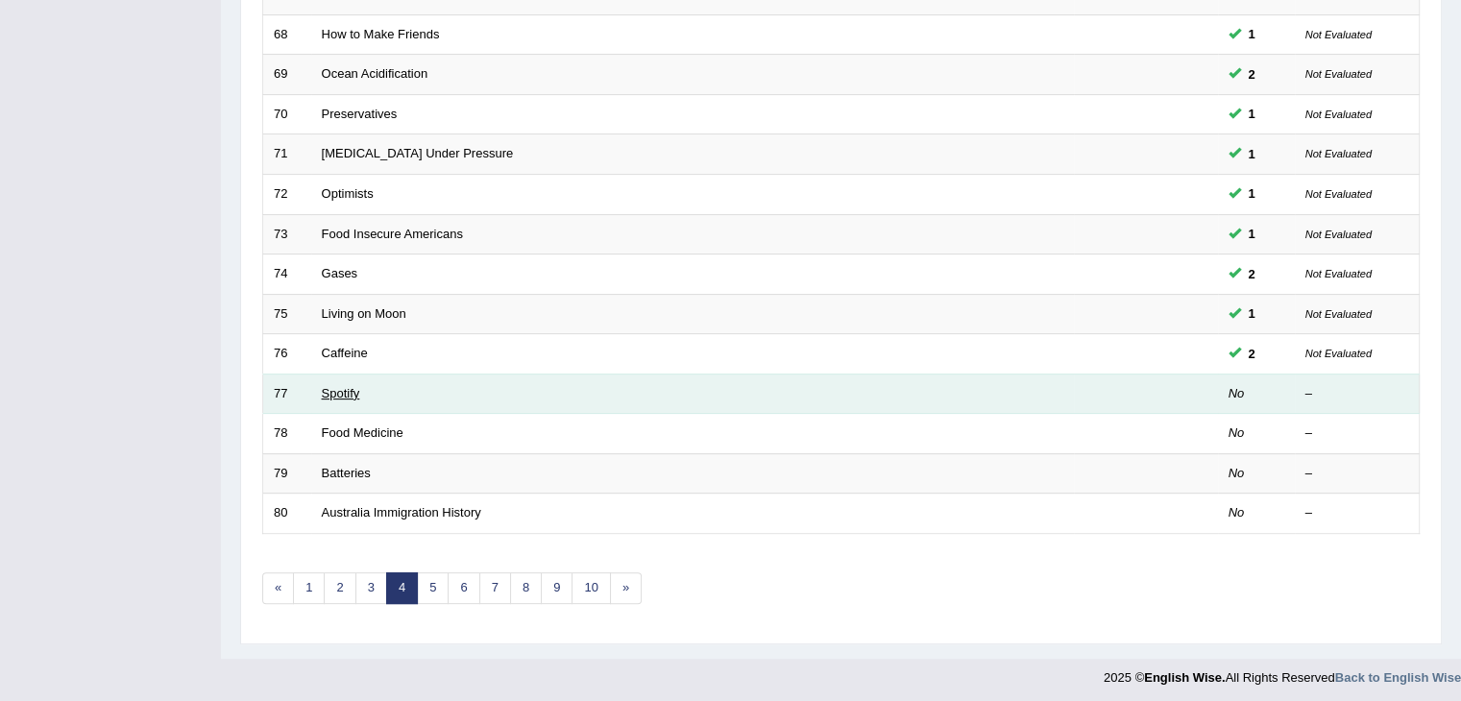
click at [341, 393] on link "Spotify" at bounding box center [341, 393] width 38 height 14
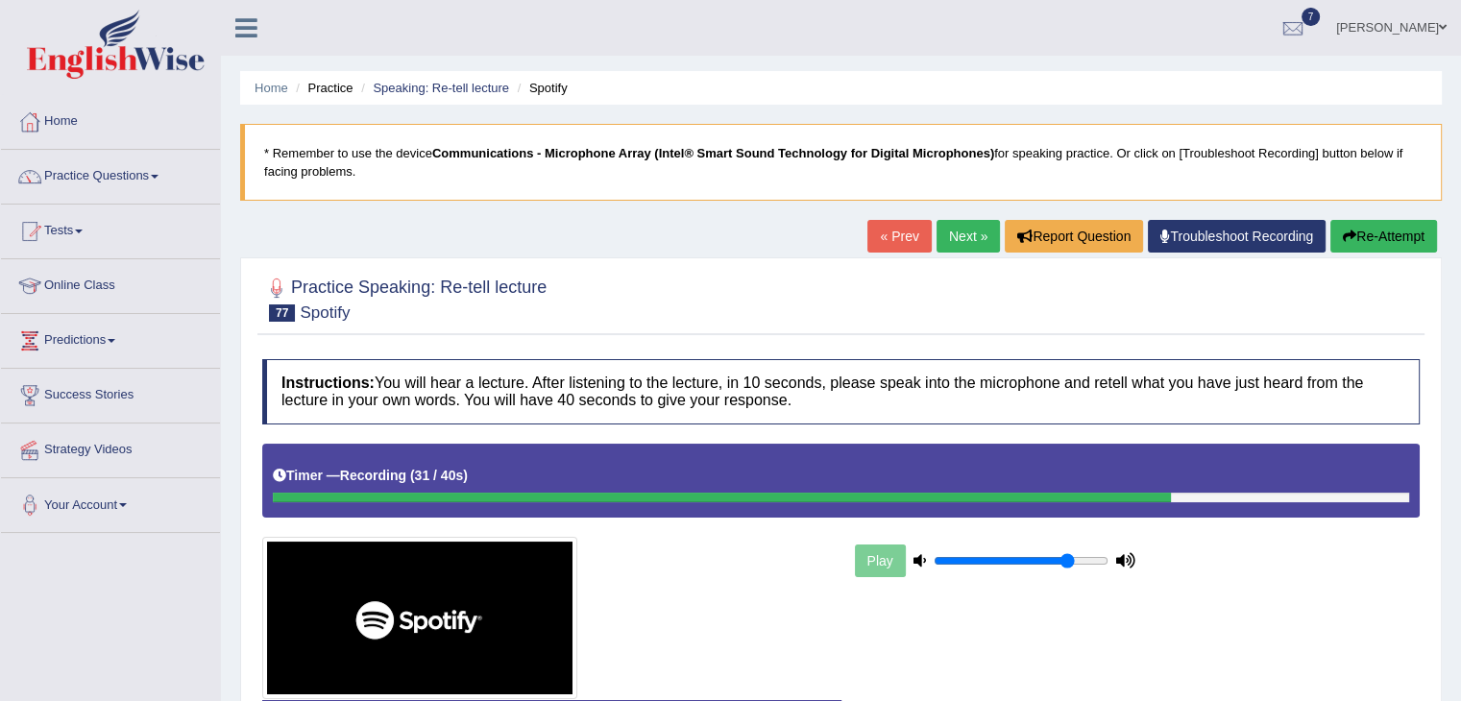
scroll to position [307, 0]
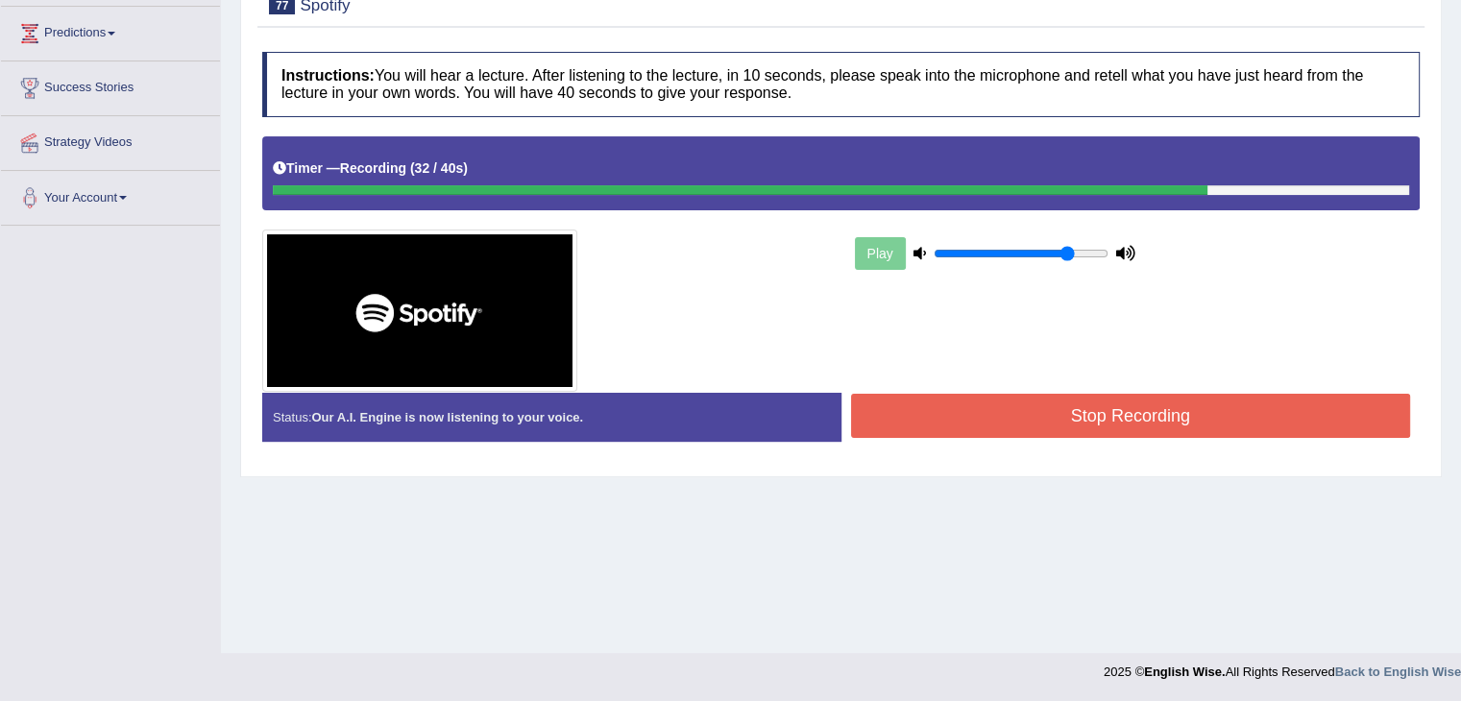
click at [897, 416] on button "Stop Recording" at bounding box center [1131, 416] width 560 height 44
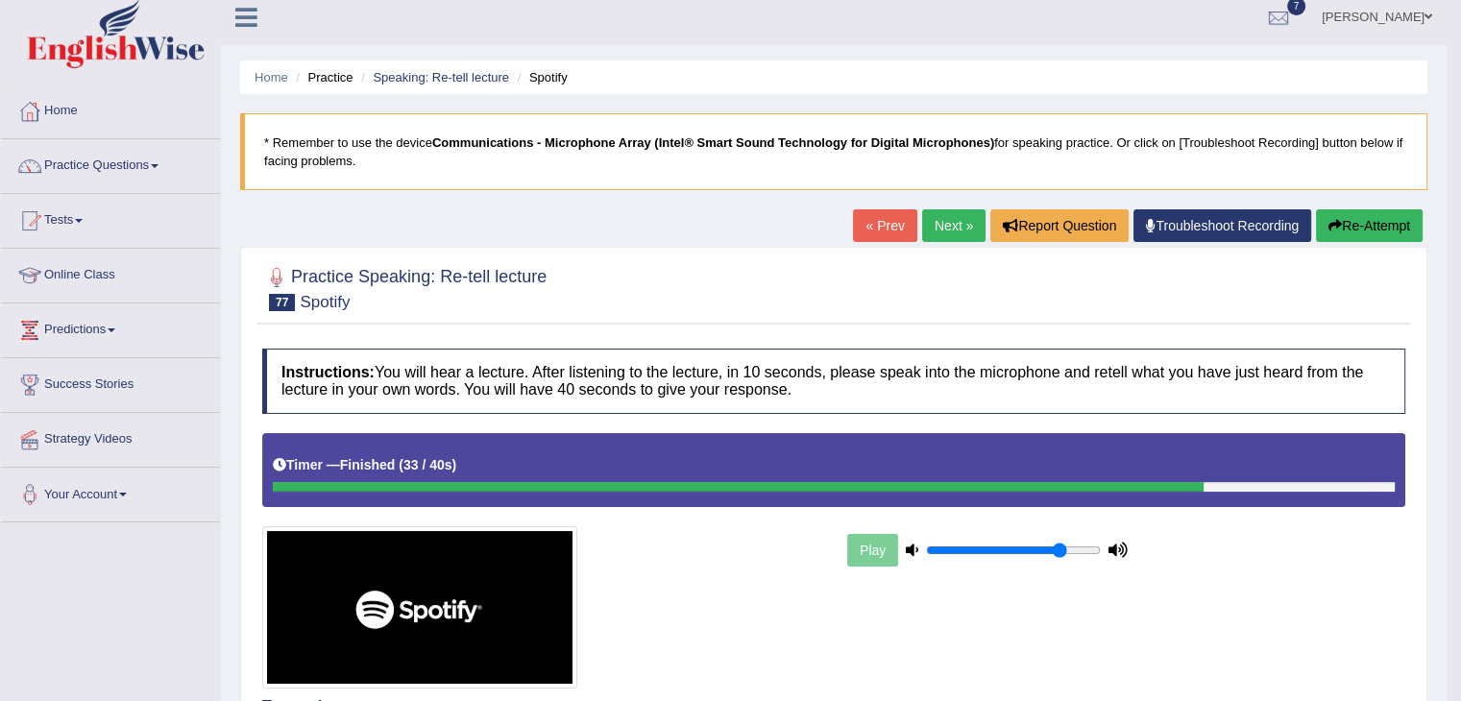
scroll to position [0, 0]
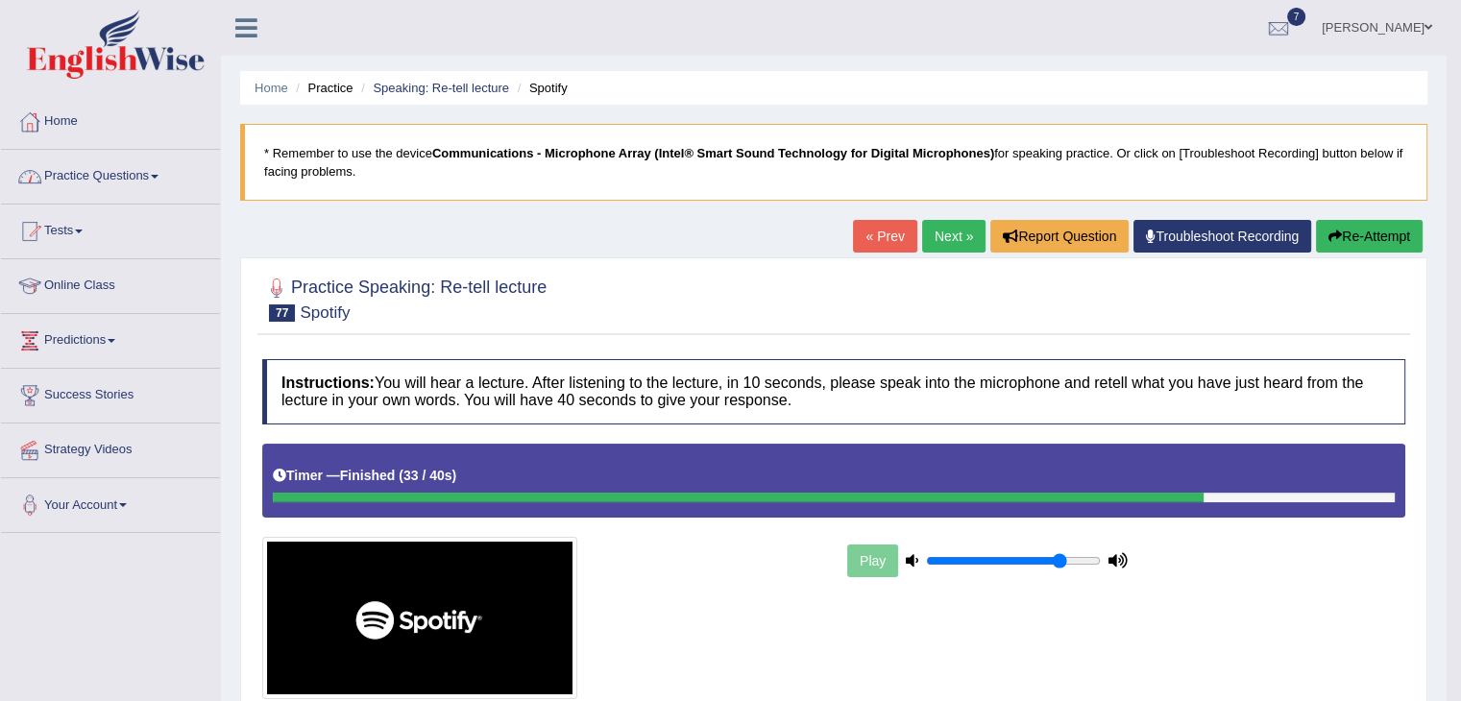
click at [155, 182] on link "Practice Questions" at bounding box center [110, 174] width 219 height 48
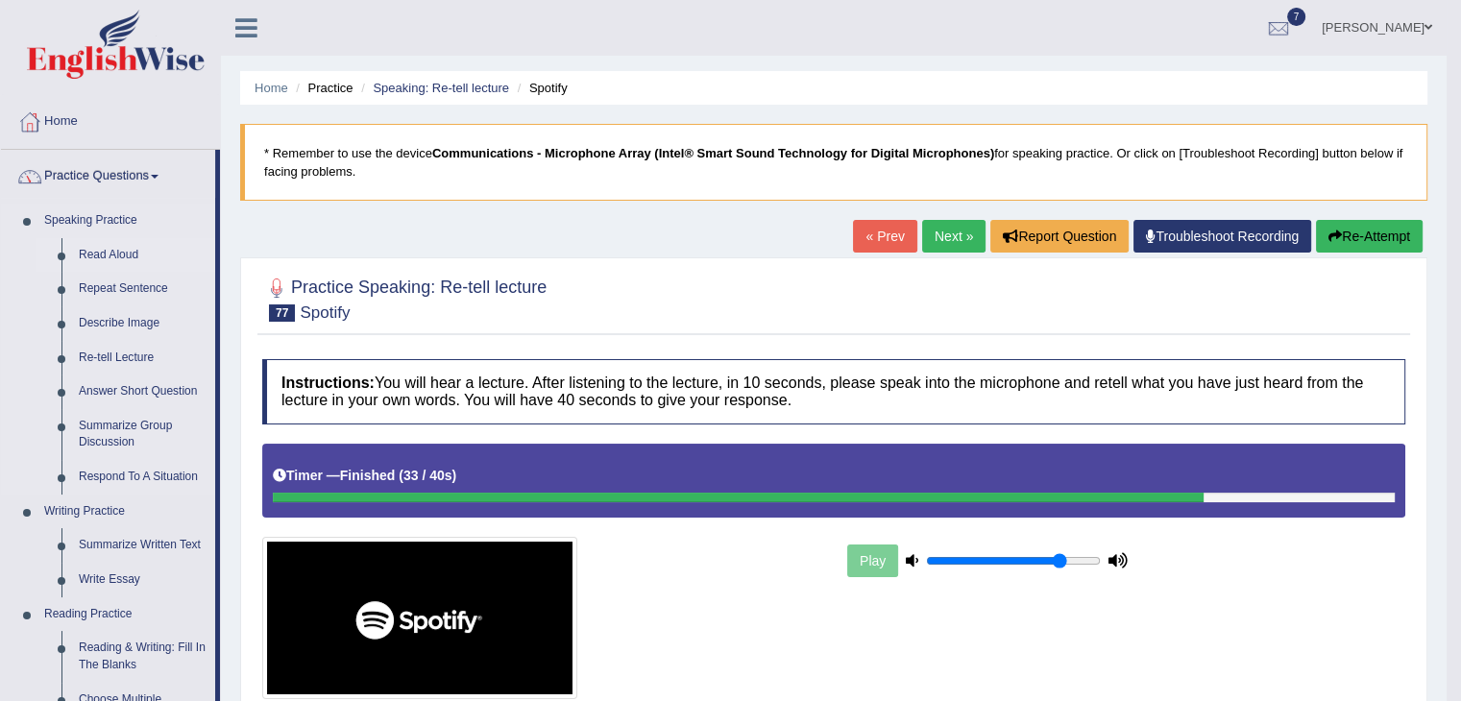
click at [119, 255] on link "Read Aloud" at bounding box center [142, 255] width 145 height 35
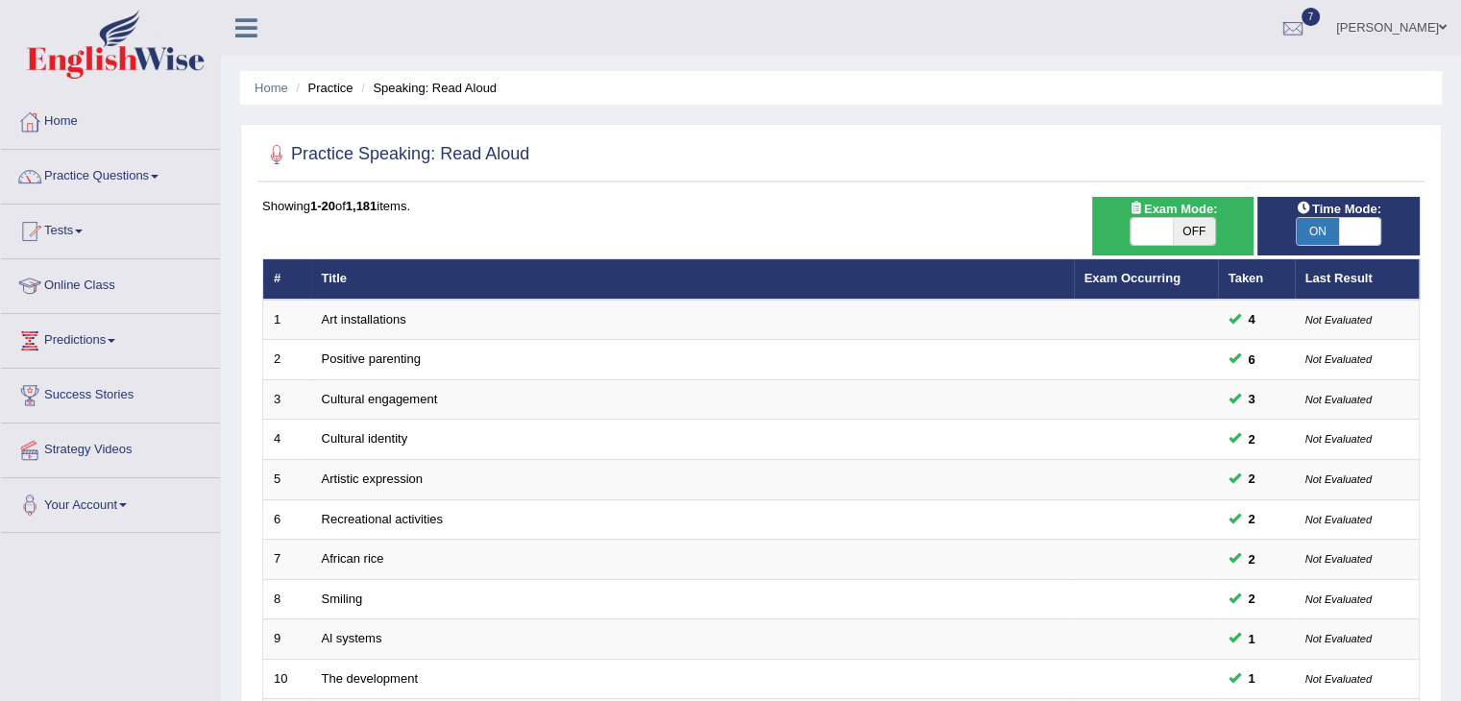
click at [1347, 218] on span at bounding box center [1360, 231] width 42 height 27
checkbox input "false"
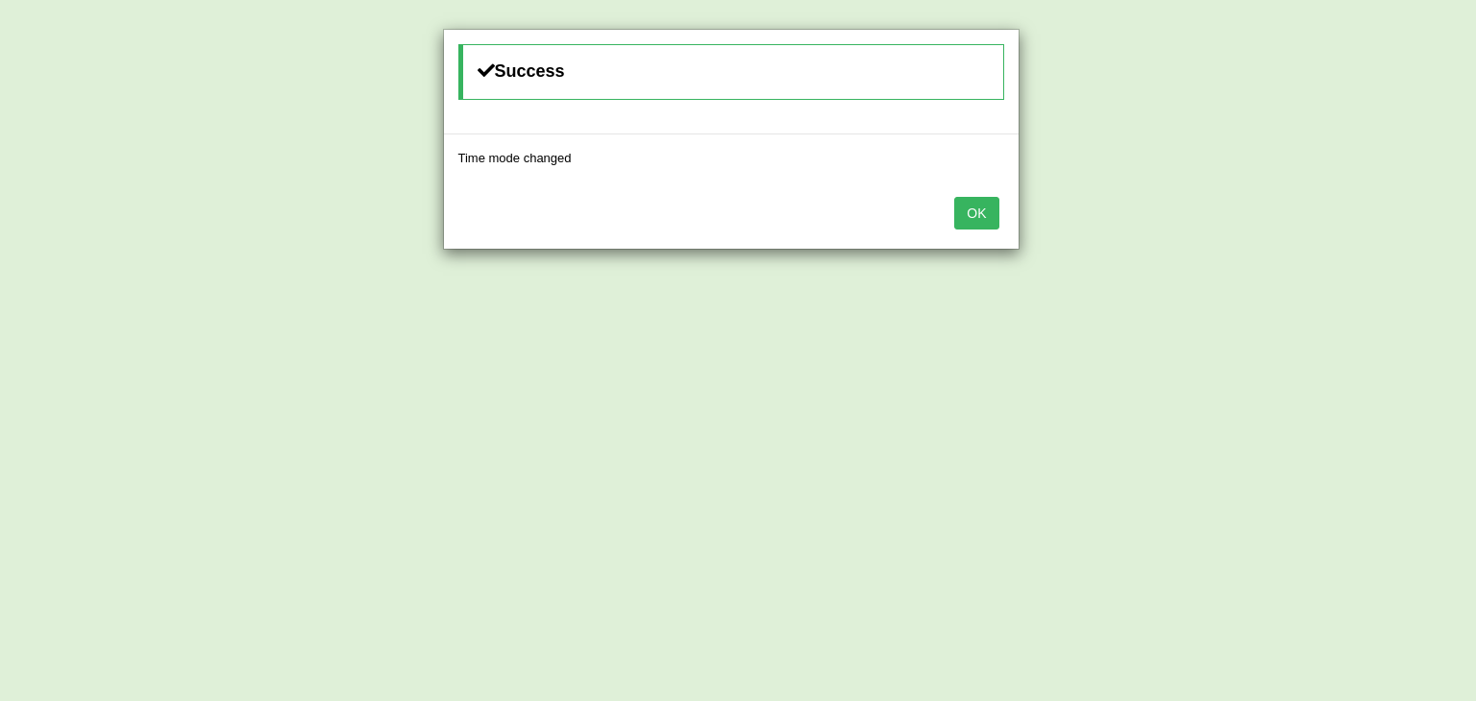
click at [975, 217] on button "OK" at bounding box center [976, 213] width 44 height 33
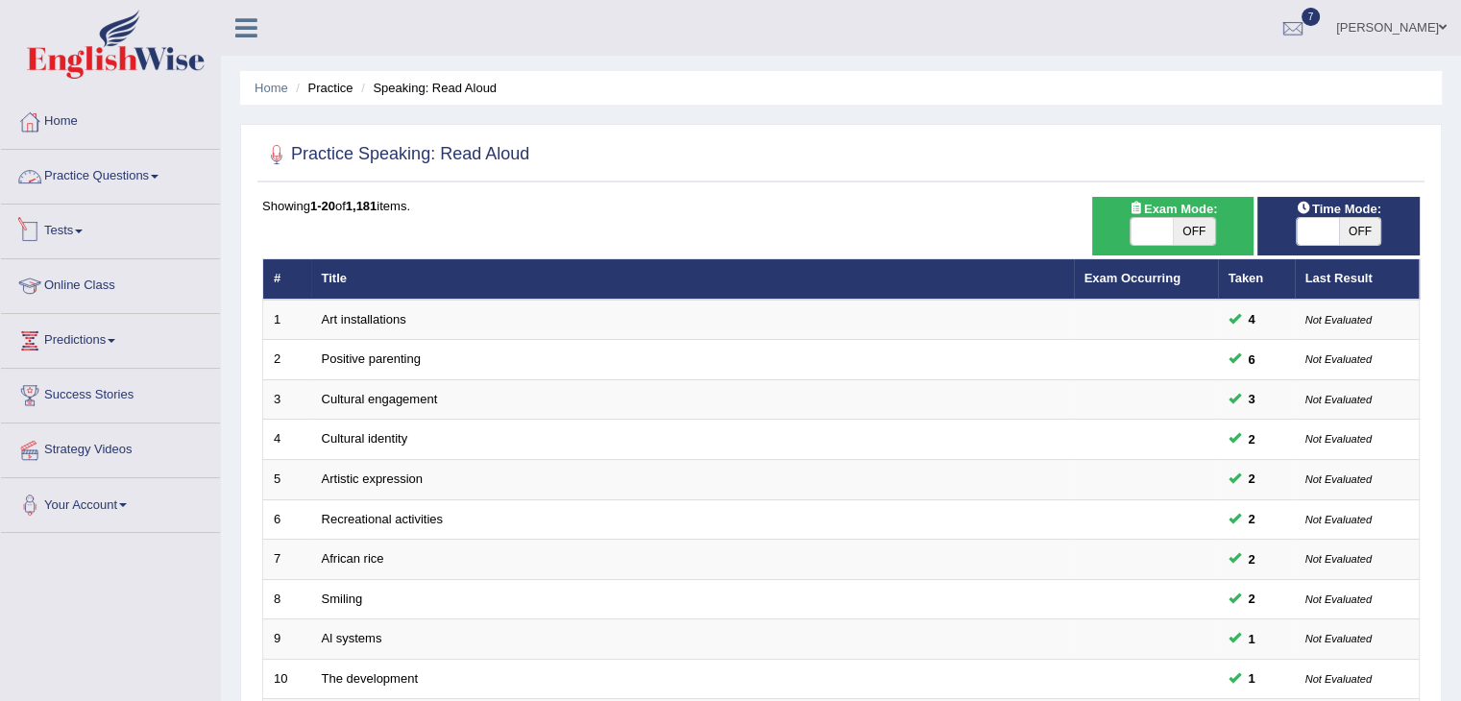
click at [158, 179] on link "Practice Questions" at bounding box center [110, 174] width 219 height 48
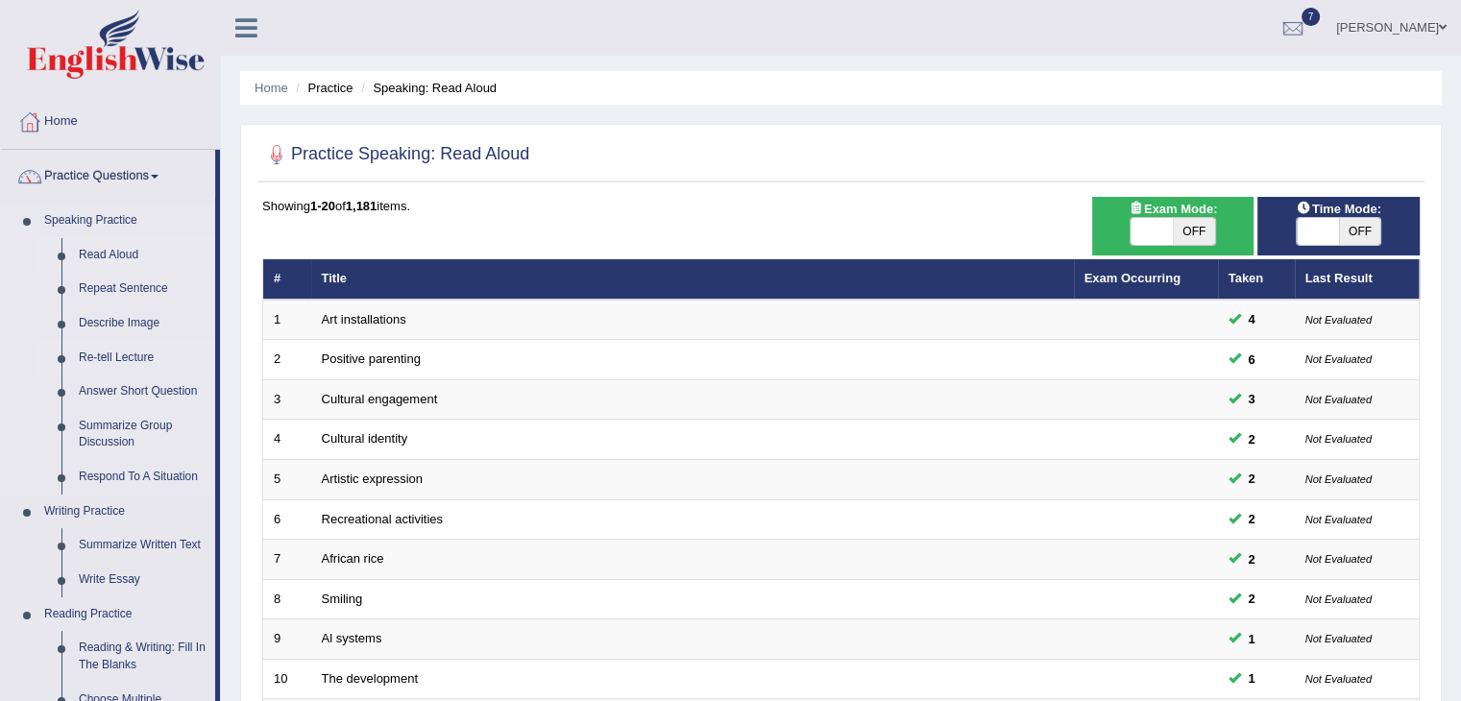
click at [115, 352] on link "Re-tell Lecture" at bounding box center [142, 358] width 145 height 35
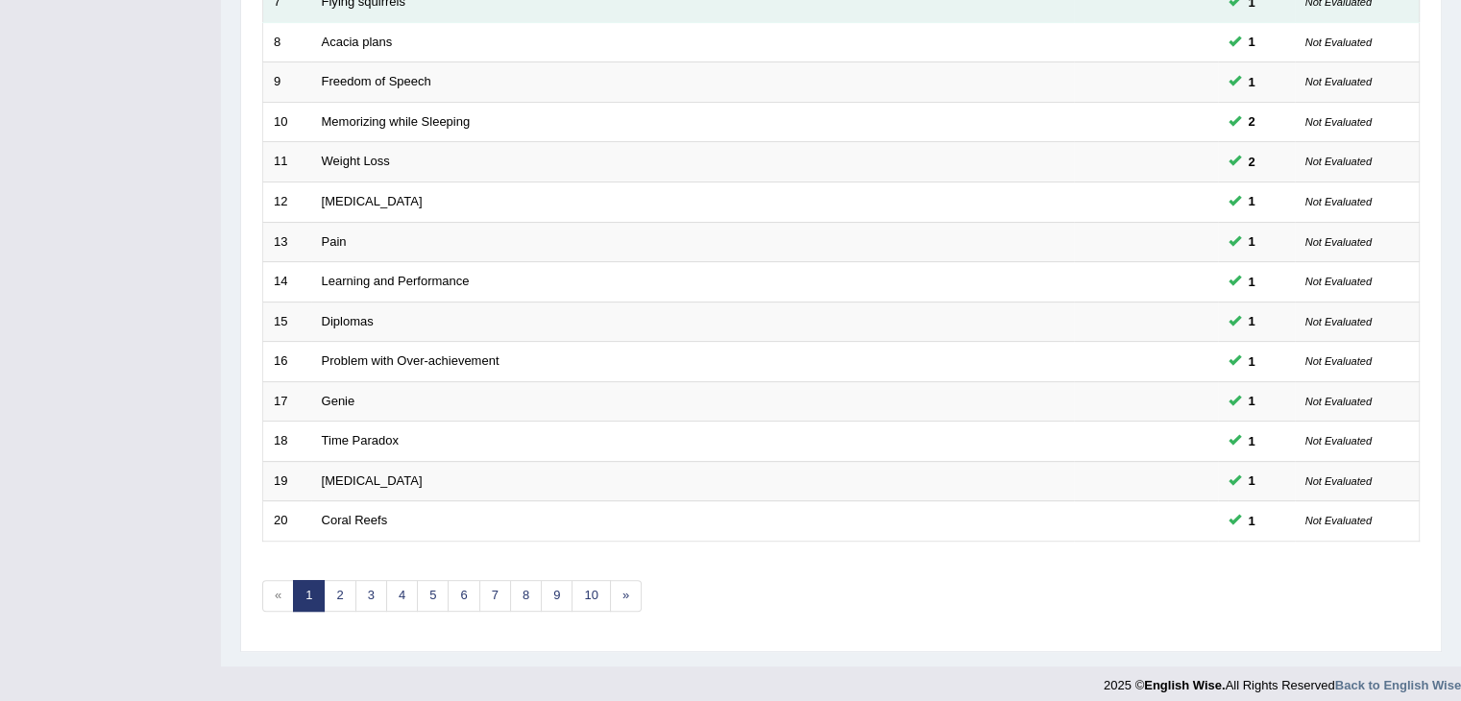
scroll to position [565, 0]
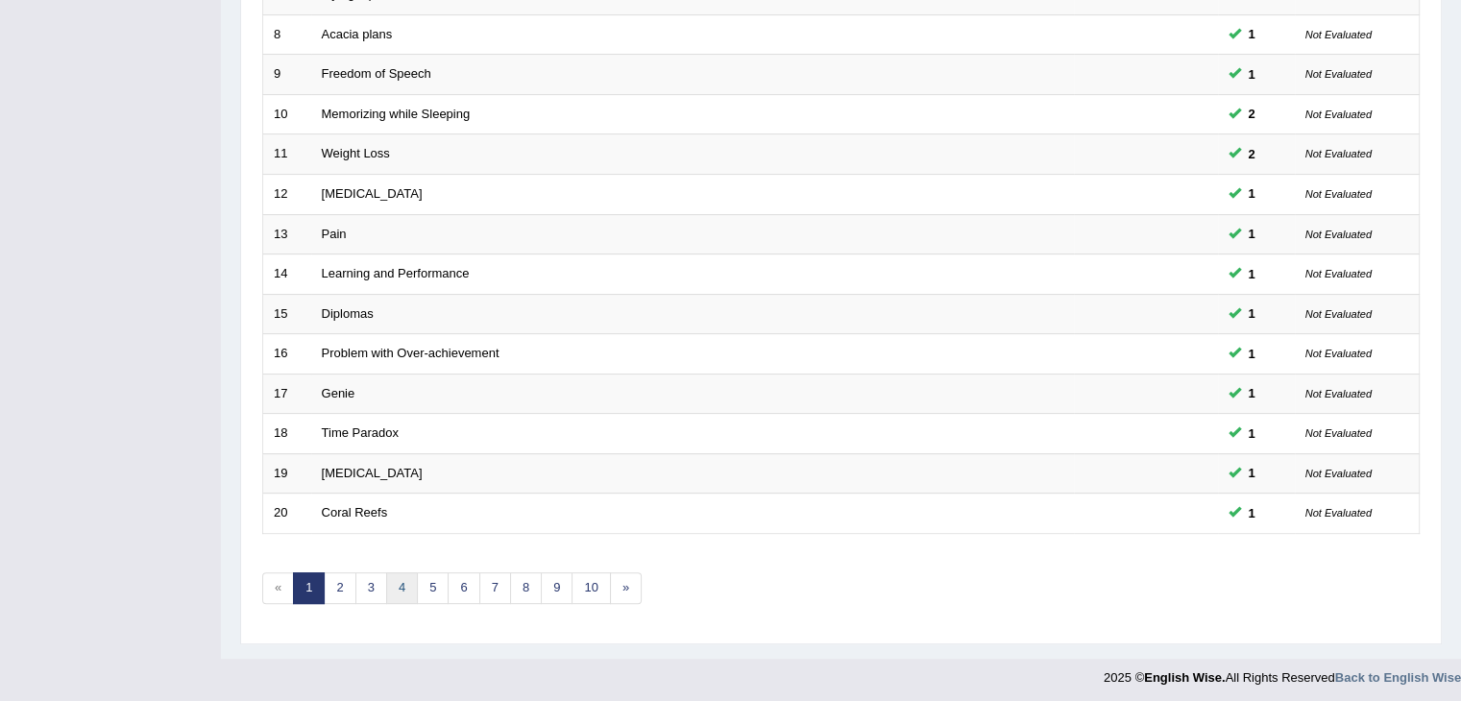
click at [404, 583] on link "4" at bounding box center [402, 589] width 32 height 32
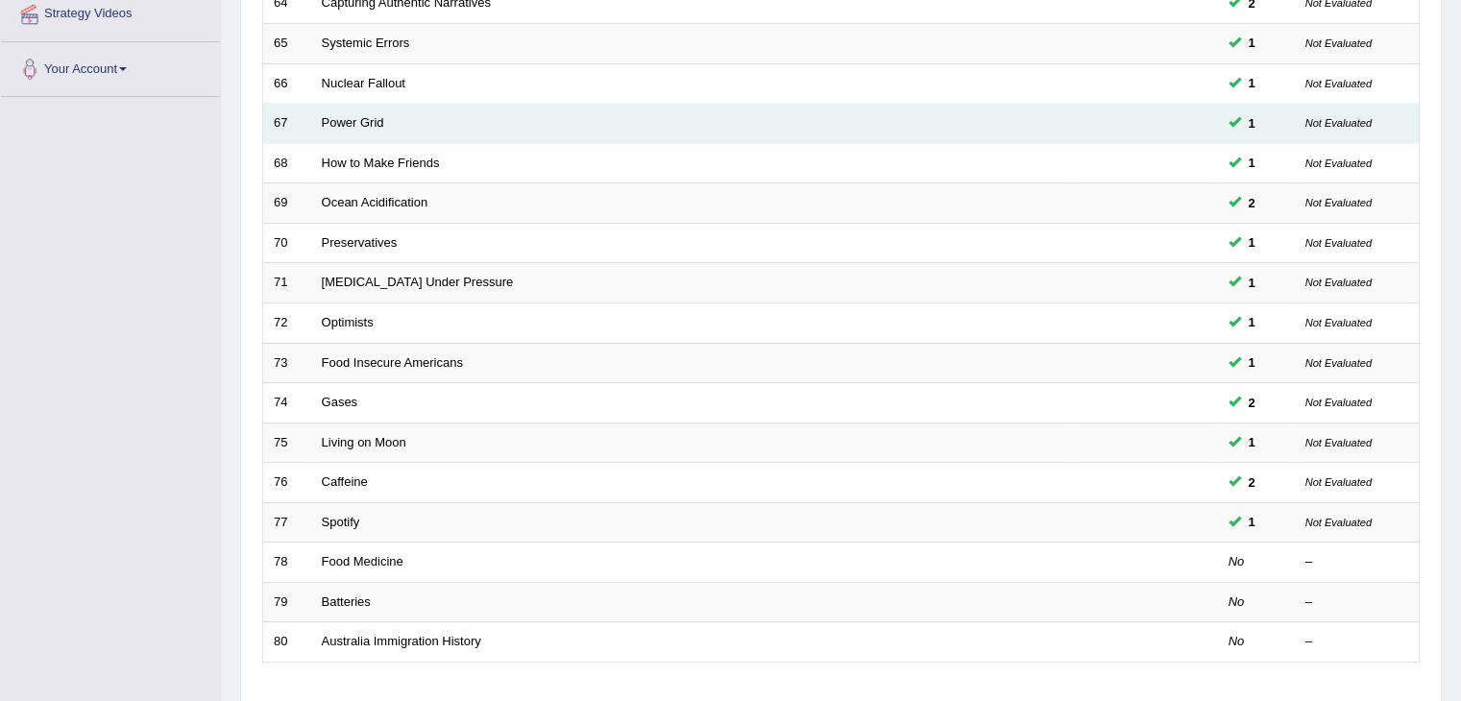
scroll to position [565, 0]
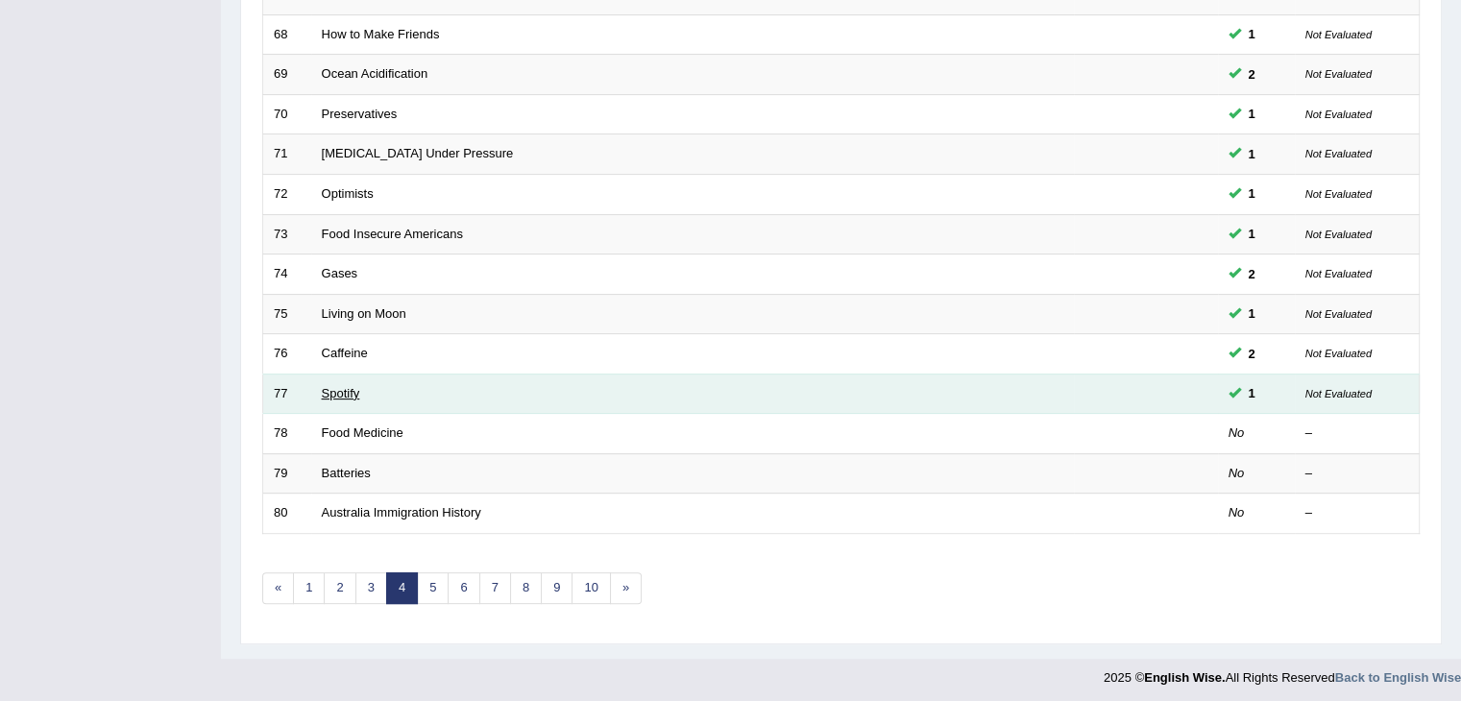
click at [353, 390] on link "Spotify" at bounding box center [341, 393] width 38 height 14
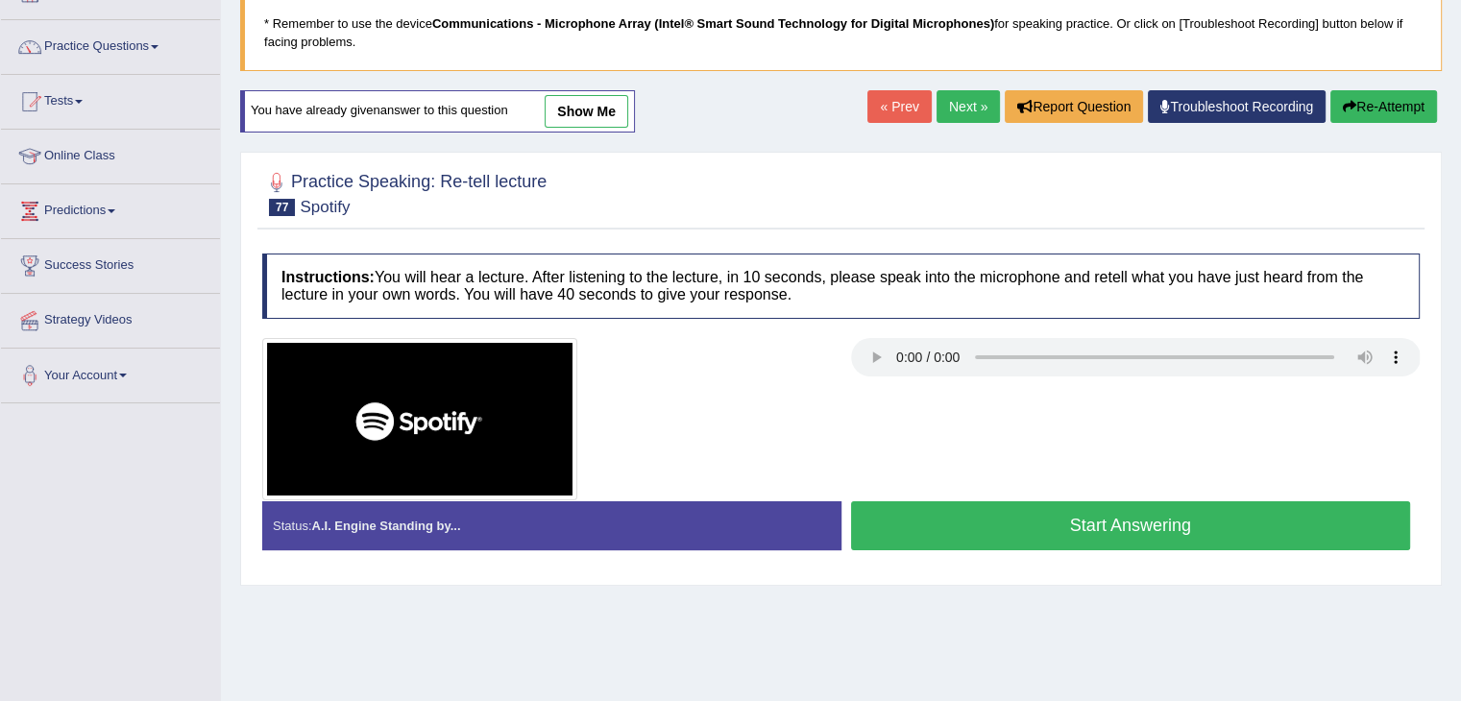
scroll to position [146, 0]
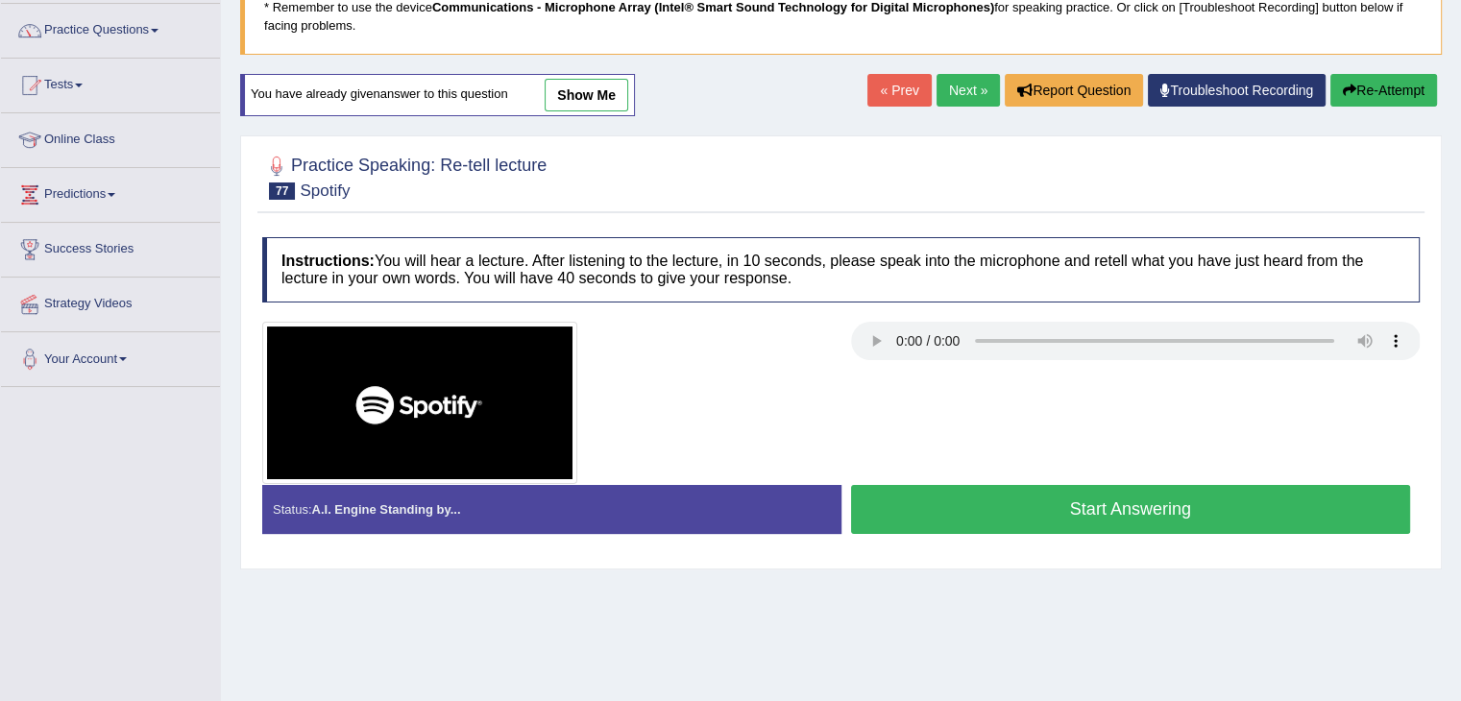
click at [1056, 514] on button "Start Answering" at bounding box center [1131, 509] width 560 height 49
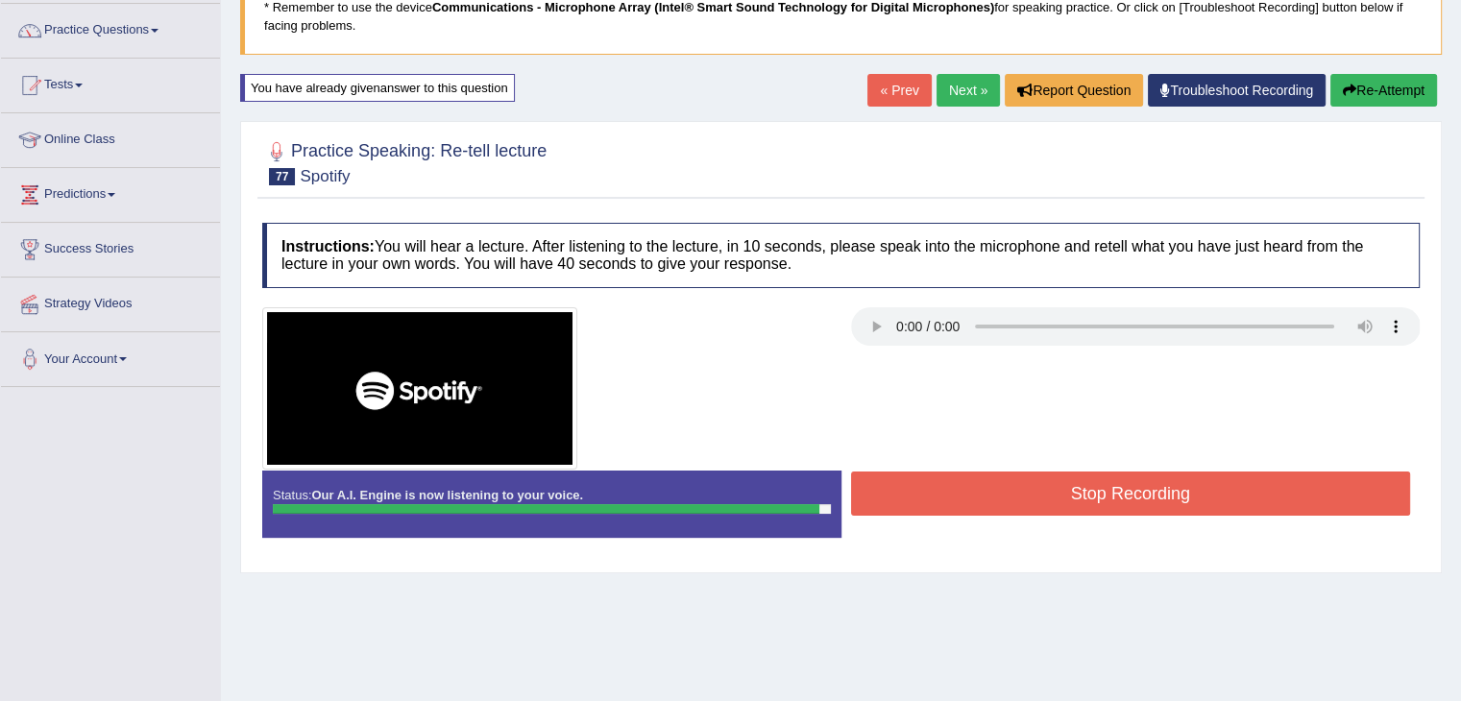
click at [1042, 490] on button "Stop Recording" at bounding box center [1131, 494] width 560 height 44
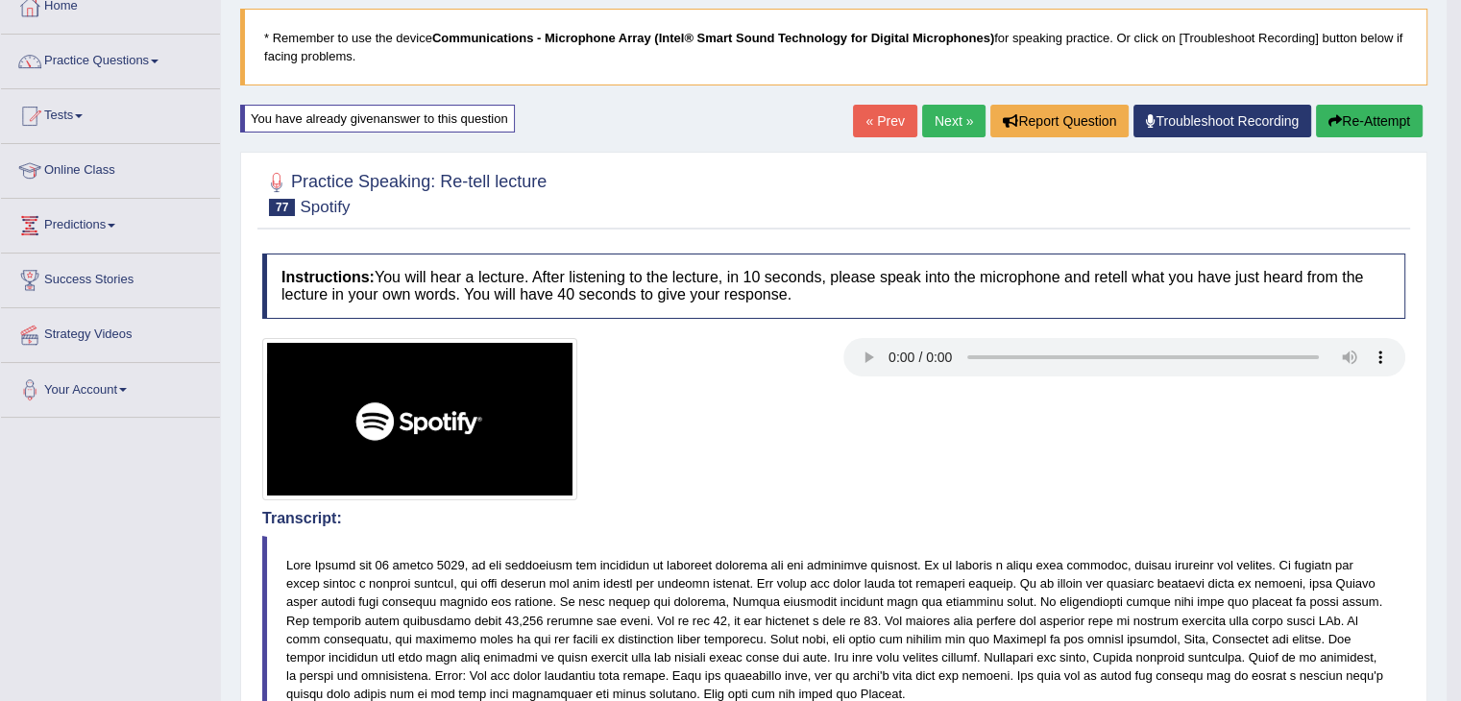
scroll to position [115, 0]
click at [1353, 123] on button "Re-Attempt" at bounding box center [1369, 121] width 107 height 33
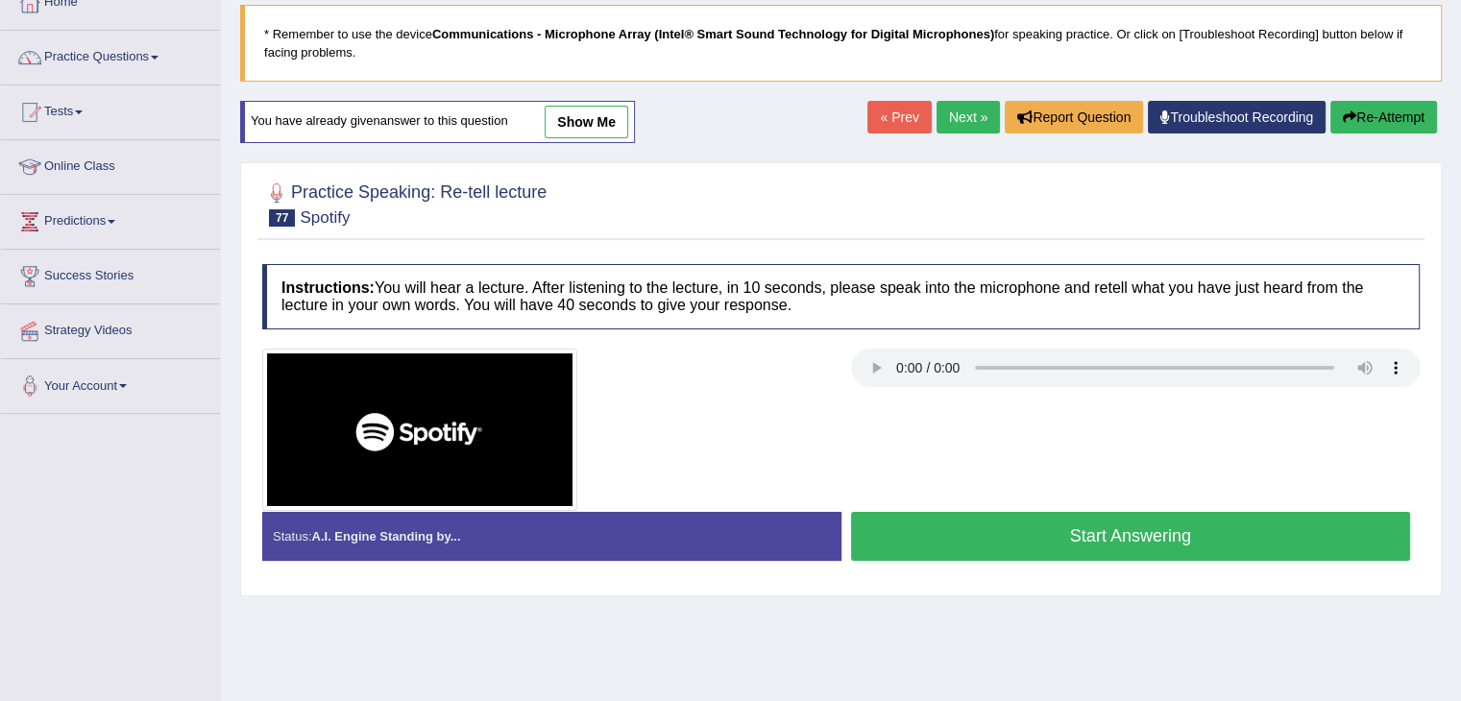
scroll to position [188, 0]
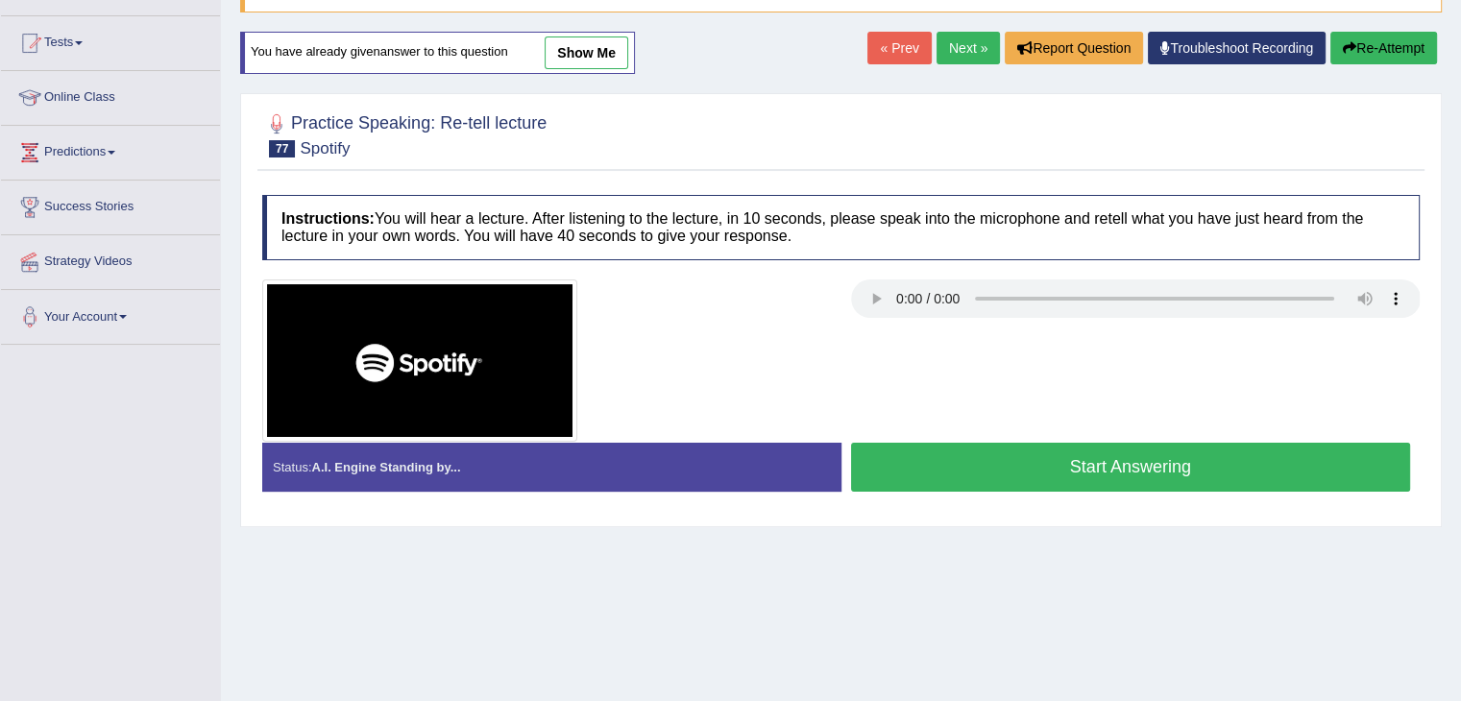
click at [1099, 460] on button "Start Answering" at bounding box center [1131, 467] width 560 height 49
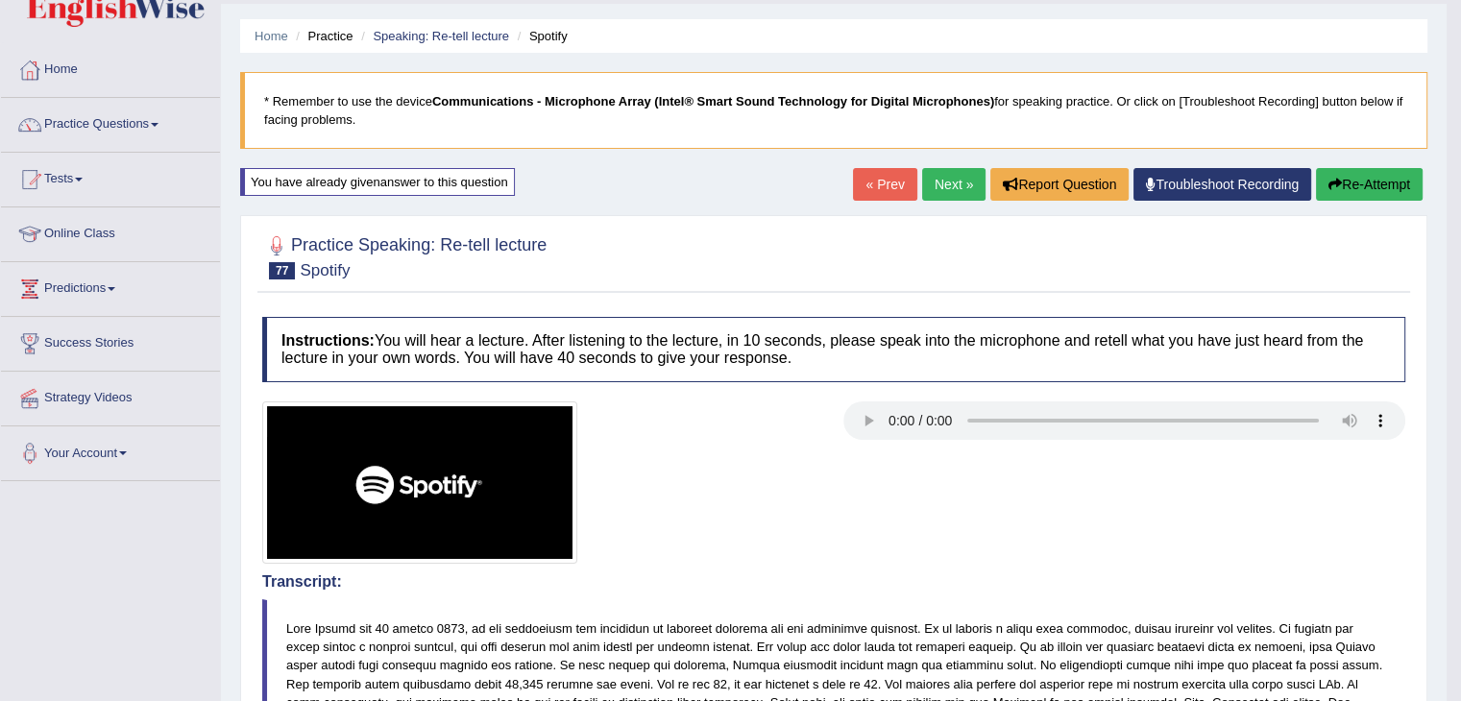
scroll to position [0, 0]
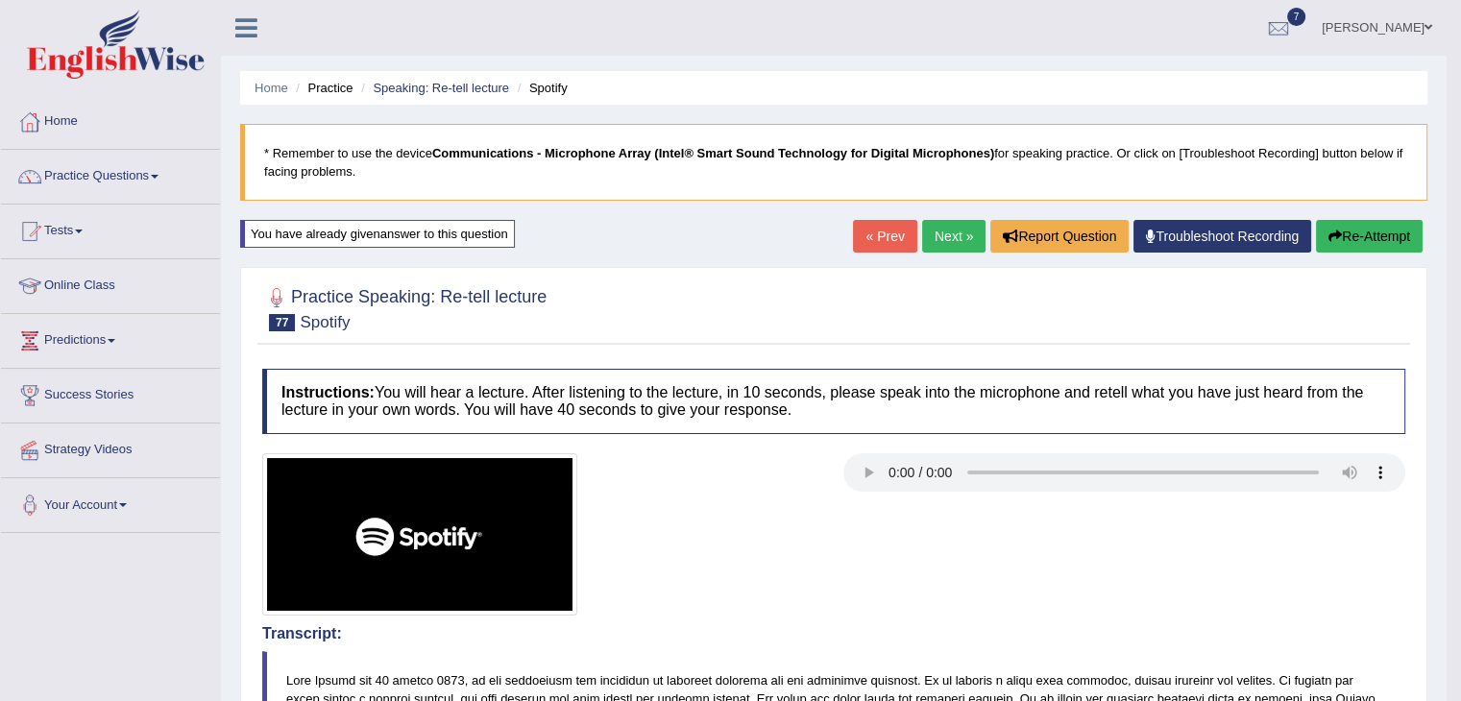
click at [940, 239] on link "Next »" at bounding box center [953, 236] width 63 height 33
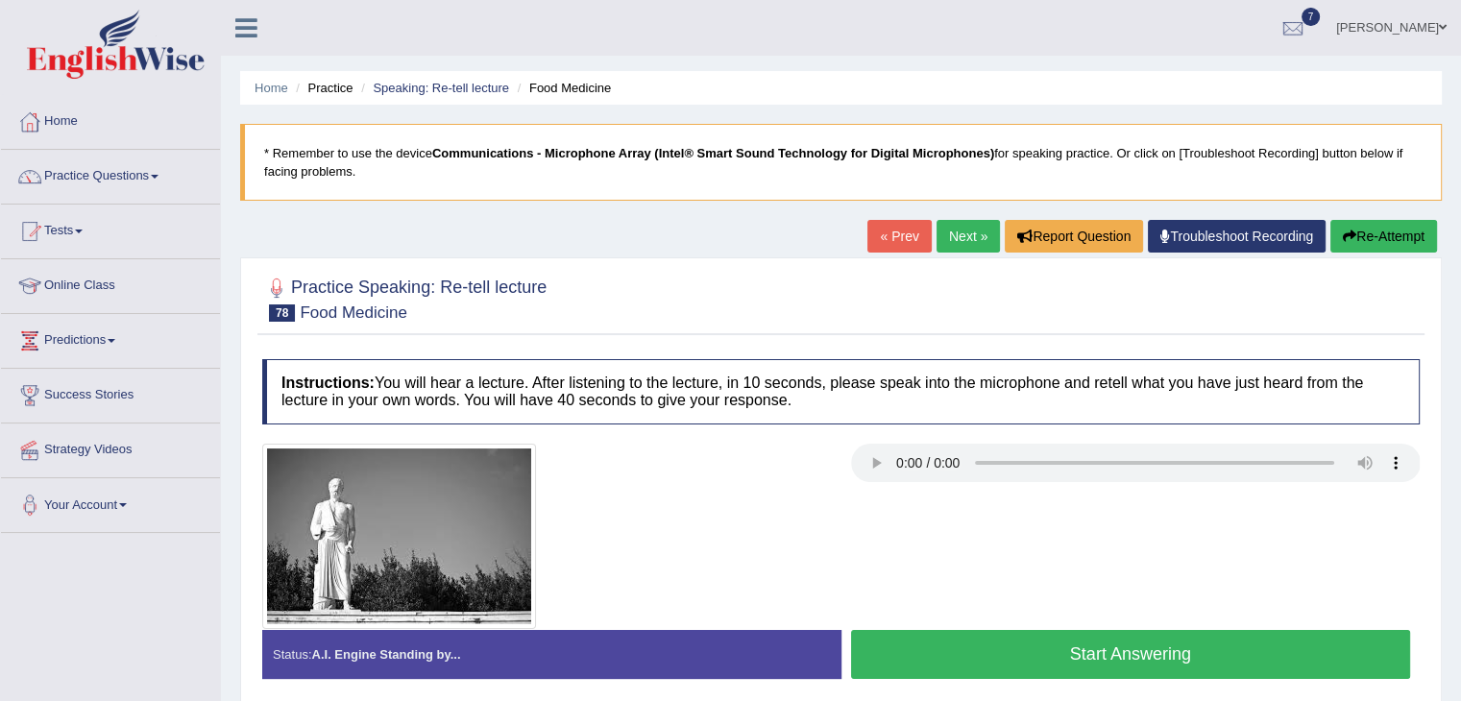
click at [1103, 647] on button "Start Answering" at bounding box center [1131, 654] width 560 height 49
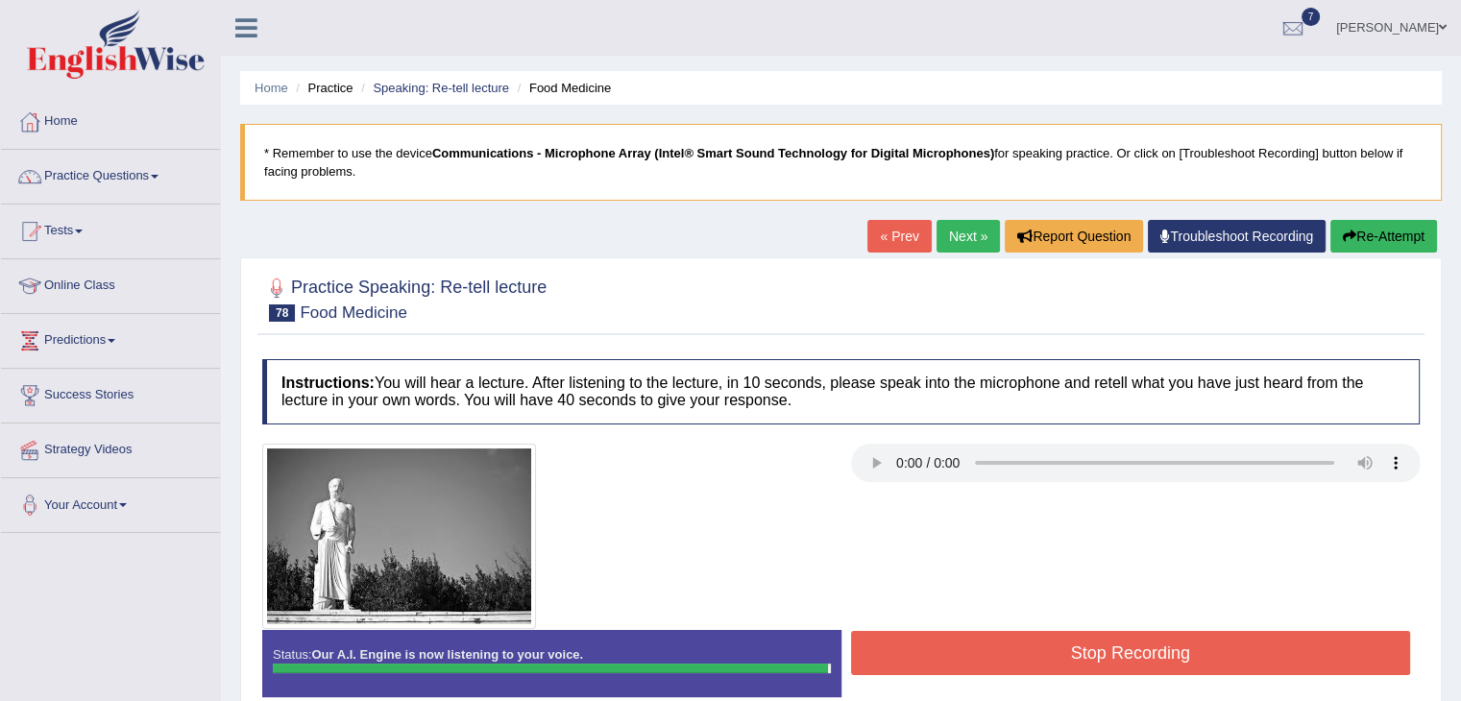
click at [1103, 647] on button "Stop Recording" at bounding box center [1131, 653] width 560 height 44
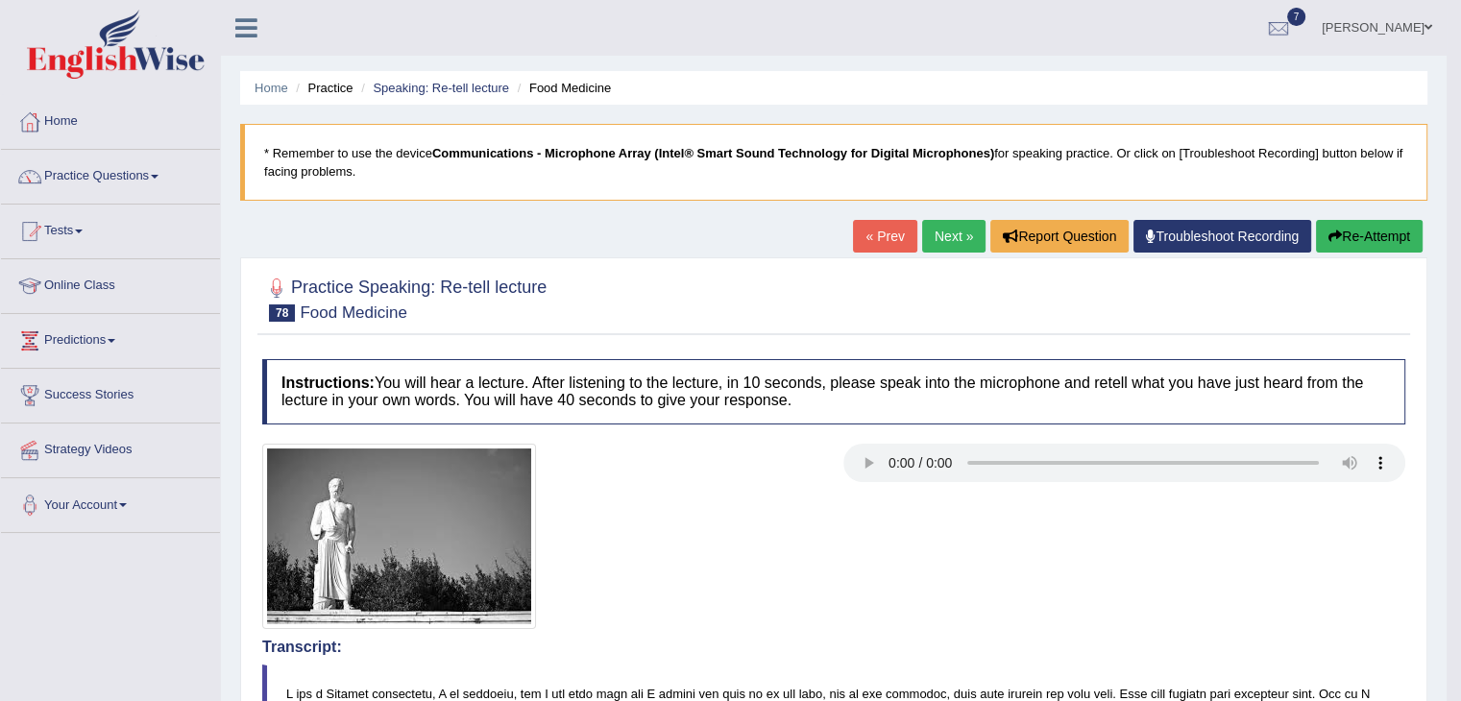
click at [1103, 647] on h4 "Transcript:" at bounding box center [833, 647] width 1143 height 17
click at [72, 119] on link "Home" at bounding box center [110, 119] width 219 height 48
